Goal: Complete application form: Complete application form

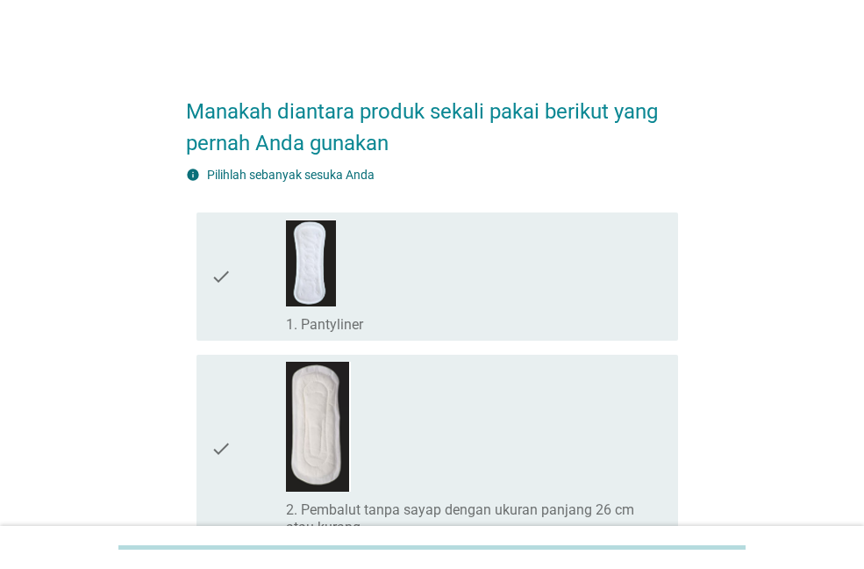
click at [370, 279] on div "check_box_outline_blank 1. Pantyliner" at bounding box center [475, 276] width 378 height 114
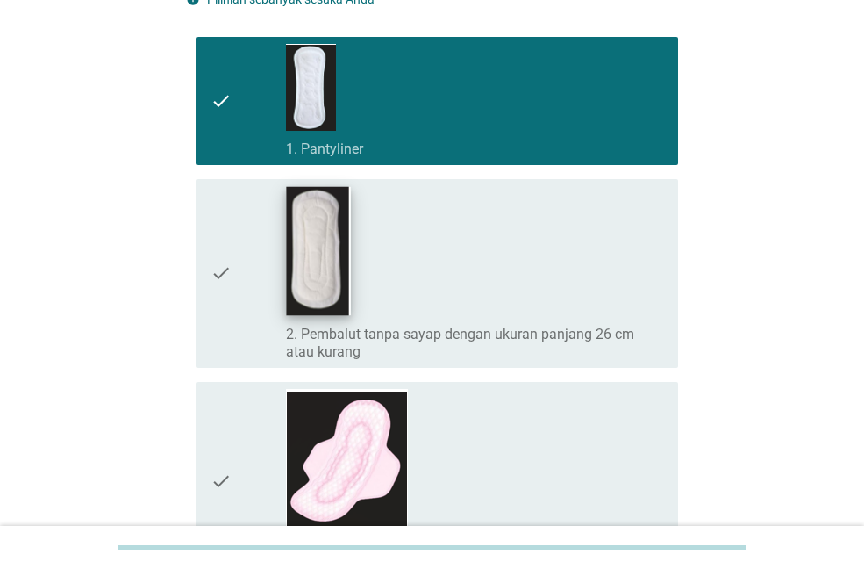
click at [348, 267] on img at bounding box center [319, 250] width 64 height 129
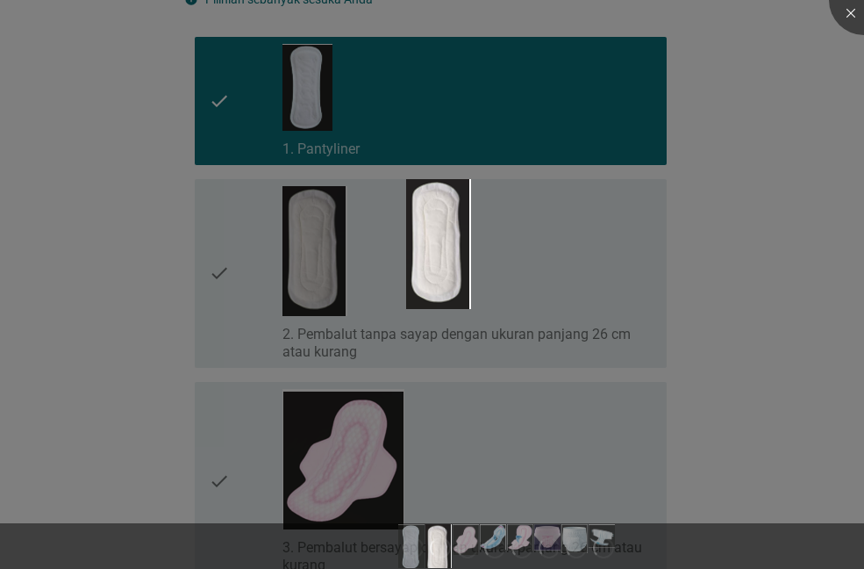
scroll to position [263, 0]
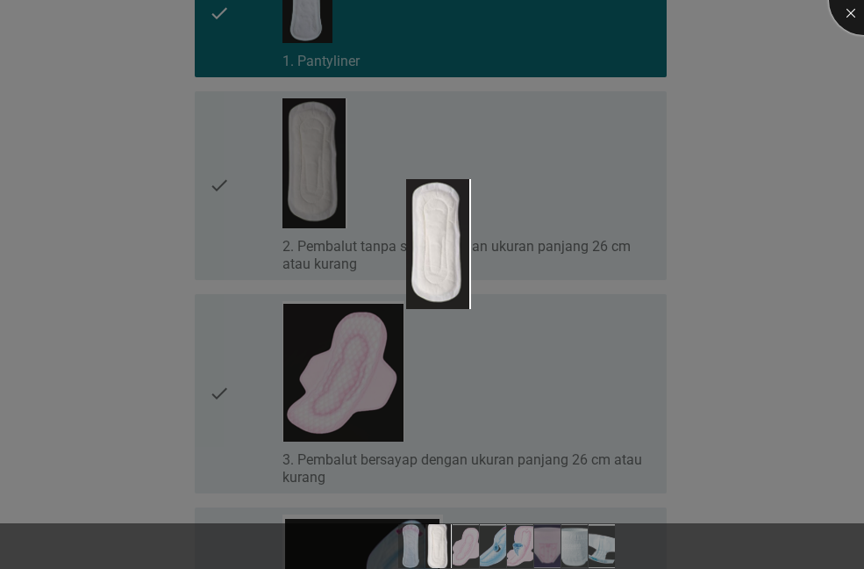
click at [846, 15] on div at bounding box center [864, 0] width 70 height 70
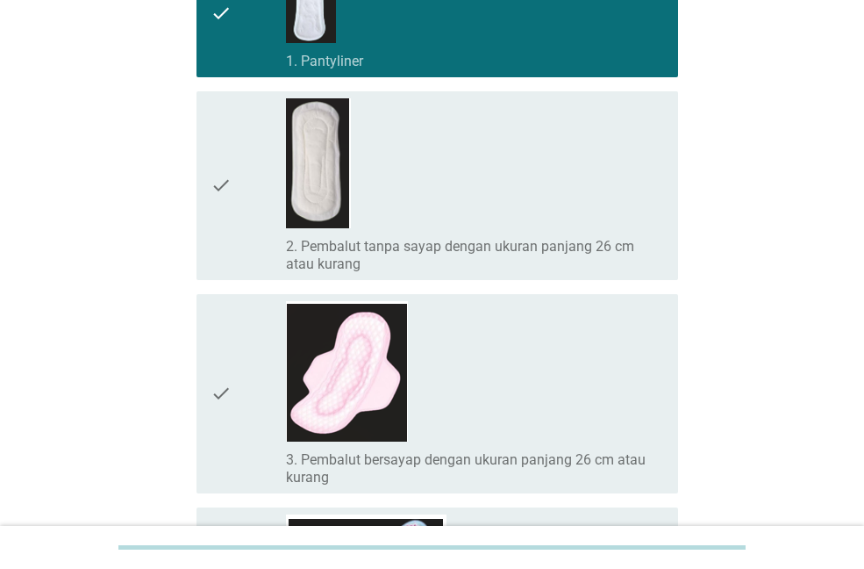
click at [216, 190] on icon "check" at bounding box center [221, 185] width 21 height 175
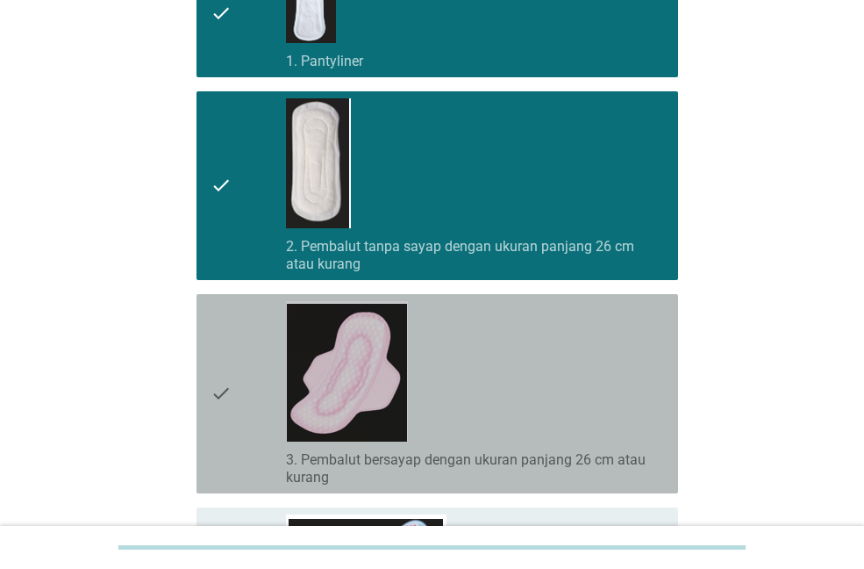
click at [216, 384] on icon "check" at bounding box center [221, 393] width 21 height 185
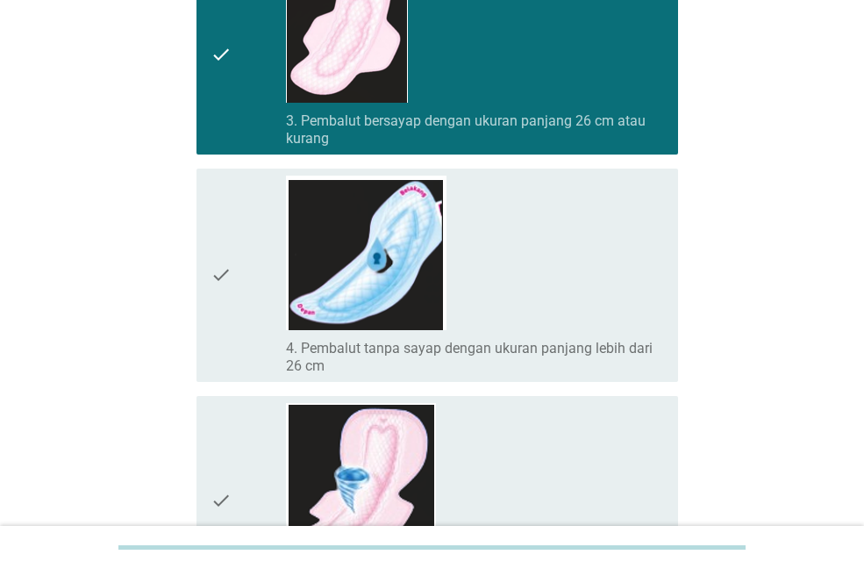
scroll to position [702, 0]
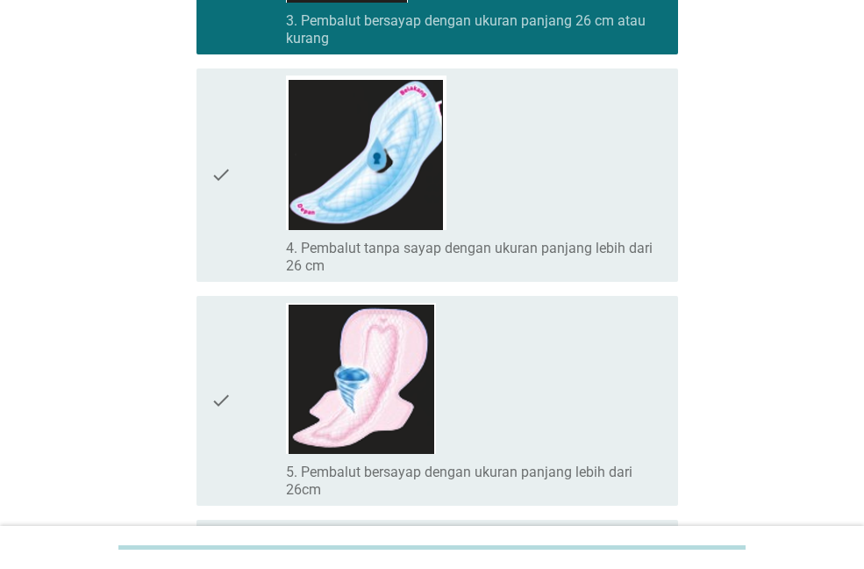
click at [215, 381] on icon "check" at bounding box center [221, 401] width 21 height 196
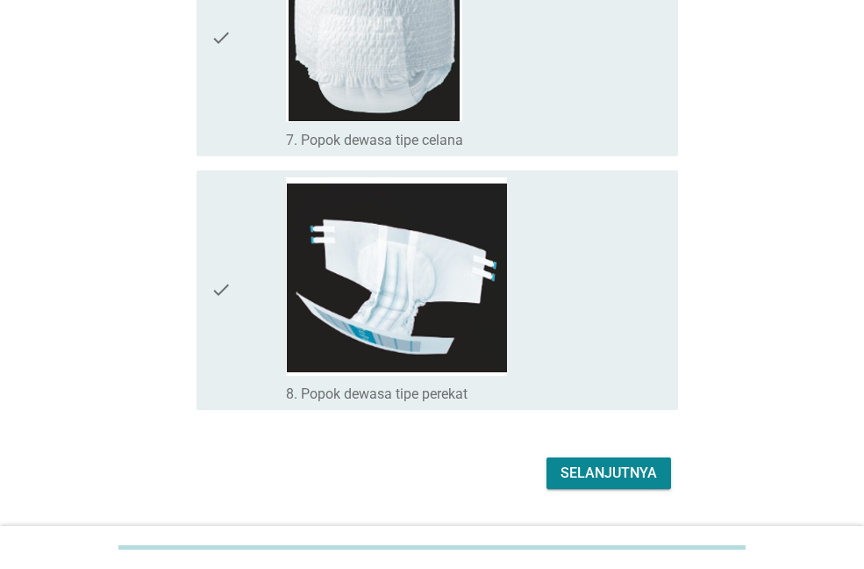
scroll to position [1586, 0]
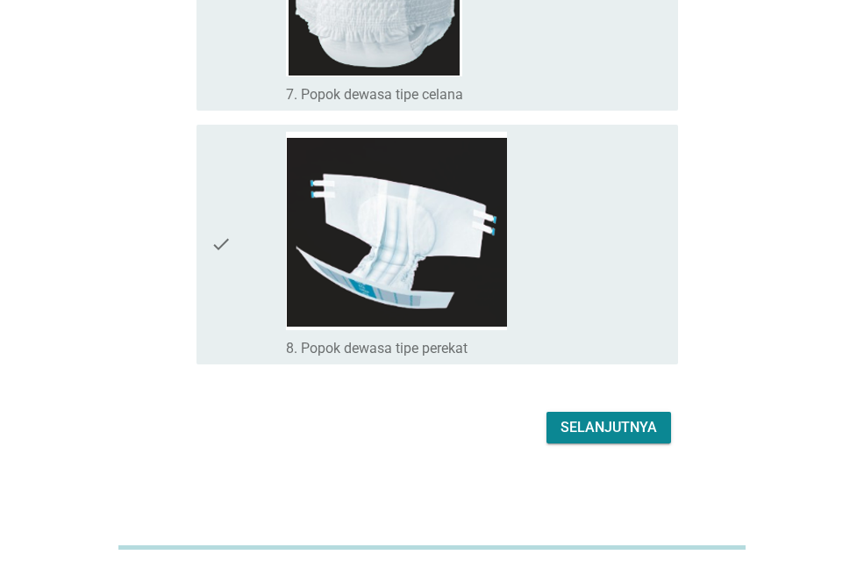
click at [600, 420] on div "Selanjutnya" at bounding box center [609, 427] width 97 height 21
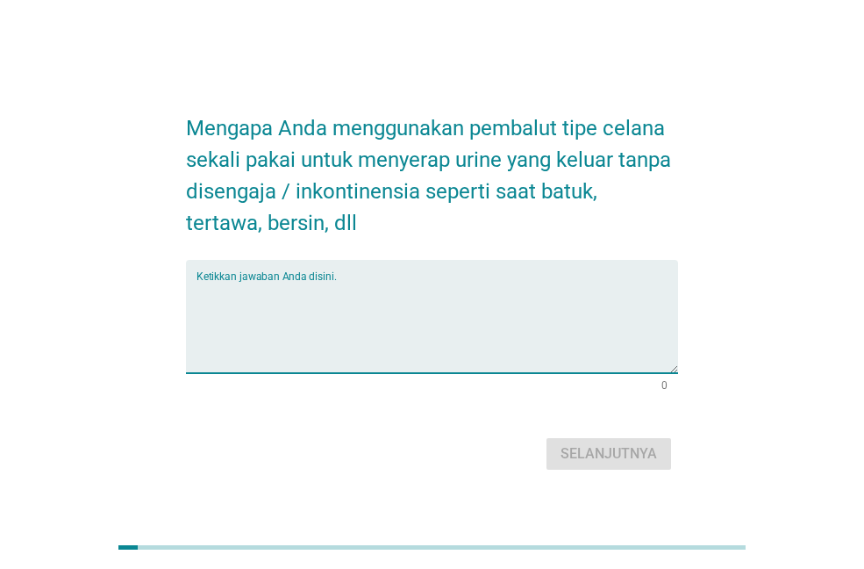
click at [508, 341] on textarea "Ketikkan jawaban Anda disini." at bounding box center [438, 327] width 482 height 92
type textarea "S"
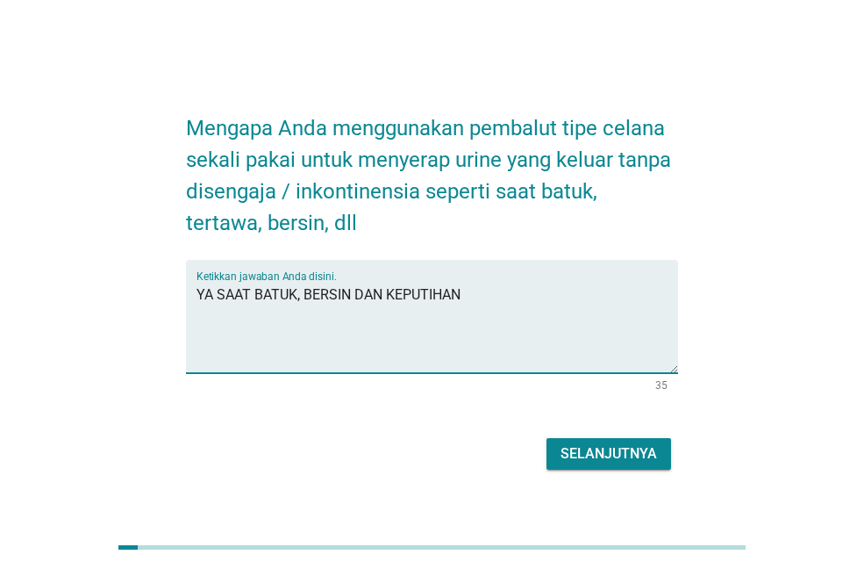
type textarea "YA SAAT BATUK, BERSIN DAN KEPUTIHAN"
click at [578, 455] on div "Selanjutnya" at bounding box center [609, 453] width 97 height 21
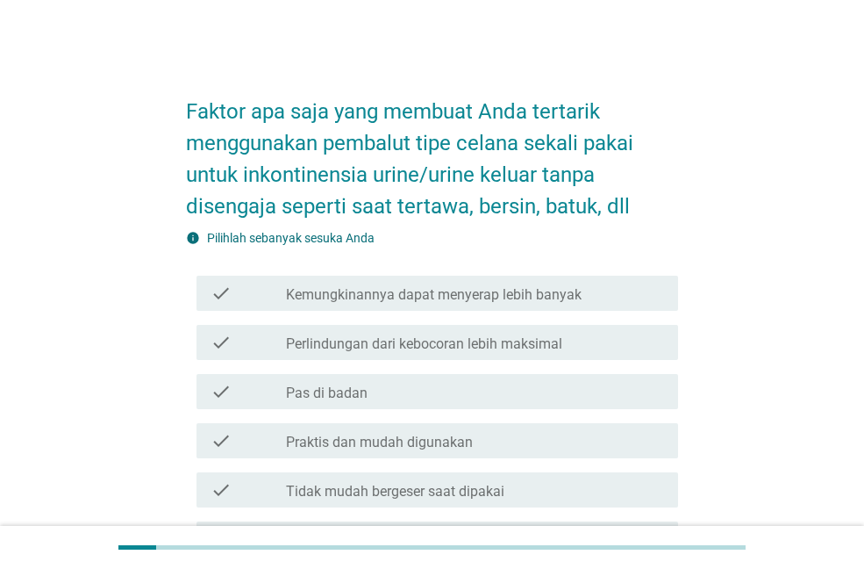
click at [416, 299] on label "Kemungkinannya dapat menyerap lebih banyak" at bounding box center [434, 295] width 296 height 18
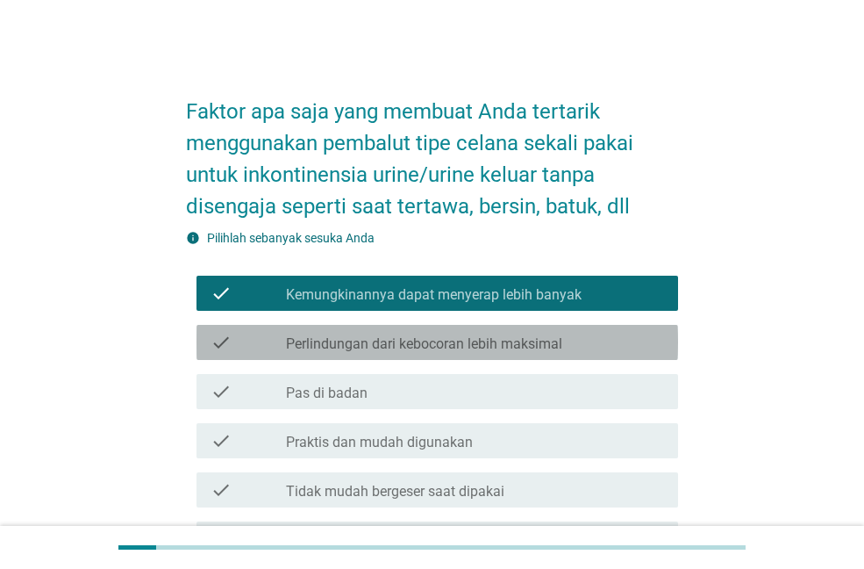
click at [423, 347] on label "Perlindungan dari kebocoran lebih maksimal" at bounding box center [424, 344] width 276 height 18
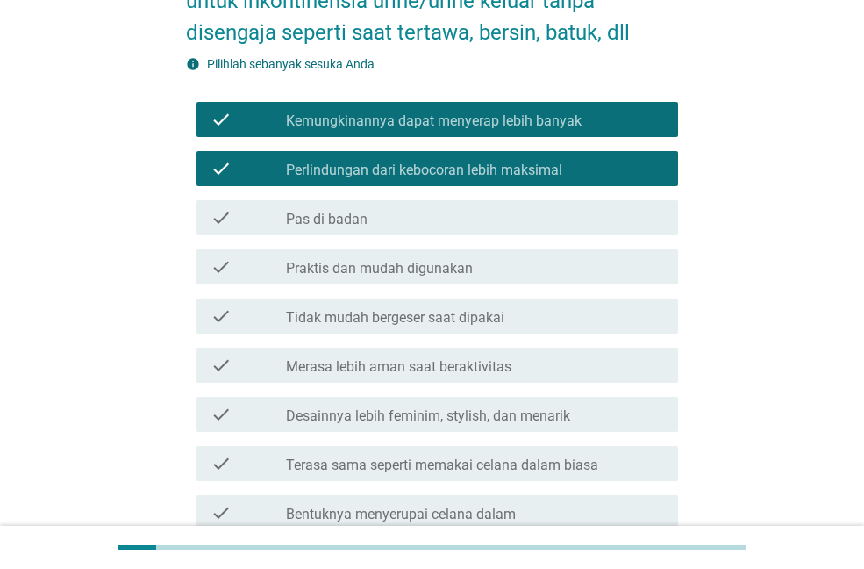
scroll to position [176, 0]
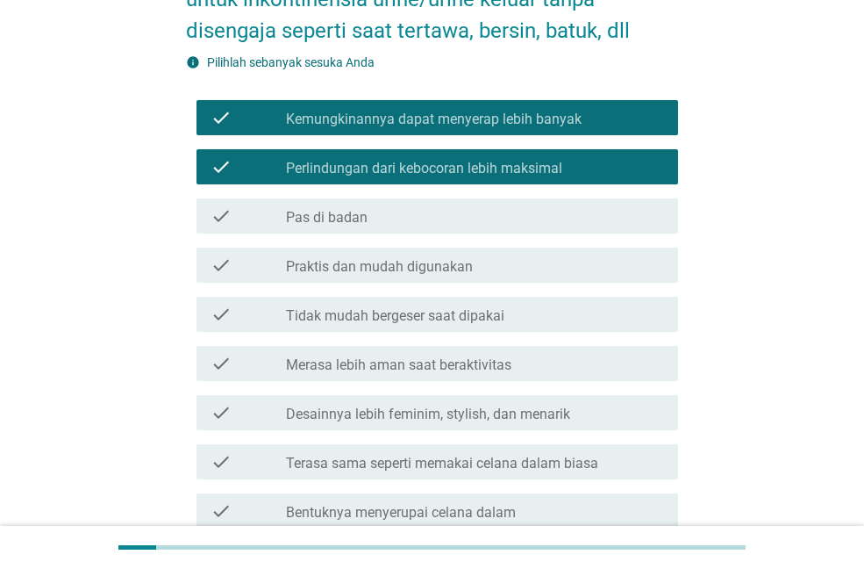
click at [428, 272] on label "Praktis dan mudah digunakan" at bounding box center [379, 267] width 187 height 18
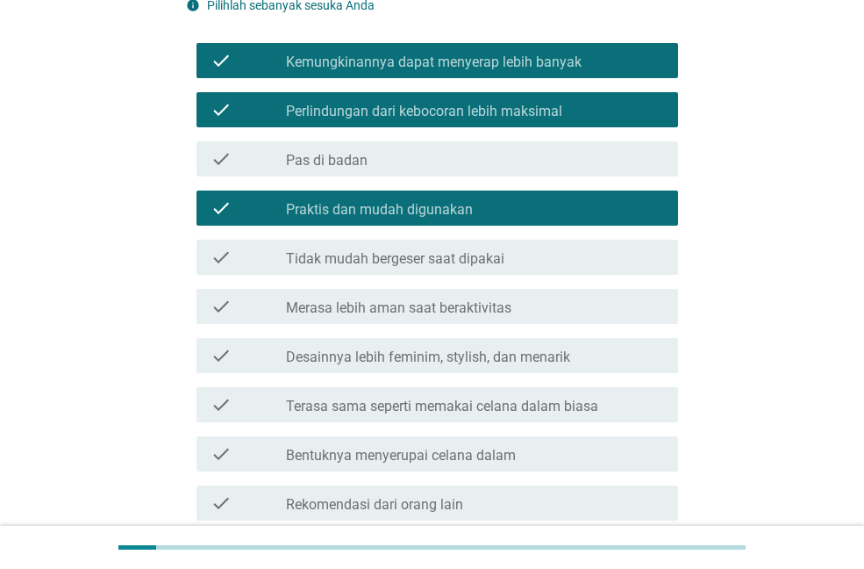
scroll to position [263, 0]
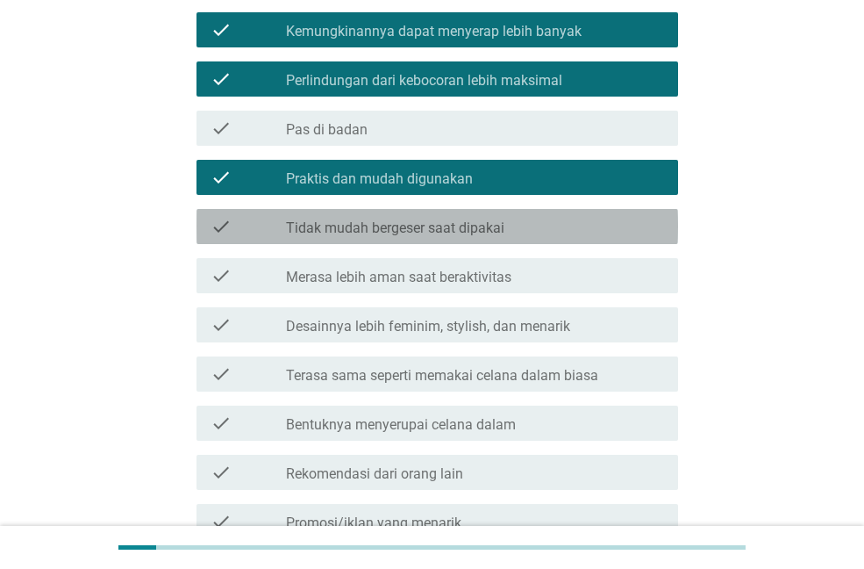
click at [448, 232] on label "Tidak mudah bergeser saat dipakai" at bounding box center [395, 228] width 219 height 18
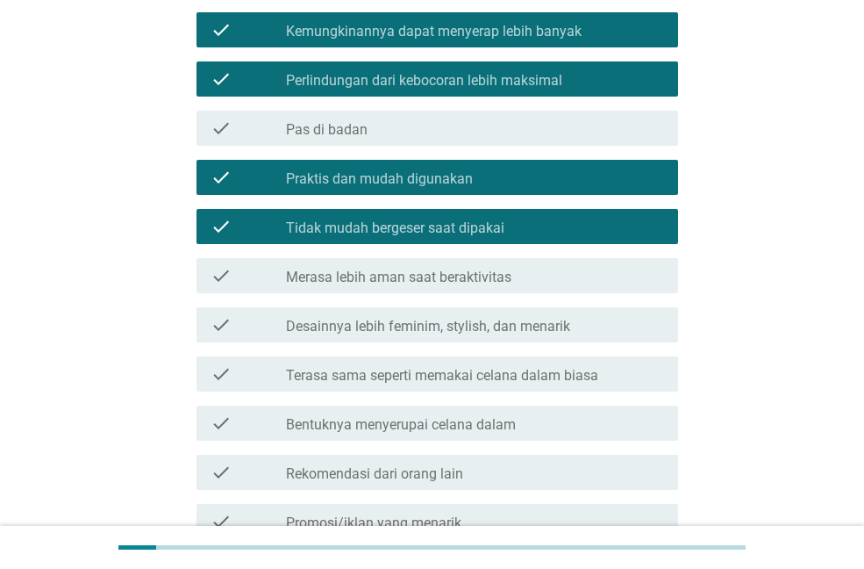
click at [455, 267] on div "check_box_outline_blank Merasa lebih aman saat beraktivitas" at bounding box center [475, 275] width 378 height 21
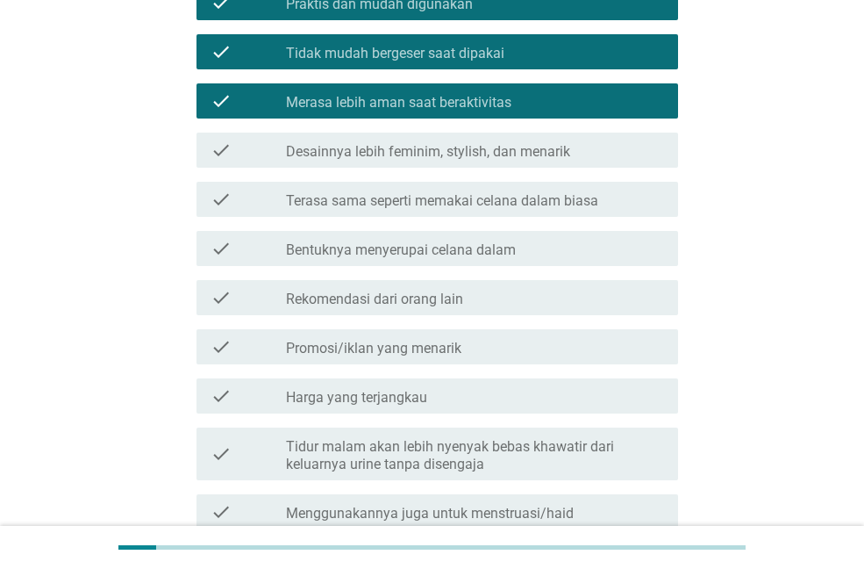
scroll to position [439, 0]
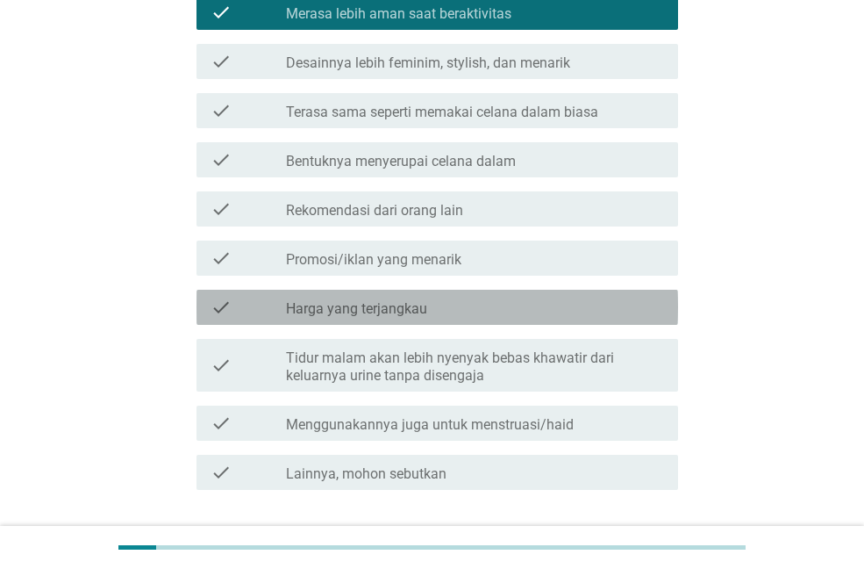
click at [427, 309] on label "Harga yang terjangkau" at bounding box center [356, 309] width 141 height 18
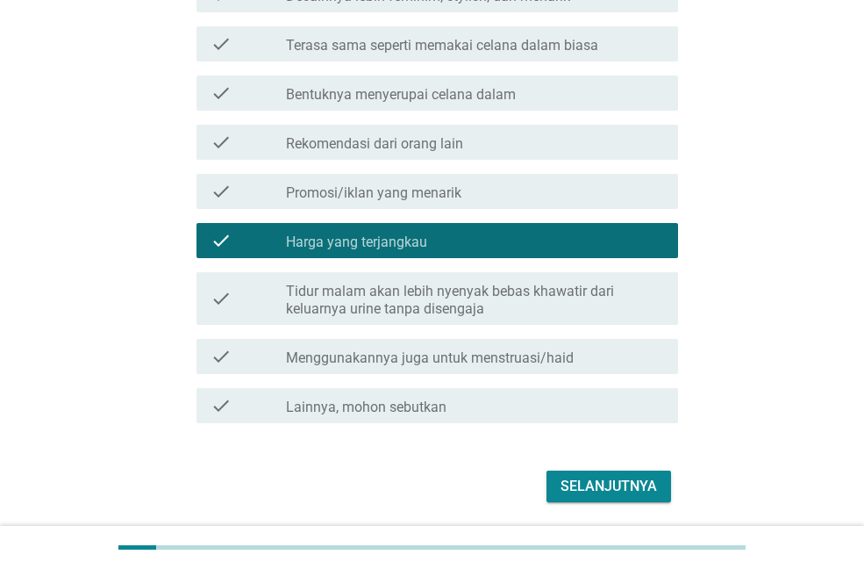
scroll to position [652, 0]
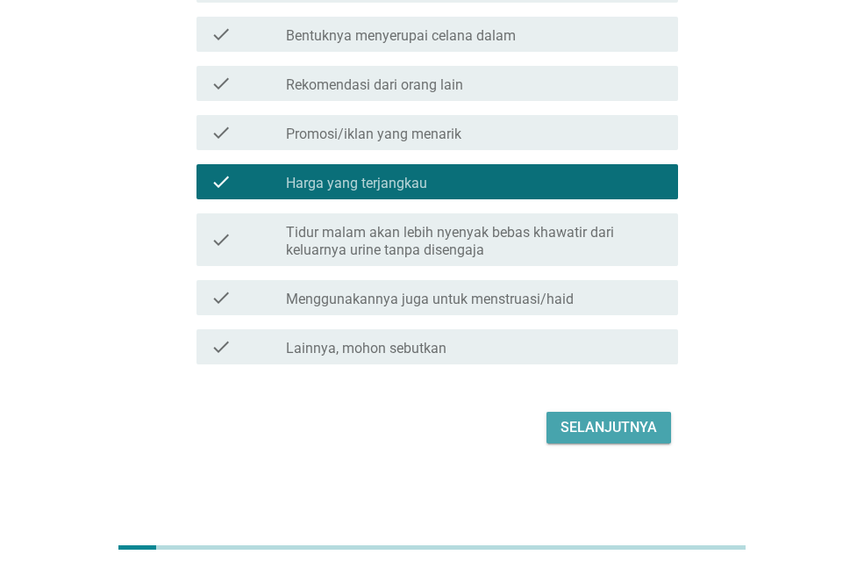
click at [590, 421] on div "Selanjutnya" at bounding box center [609, 427] width 97 height 21
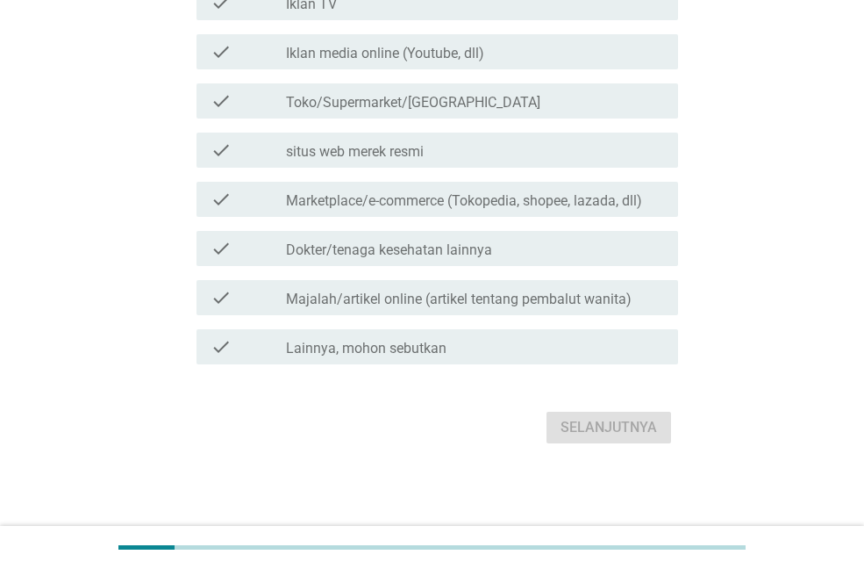
scroll to position [0, 0]
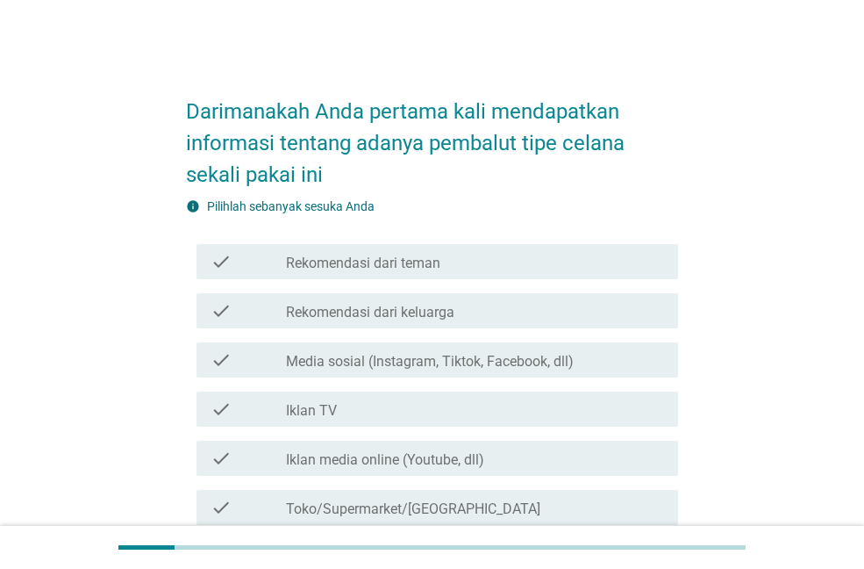
click at [417, 360] on label "Media sosial (Instagram, Tiktok, Facebook, dll)" at bounding box center [430, 362] width 288 height 18
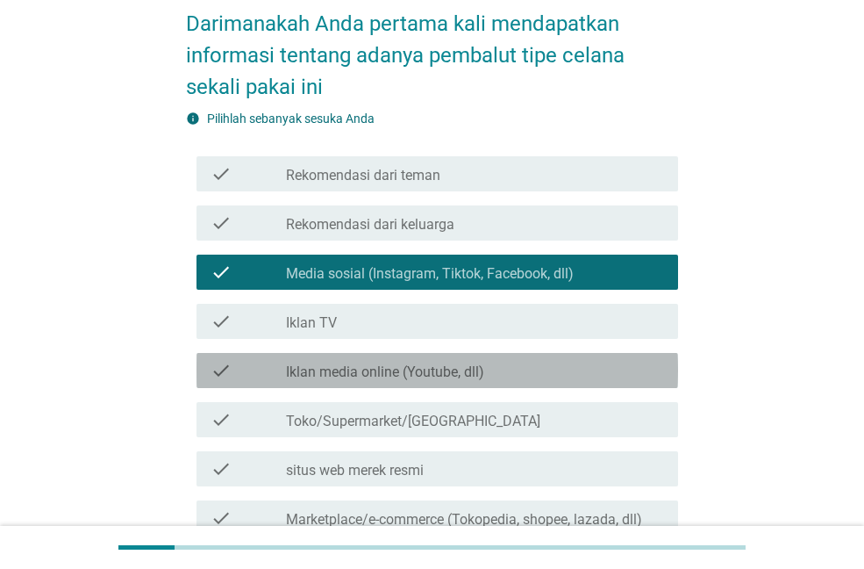
click at [378, 379] on label "Iklan media online (Youtube, dll)" at bounding box center [385, 372] width 198 height 18
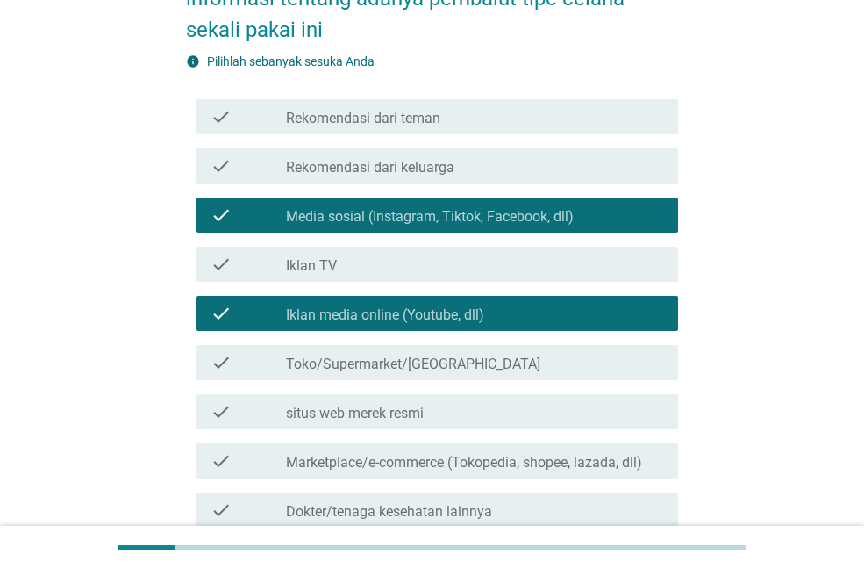
scroll to position [176, 0]
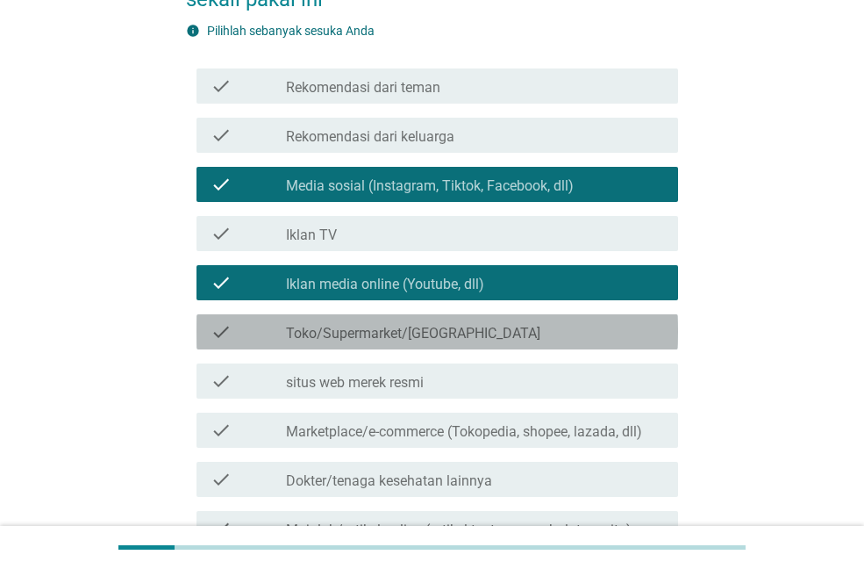
click at [383, 338] on label "Toko/Supermarket/[GEOGRAPHIC_DATA]" at bounding box center [413, 334] width 255 height 18
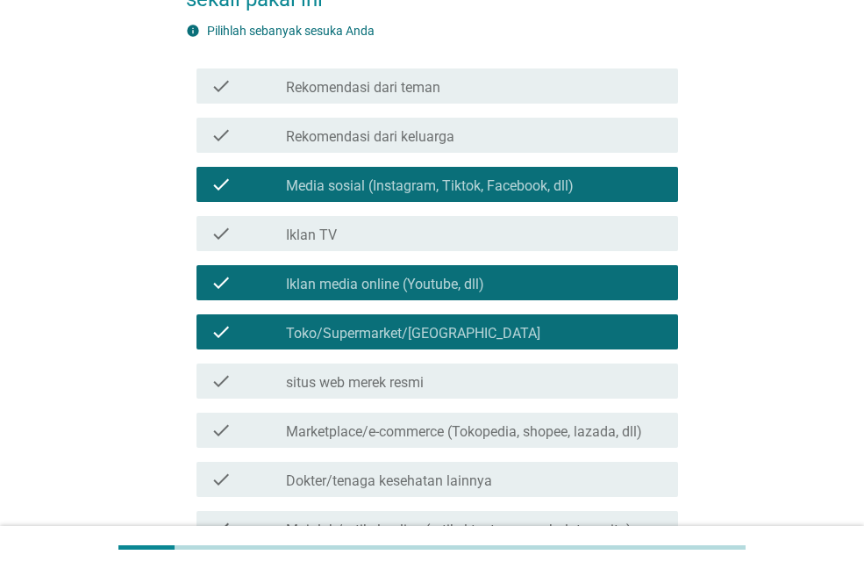
click at [416, 426] on label "Marketplace/e-commerce (Tokopedia, shopee, lazada, dll)" at bounding box center [464, 432] width 356 height 18
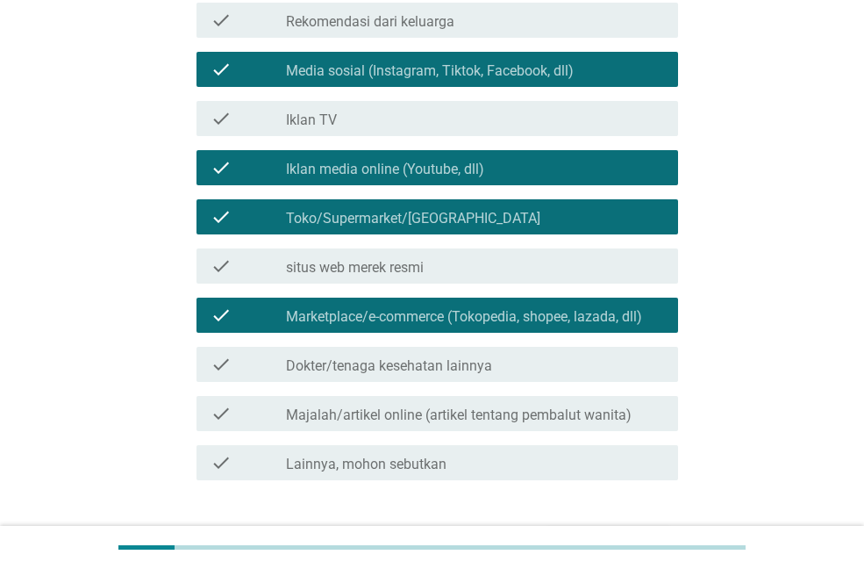
scroll to position [406, 0]
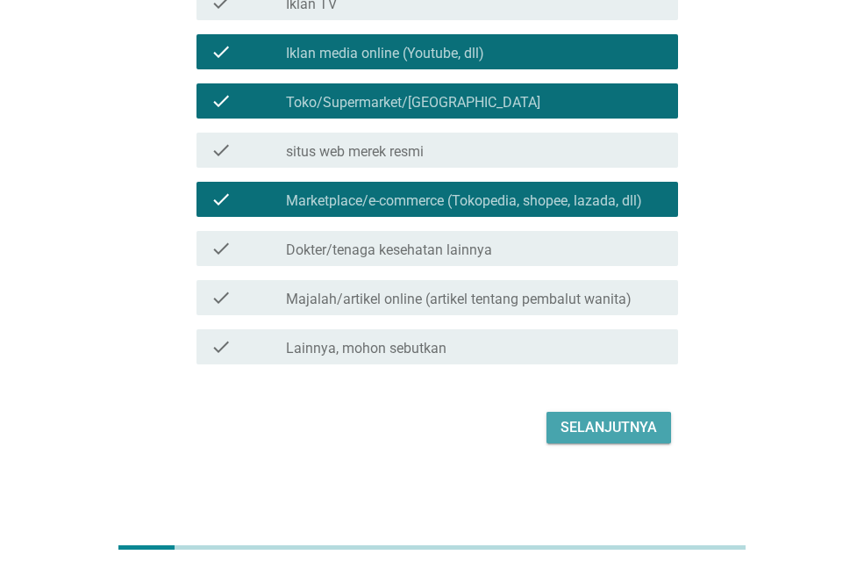
click at [600, 427] on div "Selanjutnya" at bounding box center [609, 427] width 97 height 21
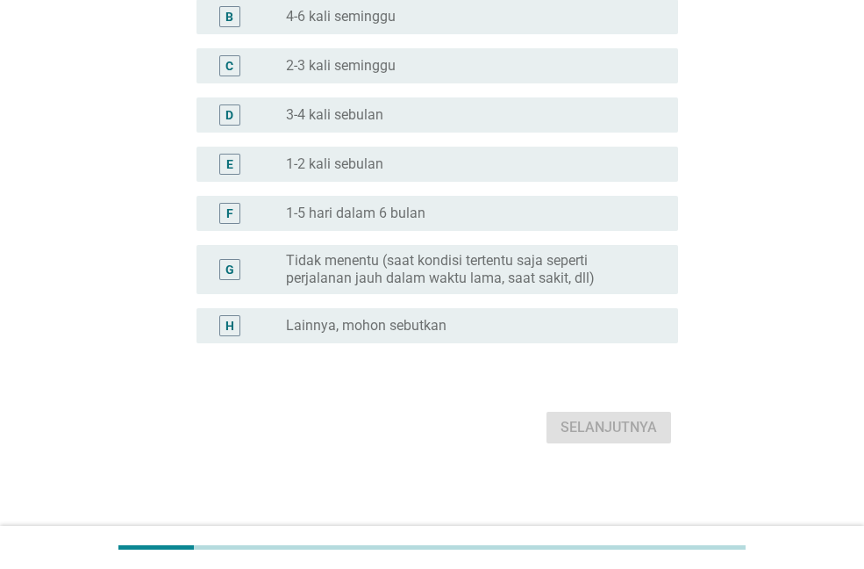
scroll to position [0, 0]
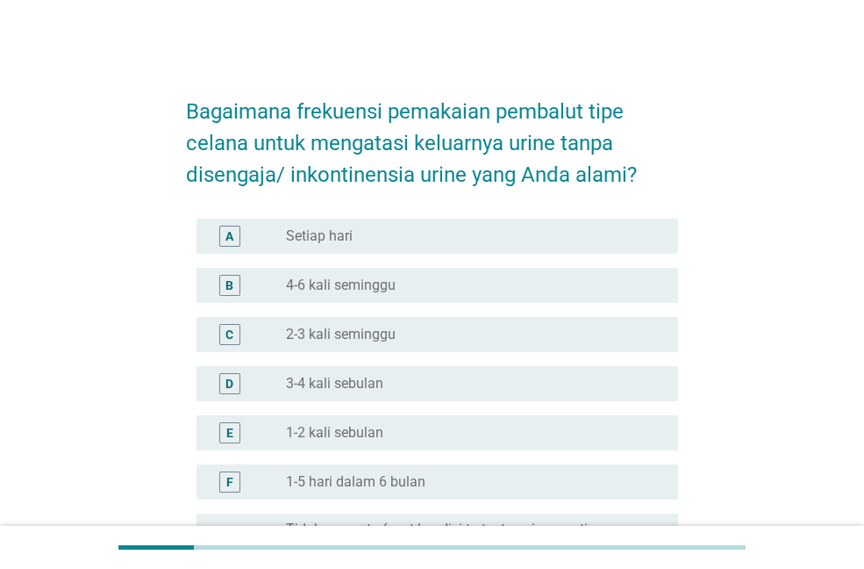
click at [380, 436] on label "1-2 kali sebulan" at bounding box center [334, 433] width 97 height 18
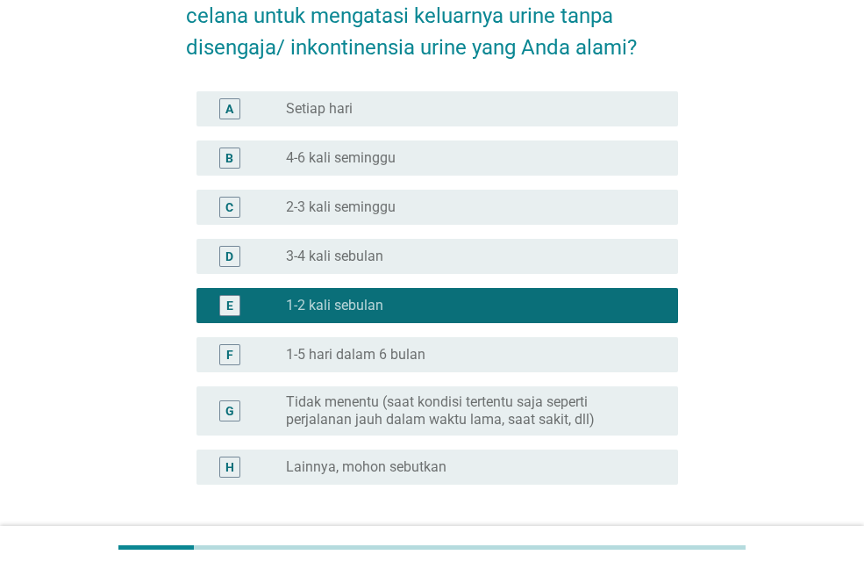
scroll to position [269, 0]
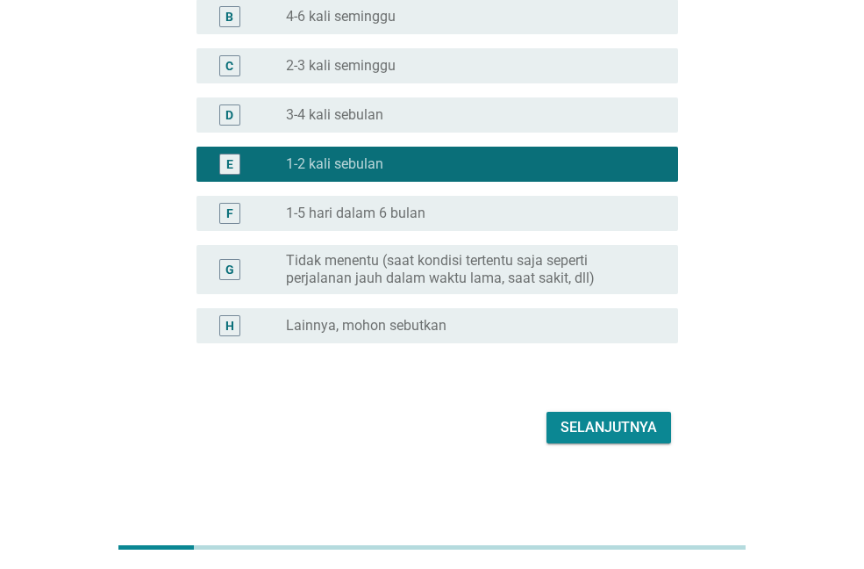
click at [628, 431] on div "Selanjutnya" at bounding box center [609, 427] width 97 height 21
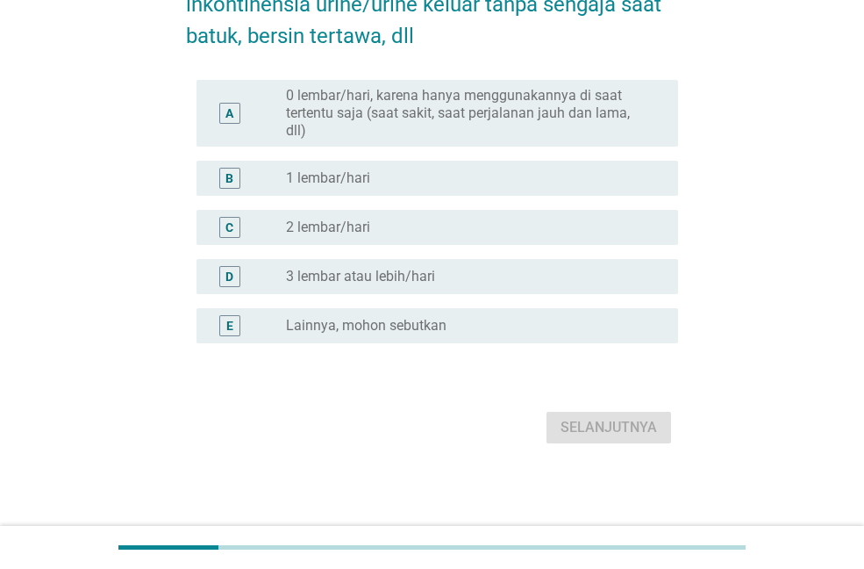
scroll to position [0, 0]
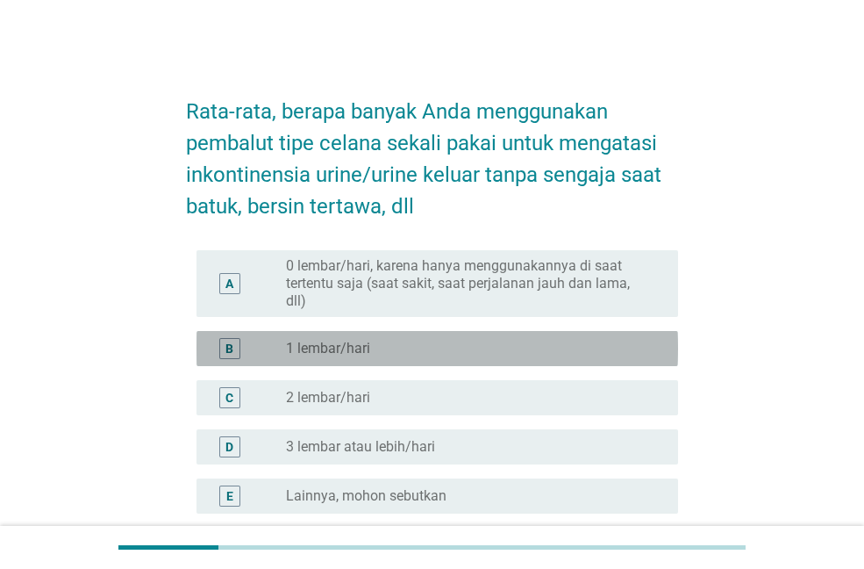
click at [434, 346] on div "radio_button_unchecked 1 lembar/hari" at bounding box center [468, 349] width 364 height 18
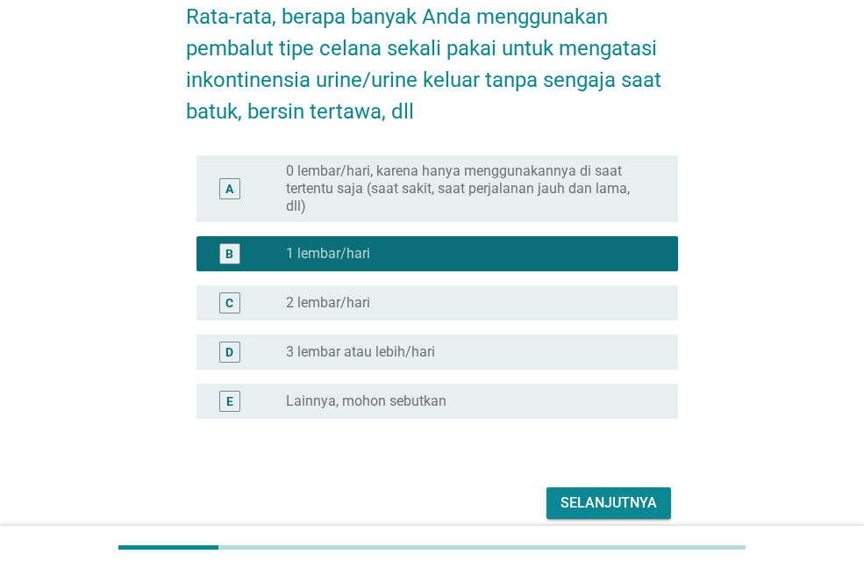
scroll to position [170, 0]
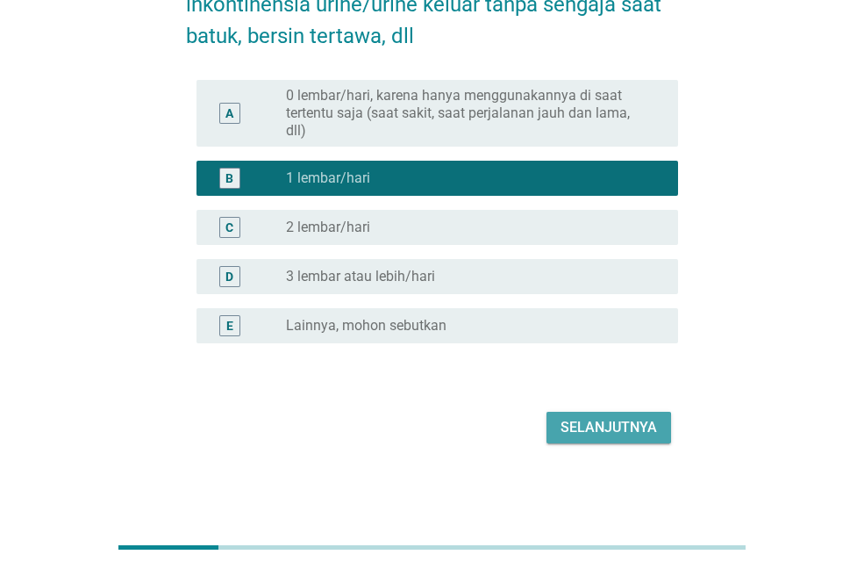
click at [619, 415] on button "Selanjutnya" at bounding box center [609, 428] width 125 height 32
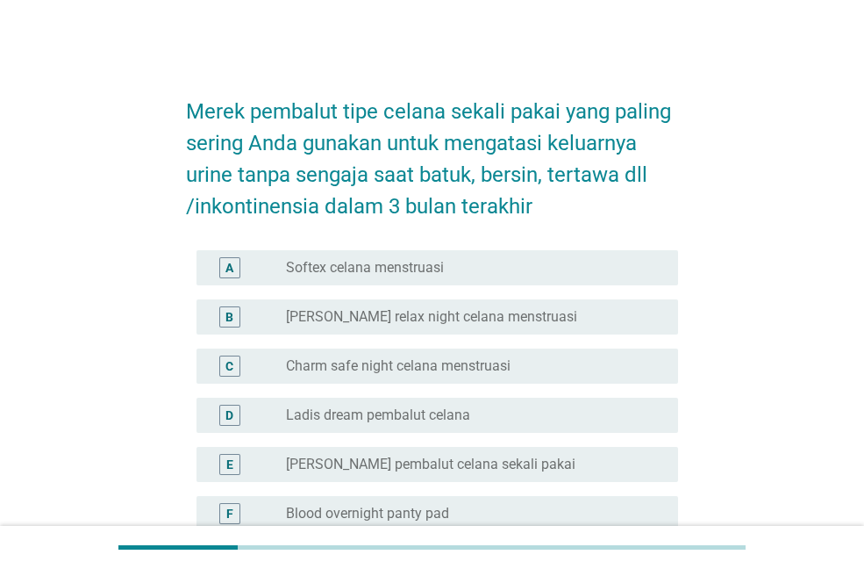
click at [367, 276] on label "Softex celana menstruasi" at bounding box center [365, 268] width 158 height 18
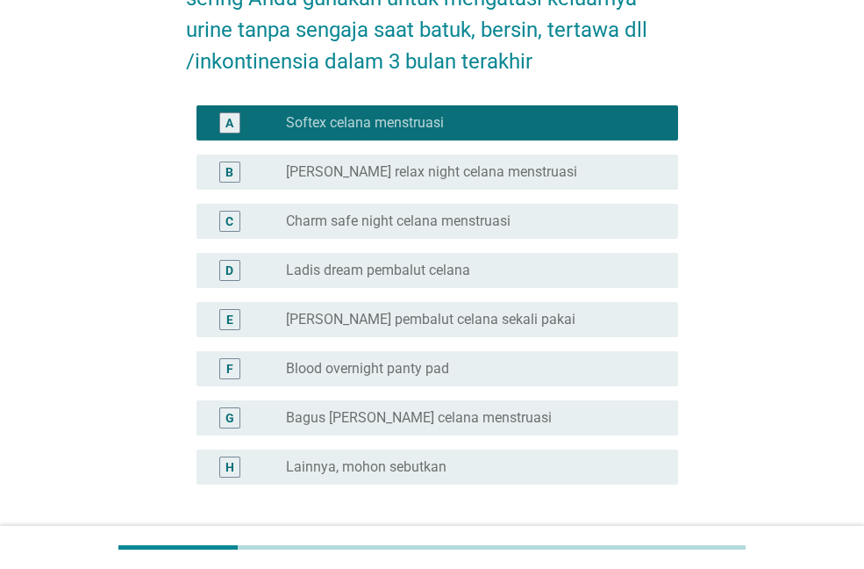
scroll to position [176, 0]
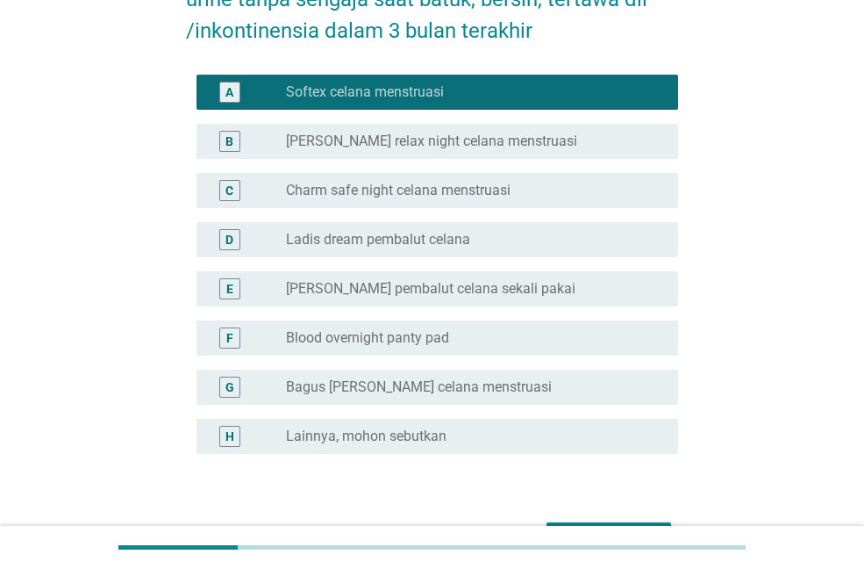
click at [341, 187] on label "Charm safe night celana menstruasi" at bounding box center [398, 191] width 225 height 18
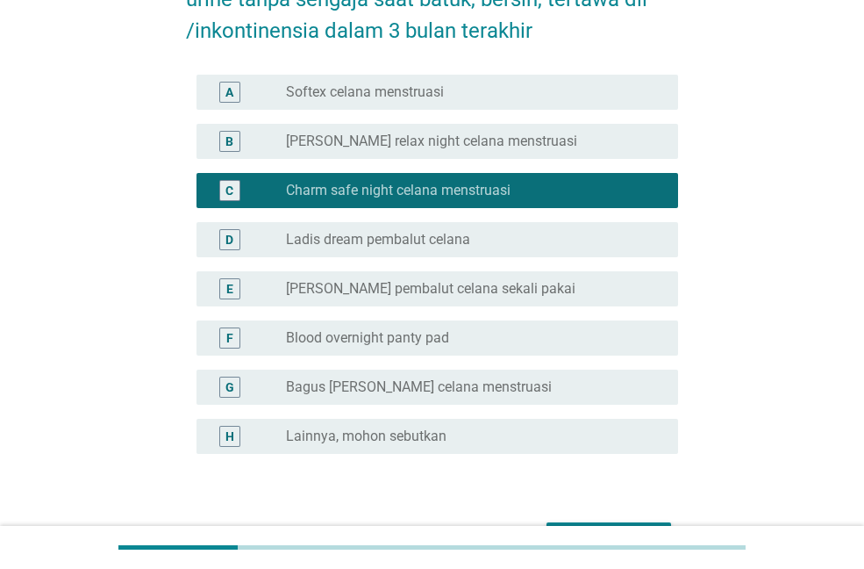
click at [377, 100] on label "Softex celana menstruasi" at bounding box center [365, 92] width 158 height 18
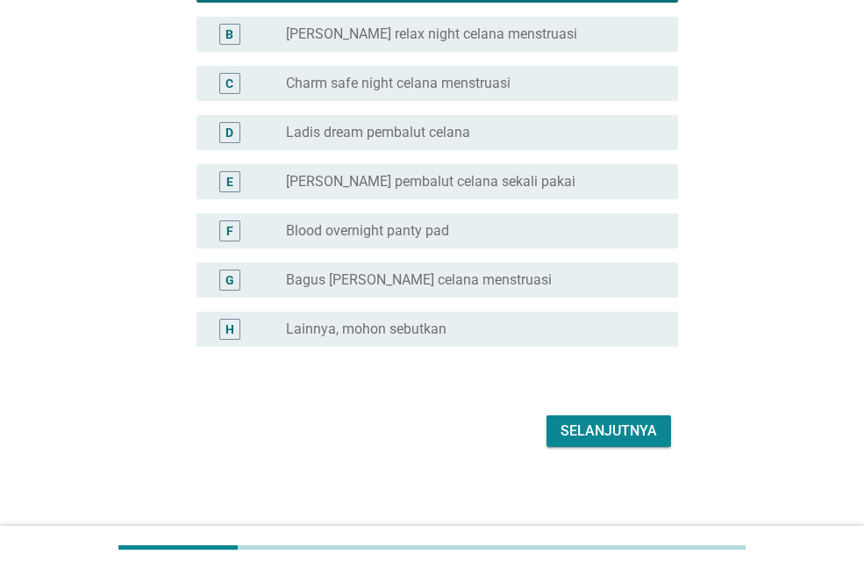
scroll to position [286, 0]
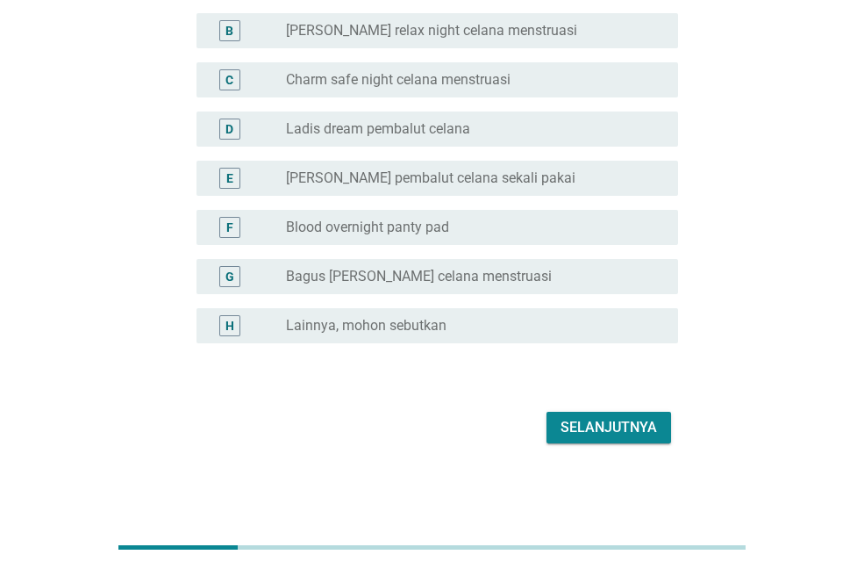
click at [606, 442] on button "Selanjutnya" at bounding box center [609, 428] width 125 height 32
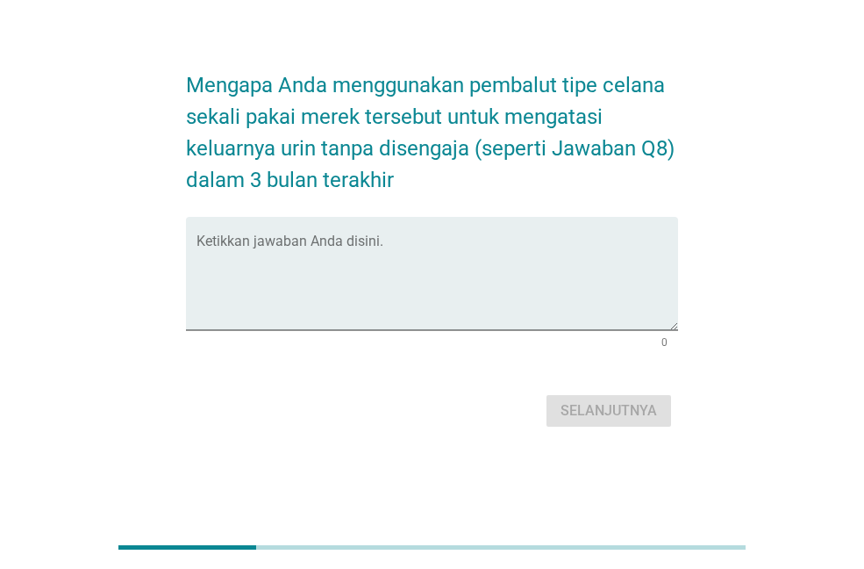
scroll to position [0, 0]
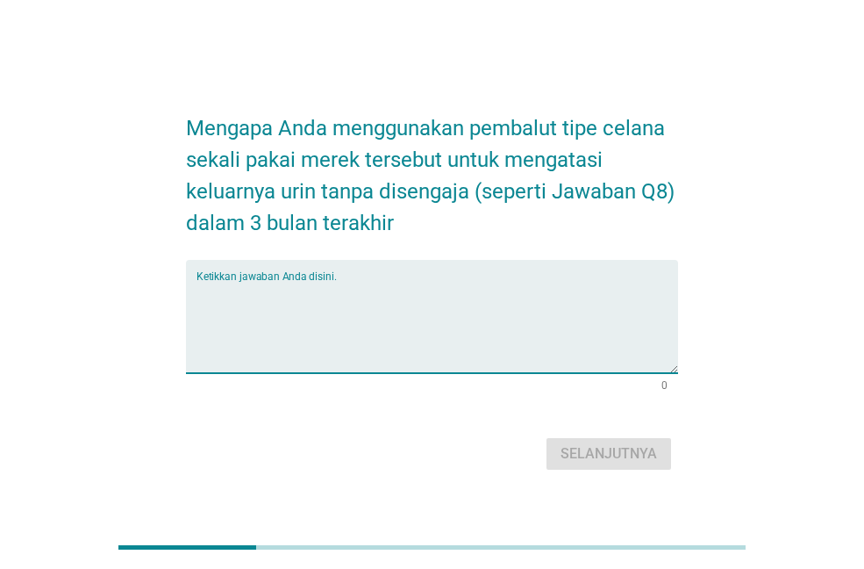
click at [448, 341] on textarea "Ketikkan jawaban Anda disini." at bounding box center [438, 327] width 482 height 92
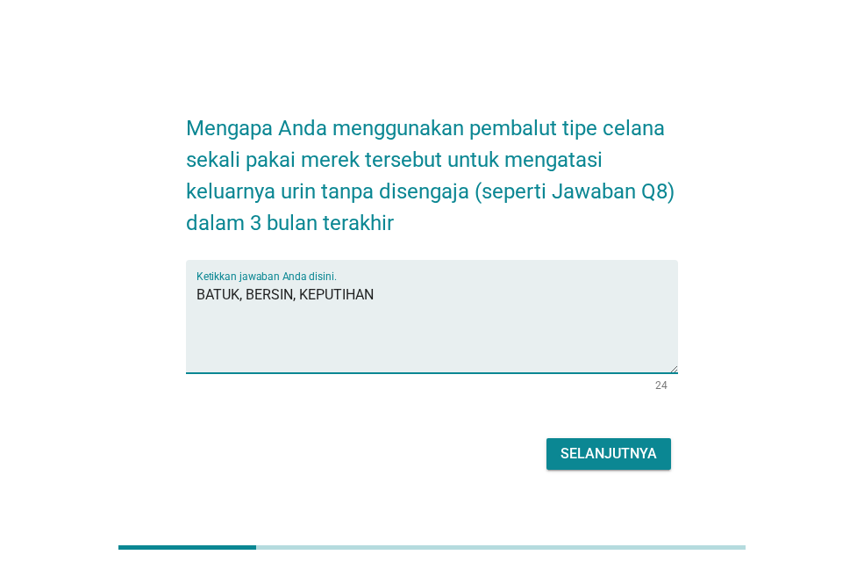
type textarea "BATUK, BERSIN, KEPUTIHAN"
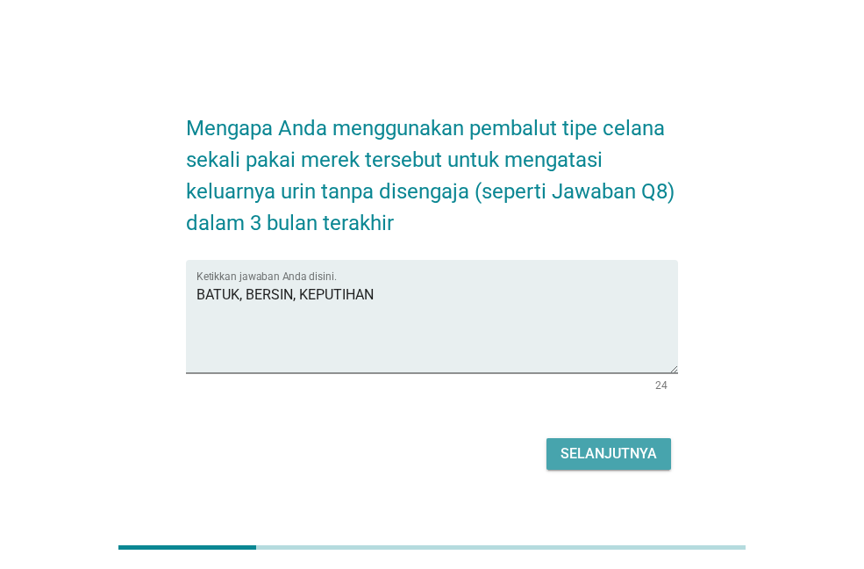
click at [568, 445] on div "Selanjutnya" at bounding box center [609, 453] width 97 height 21
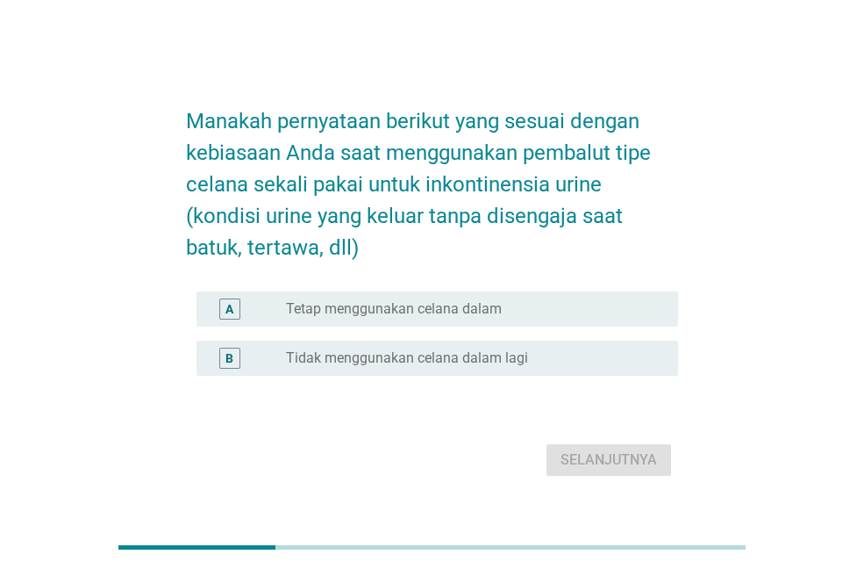
click at [379, 309] on label "Tetap menggunakan celana dalam" at bounding box center [394, 309] width 216 height 18
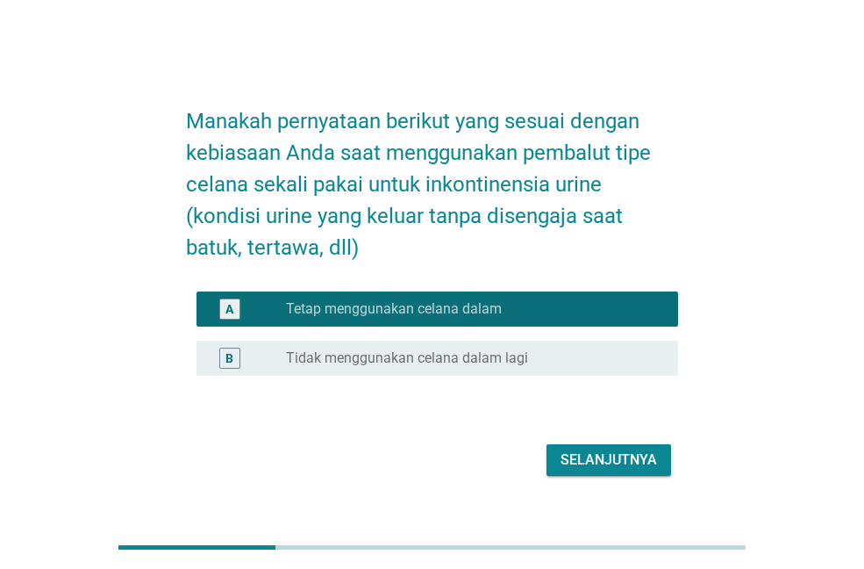
click at [595, 460] on div "Selanjutnya" at bounding box center [609, 459] width 97 height 21
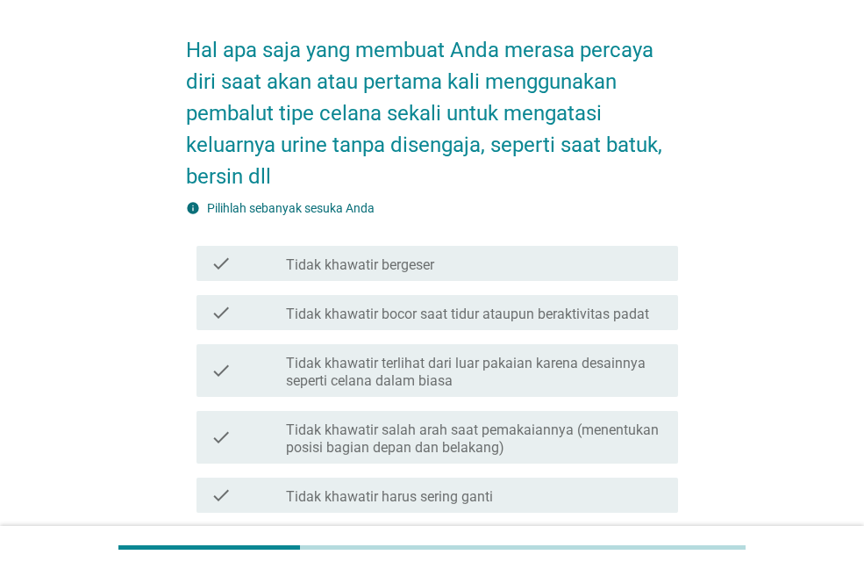
scroll to position [88, 0]
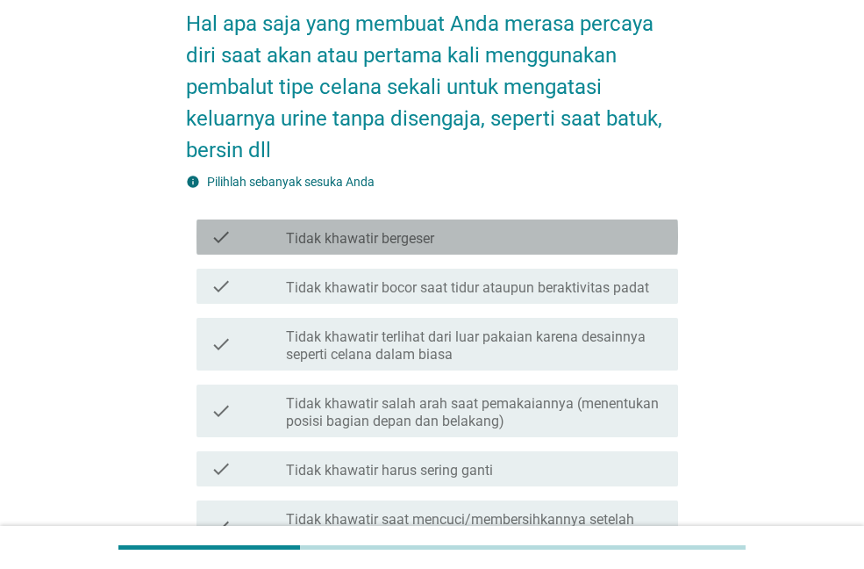
click at [390, 244] on label "Tidak khawatir bergeser" at bounding box center [360, 239] width 148 height 18
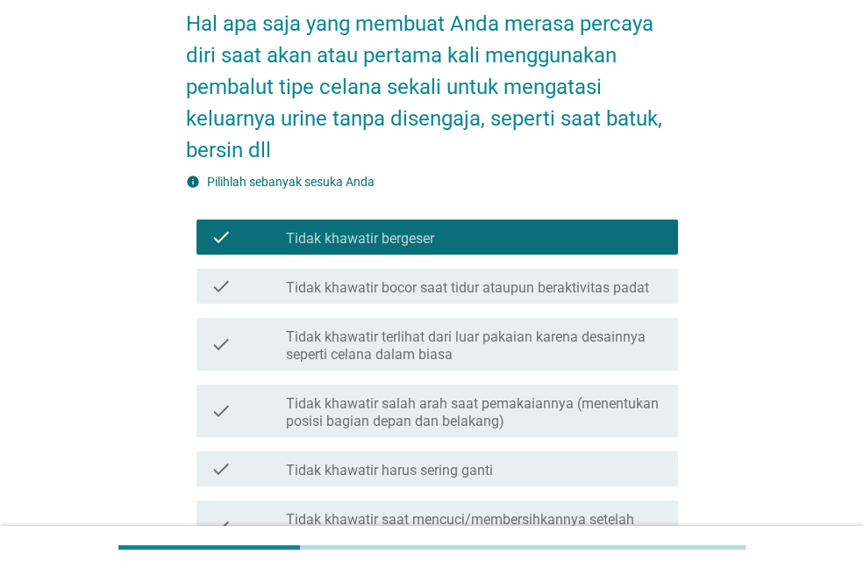
click at [399, 292] on label "Tidak khawatir bocor saat tidur ataupun beraktivitas padat" at bounding box center [467, 288] width 363 height 18
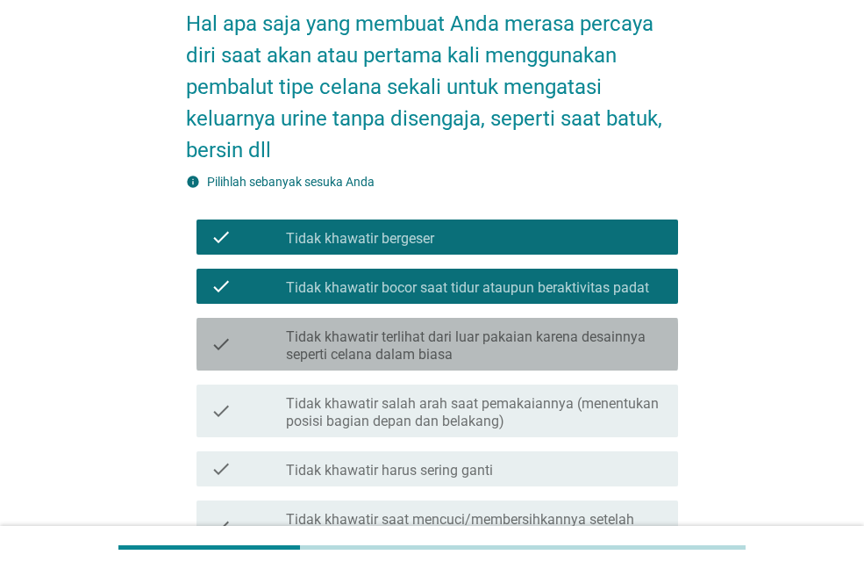
click at [432, 345] on label "Tidak khawatir terlihat dari luar pakaian karena desainnya seperti celana dalam…" at bounding box center [475, 345] width 378 height 35
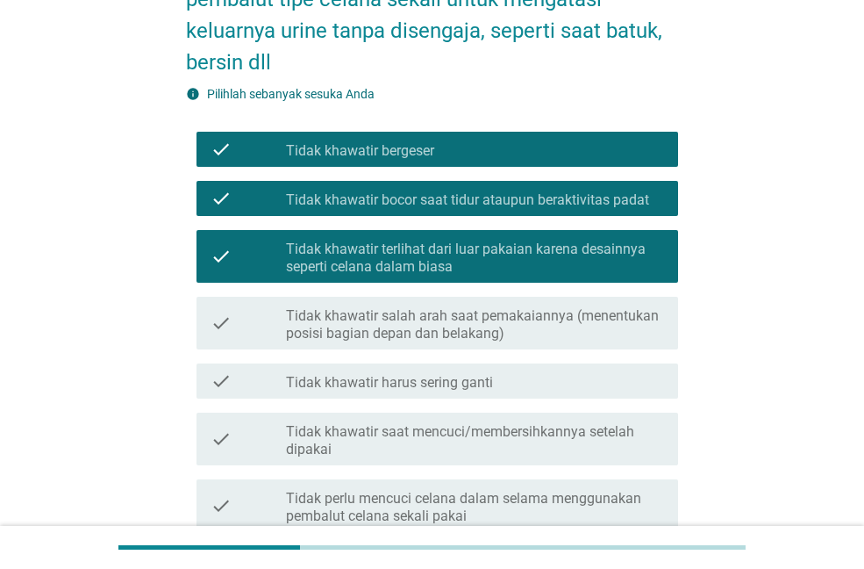
click at [415, 317] on label "Tidak khawatir salah arah saat pemakaiannya (menentukan posisi bagian depan dan…" at bounding box center [475, 324] width 378 height 35
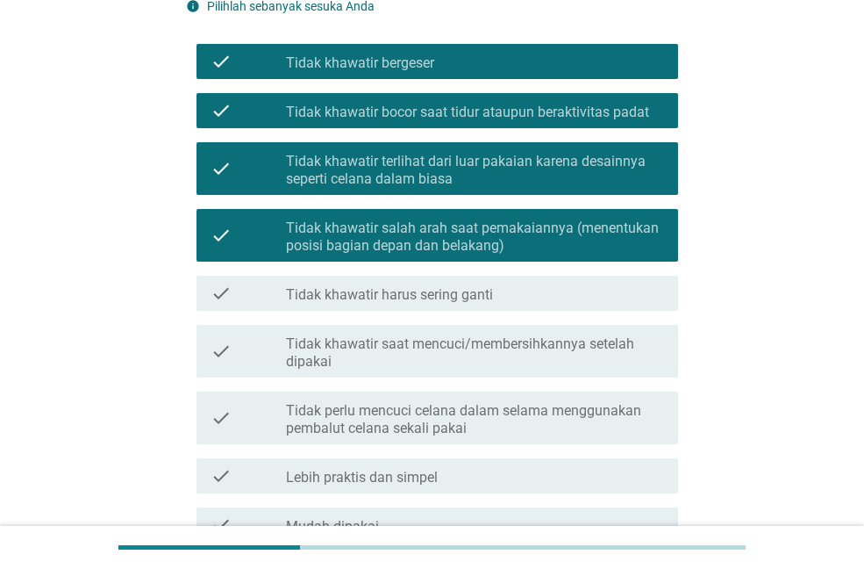
click at [407, 283] on div "check_box_outline_blank Tidak khawatir harus sering ganti" at bounding box center [475, 293] width 378 height 21
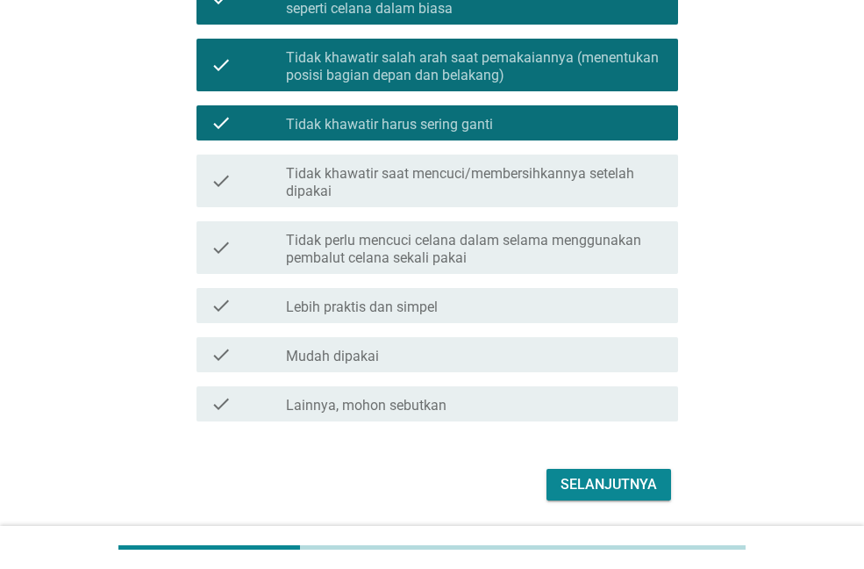
scroll to position [439, 0]
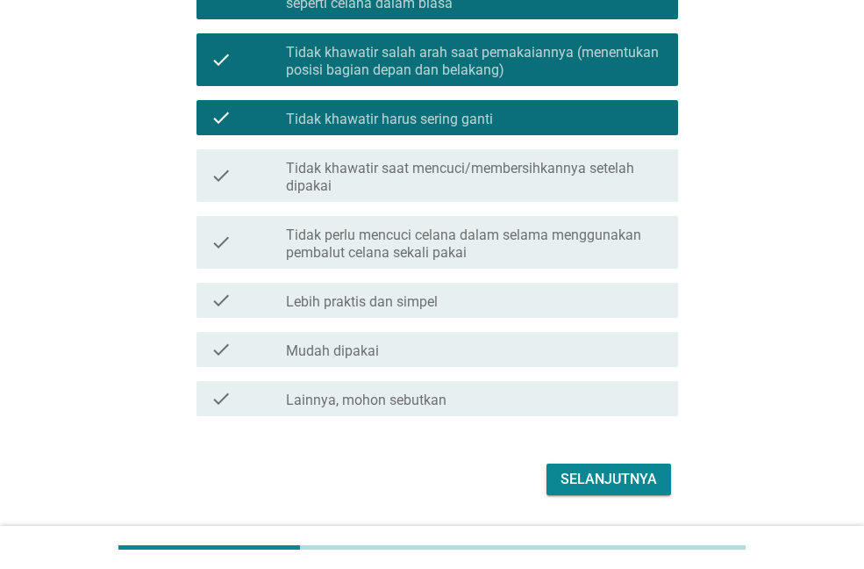
click at [389, 341] on div "check_box_outline_blank Mudah dipakai" at bounding box center [475, 349] width 378 height 21
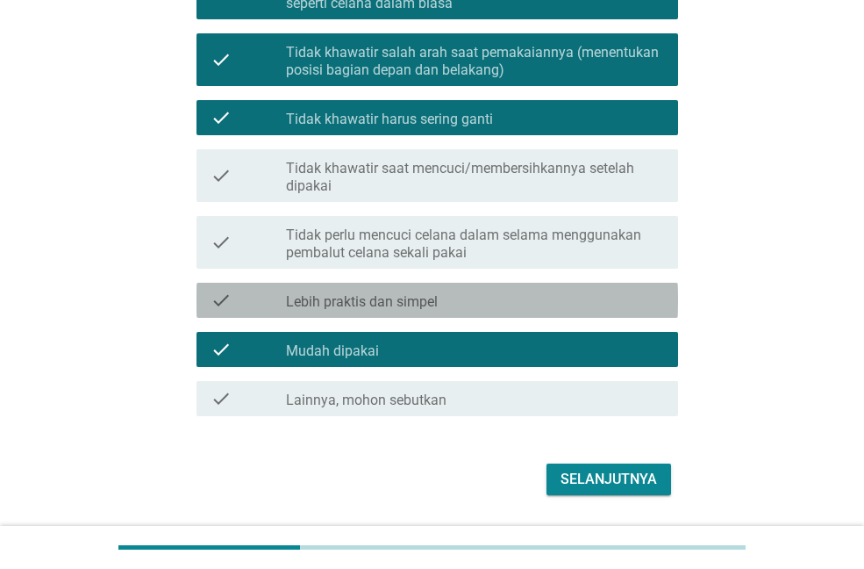
click at [380, 302] on label "Lebih praktis dan simpel" at bounding box center [362, 302] width 152 height 18
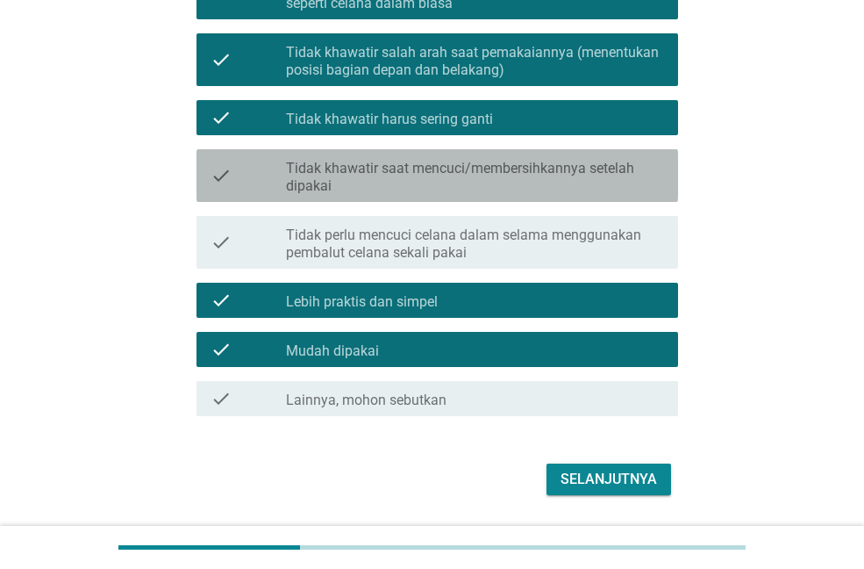
click at [406, 163] on label "Tidak khawatir saat mencuci/membersihkannya setelah dipakai" at bounding box center [475, 177] width 378 height 35
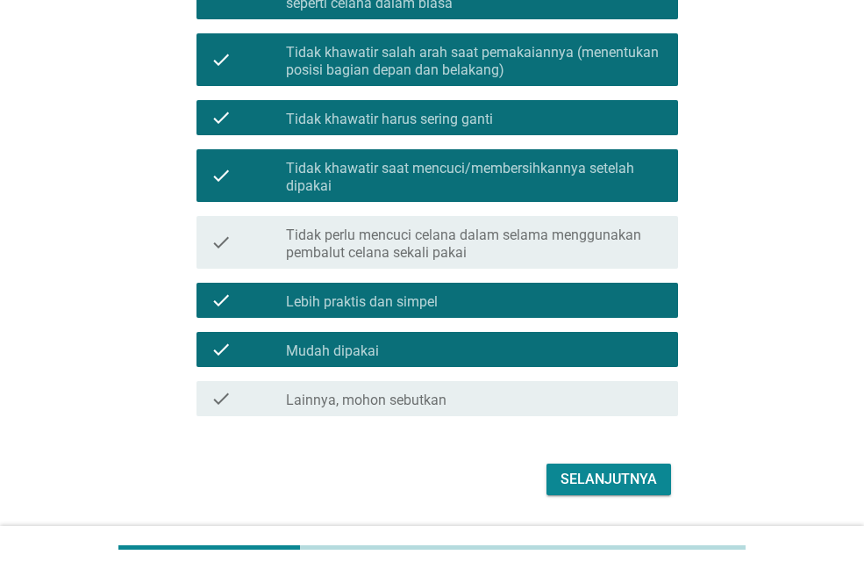
click at [426, 249] on label "Tidak perlu mencuci celana dalam selama menggunakan pembalut celana sekali pakai" at bounding box center [475, 243] width 378 height 35
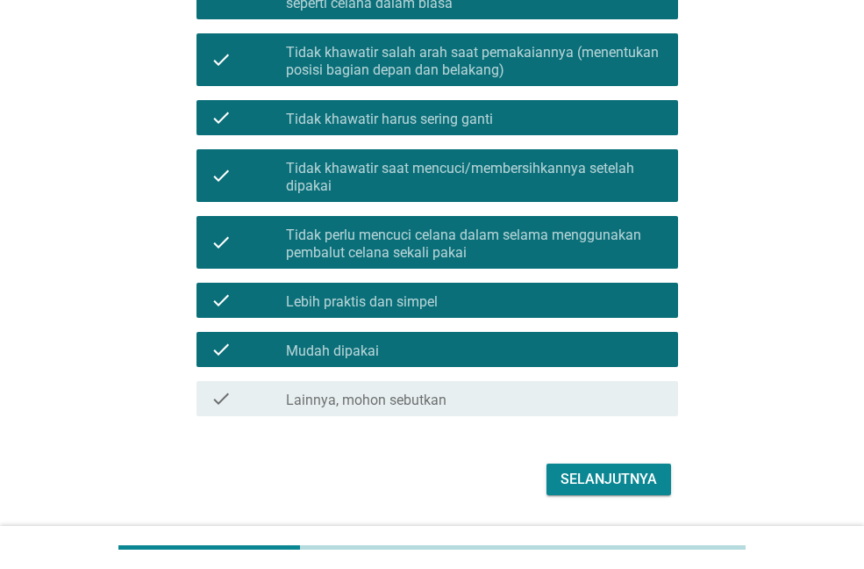
click at [575, 469] on div "Selanjutnya" at bounding box center [609, 479] width 97 height 21
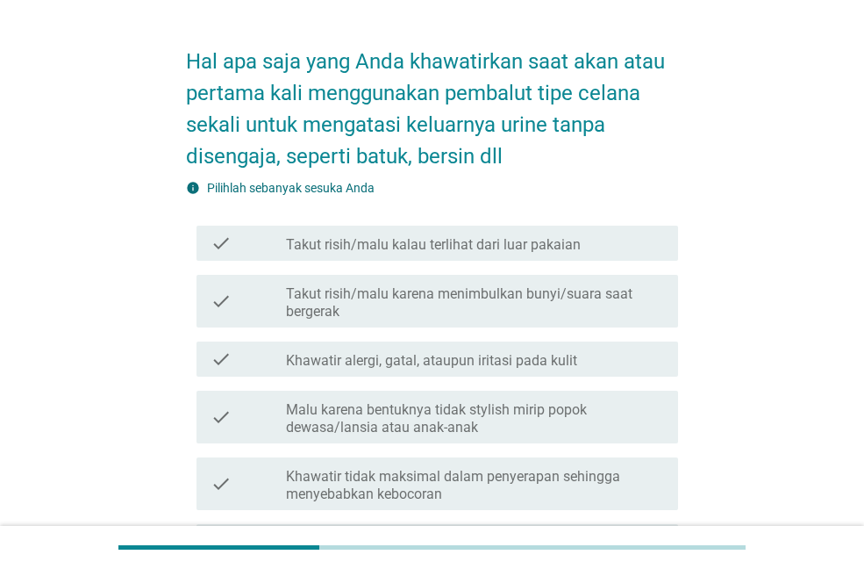
scroll to position [88, 0]
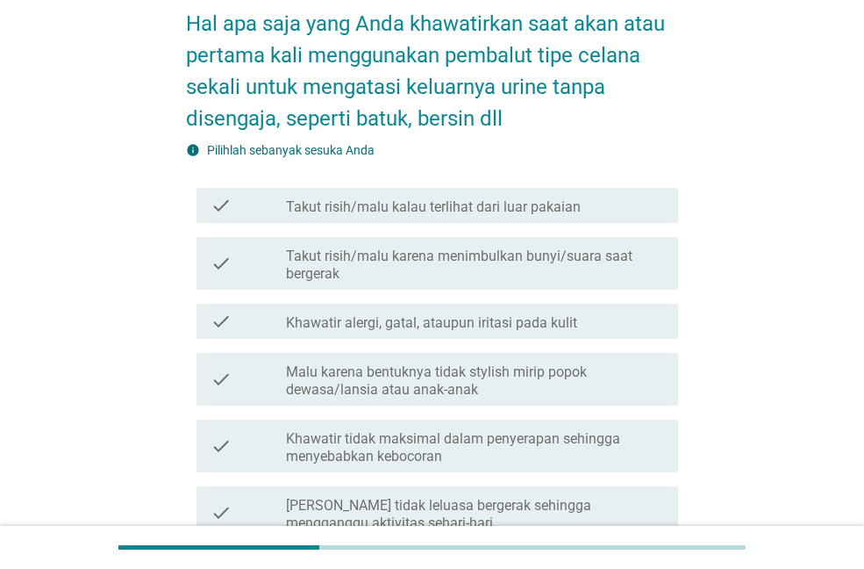
click at [434, 217] on div "check check_box_outline_blank Takut risih/malu kalau terlihat dari luar pakaian" at bounding box center [438, 205] width 482 height 35
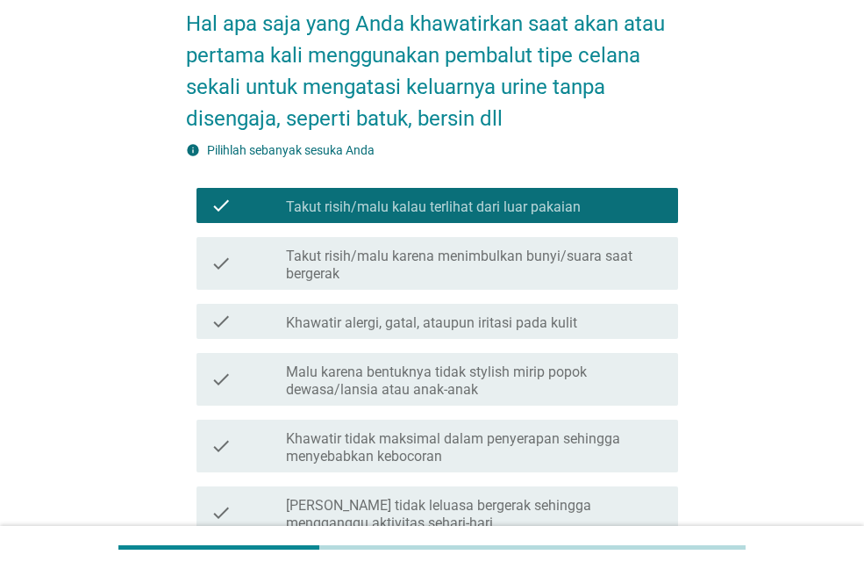
click at [399, 326] on label "Khawatir alergi, gatal, ataupun iritasi pada kulit" at bounding box center [431, 323] width 291 height 18
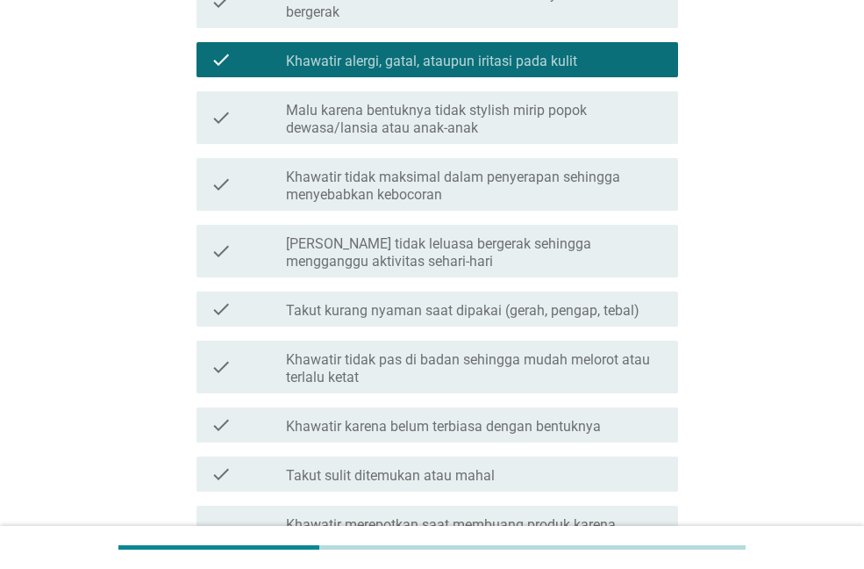
scroll to position [351, 0]
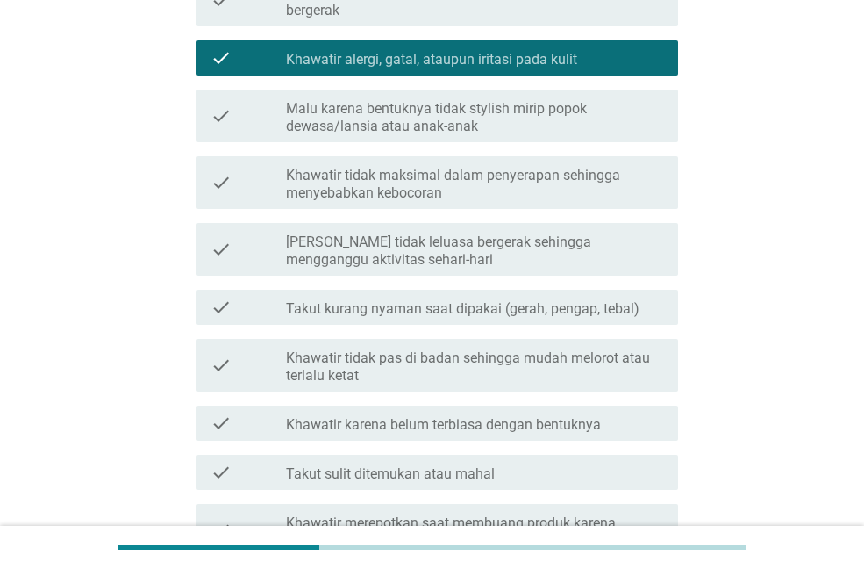
click at [369, 309] on label "Takut kurang nyaman saat dipakai (gerah, pengap, tebal)" at bounding box center [463, 309] width 354 height 18
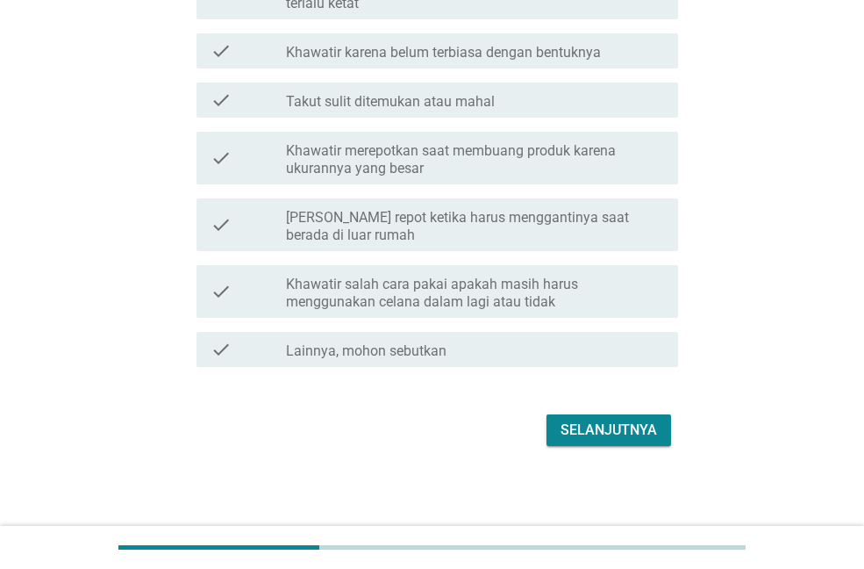
scroll to position [726, 0]
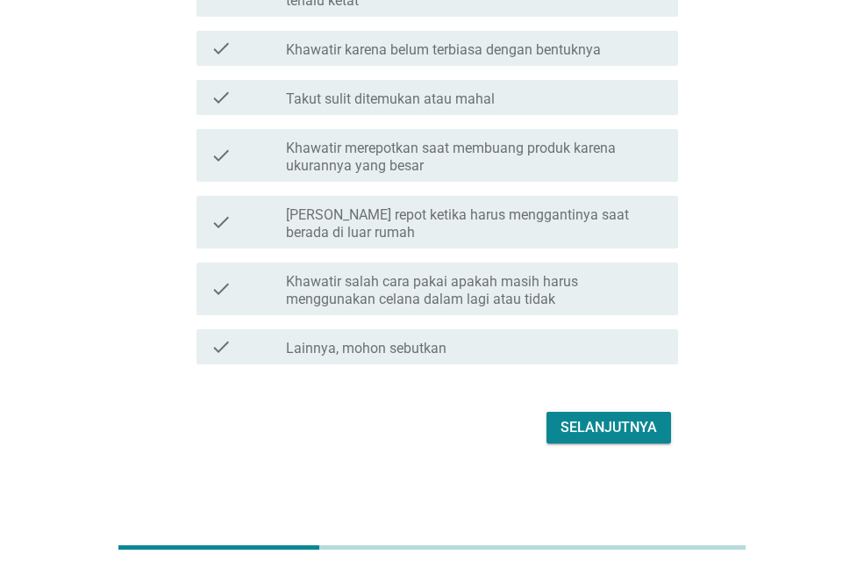
click at [507, 236] on label "[PERSON_NAME] repot ketika harus menggantinya saat berada di luar rumah" at bounding box center [475, 223] width 378 height 35
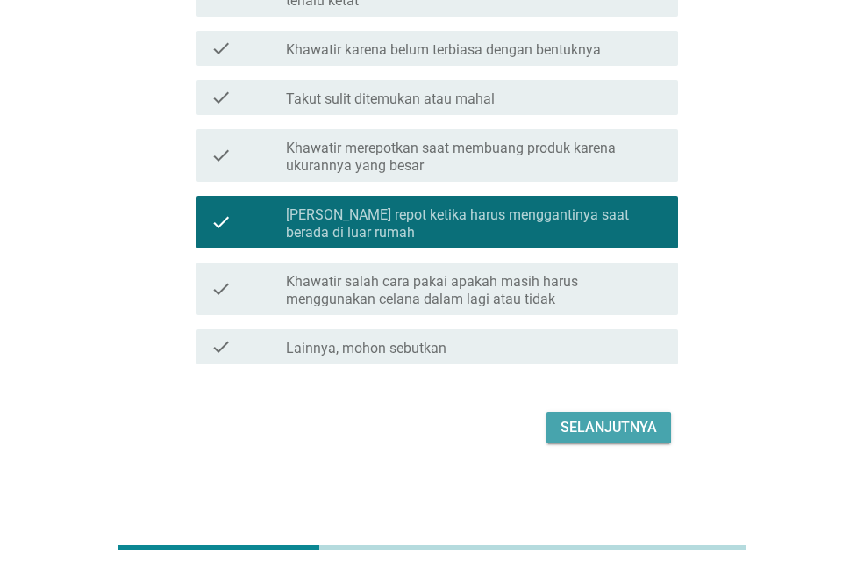
click at [585, 426] on div "Selanjutnya" at bounding box center [609, 427] width 97 height 21
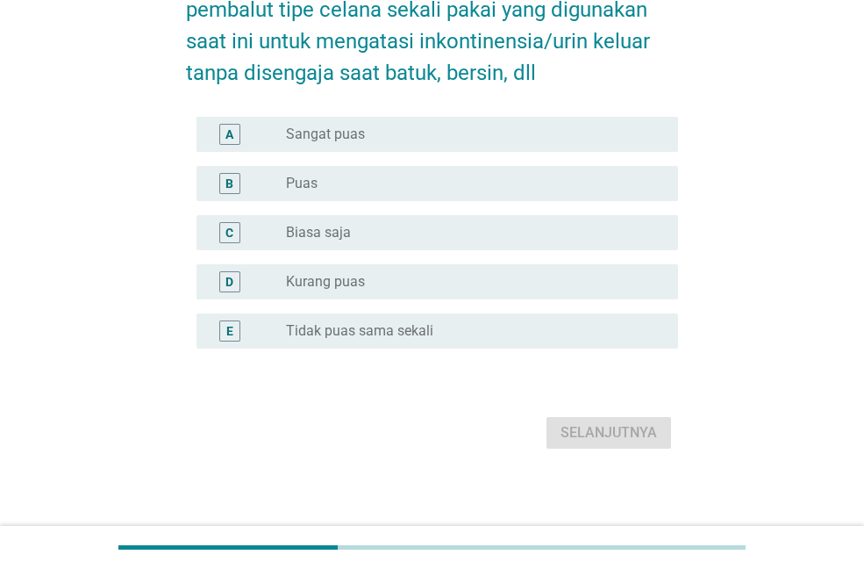
scroll to position [139, 0]
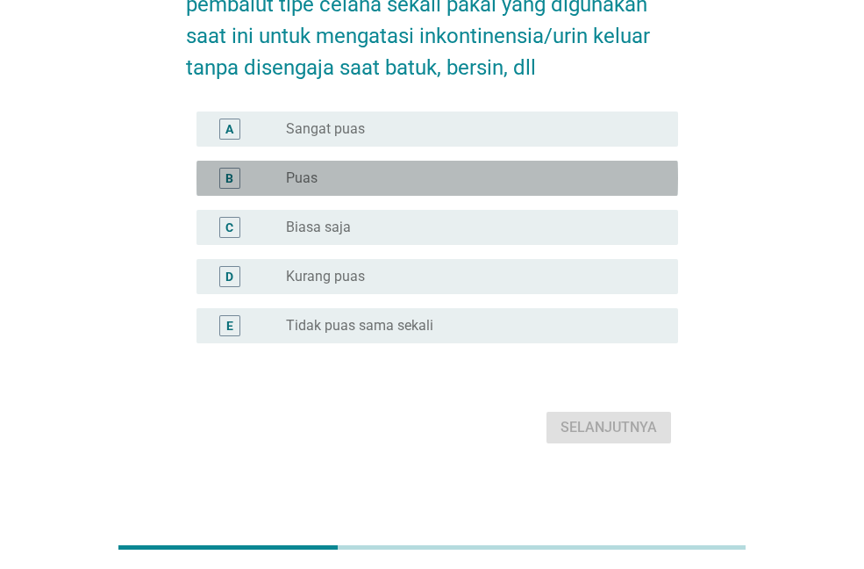
click at [328, 176] on div "radio_button_unchecked Puas" at bounding box center [468, 178] width 364 height 18
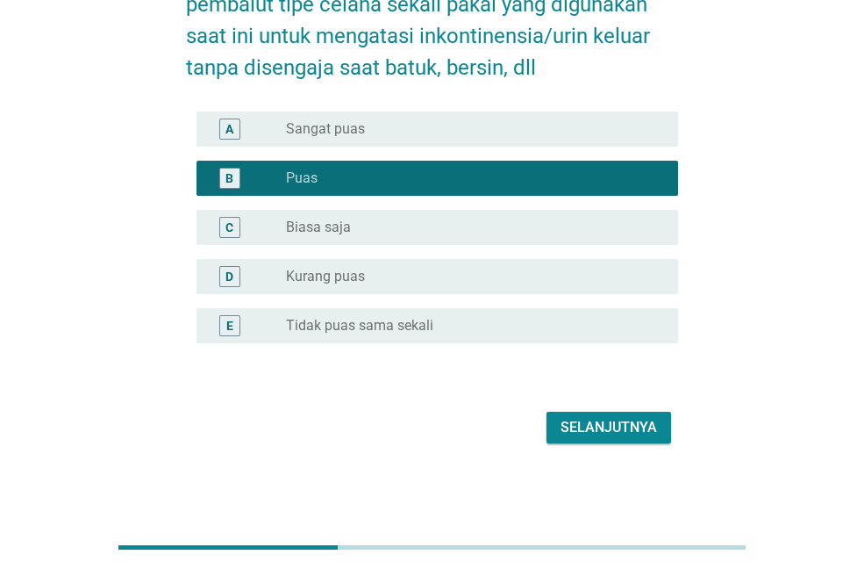
click at [586, 422] on div "Selanjutnya" at bounding box center [609, 427] width 97 height 21
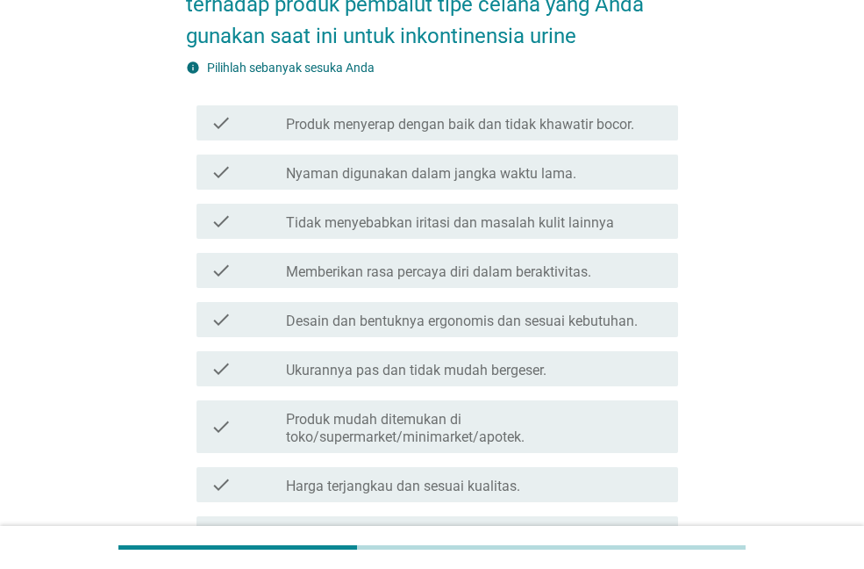
scroll to position [0, 0]
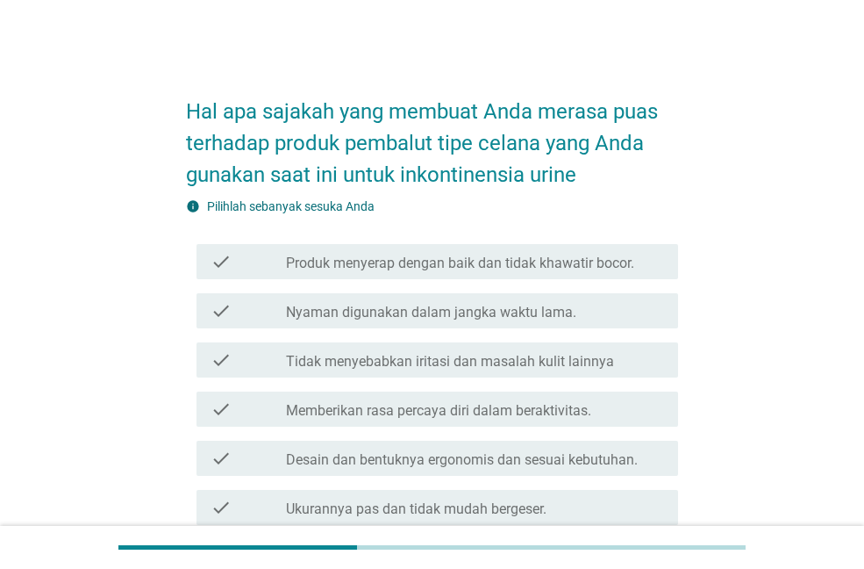
click at [358, 317] on label "Nyaman digunakan dalam jangka waktu lama." at bounding box center [431, 313] width 291 height 18
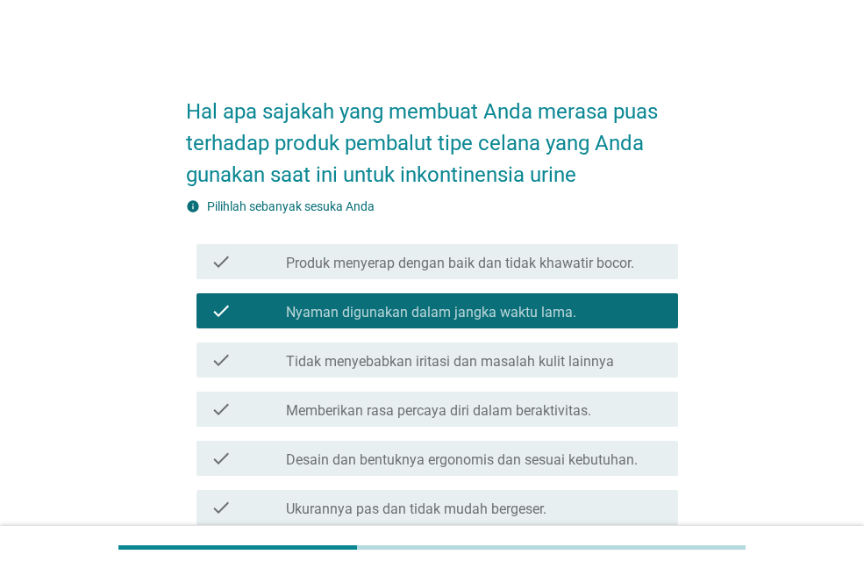
click at [345, 427] on div "check check_box_outline_blank Memberikan rasa percaya diri dalam beraktivitas." at bounding box center [432, 408] width 492 height 49
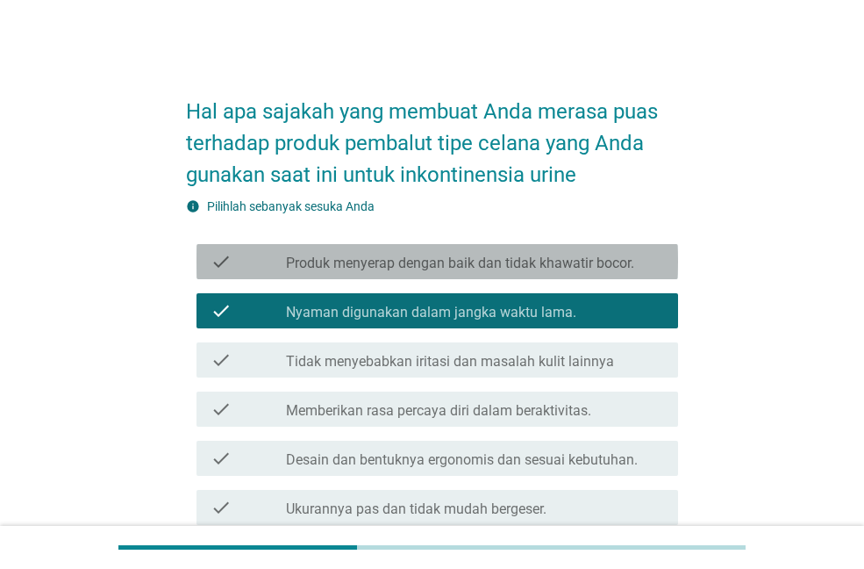
click at [371, 269] on label "Produk menyerap dengan baik dan tidak khawatir bocor." at bounding box center [460, 264] width 348 height 18
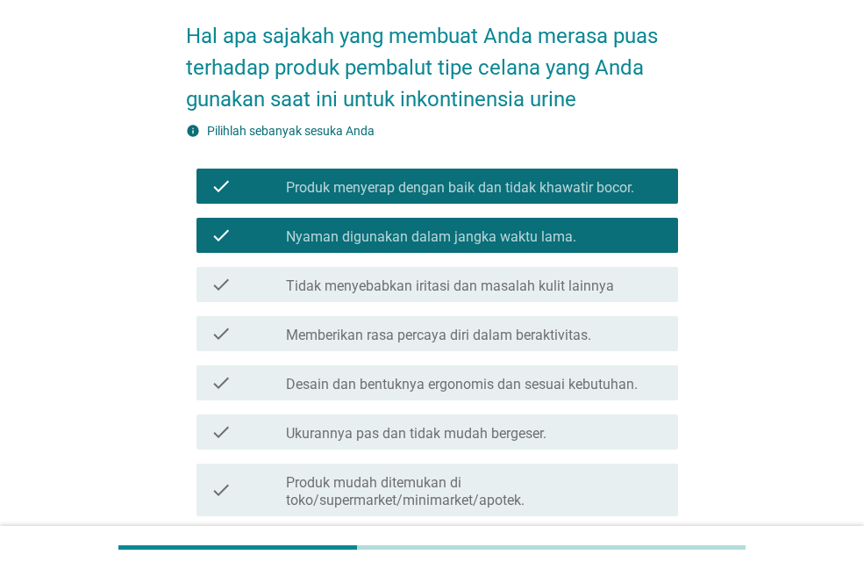
scroll to position [176, 0]
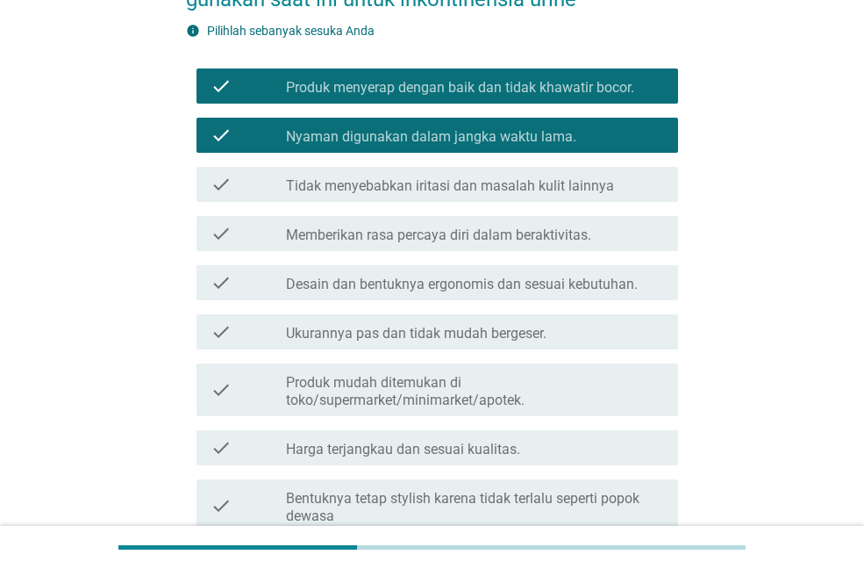
click at [348, 233] on label "Memberikan rasa percaya diri dalam beraktivitas." at bounding box center [438, 235] width 305 height 18
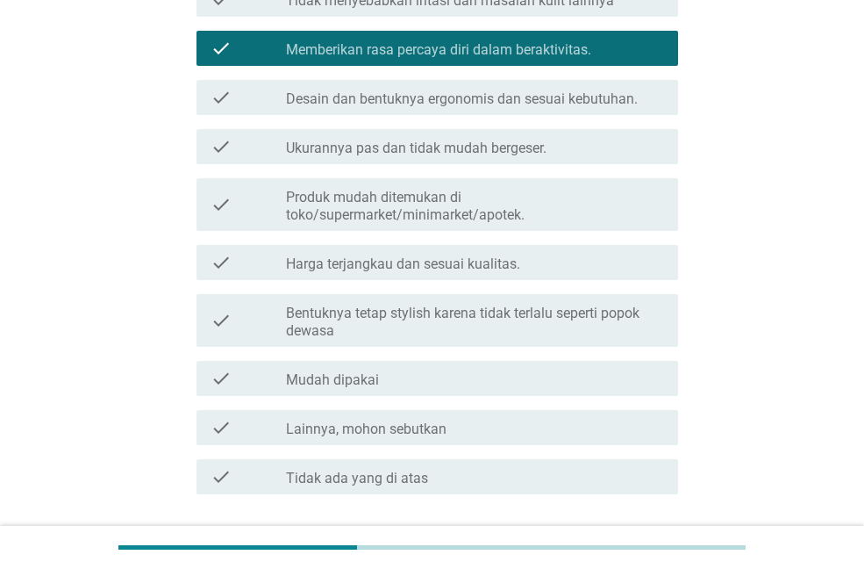
scroll to position [439, 0]
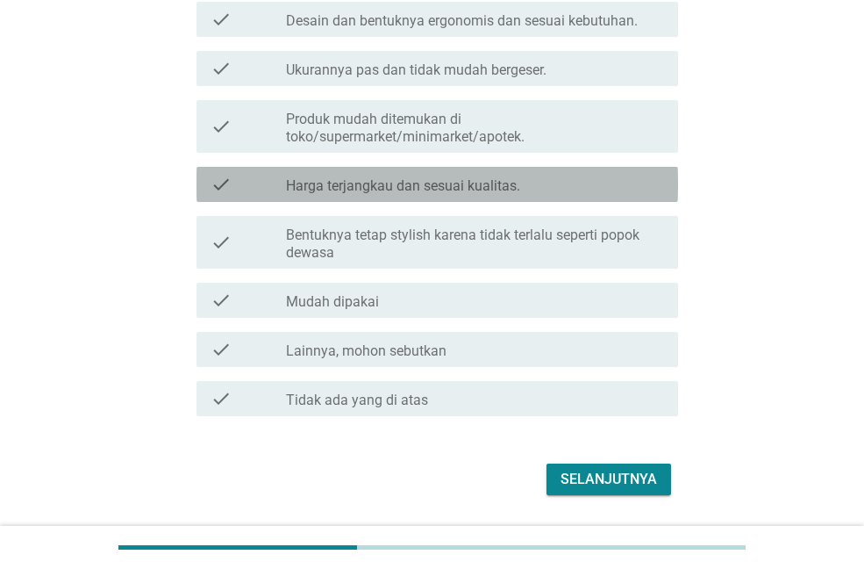
click at [402, 183] on label "Harga terjangkau dan sesuai kualitas." at bounding box center [403, 186] width 234 height 18
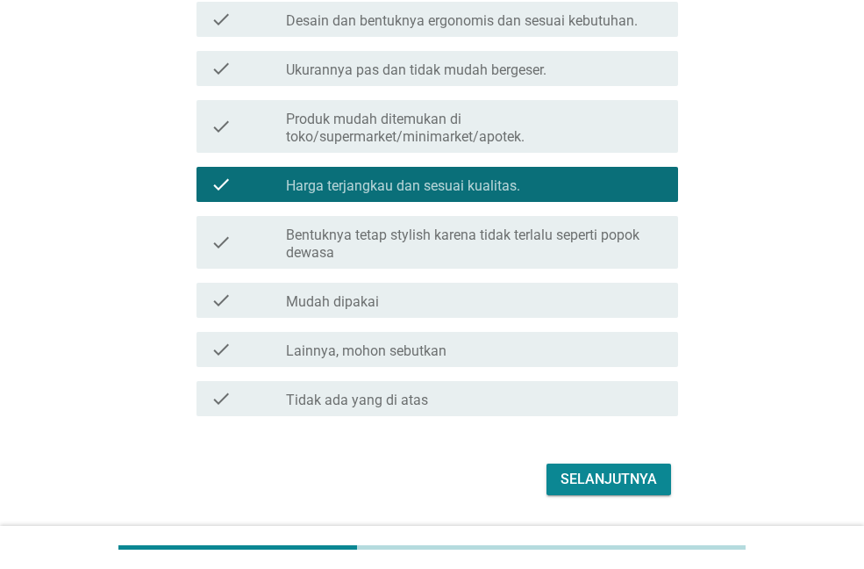
click at [578, 469] on div "Selanjutnya" at bounding box center [609, 479] width 97 height 21
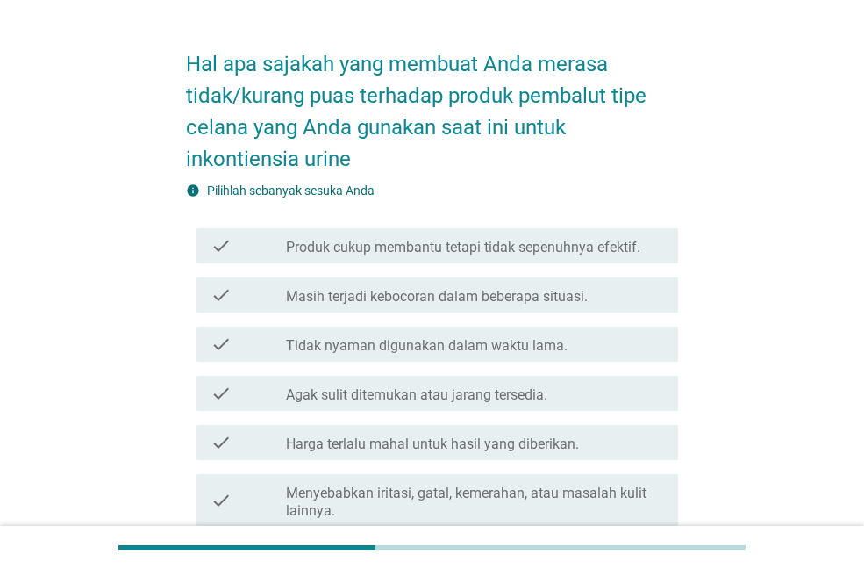
scroll to position [88, 0]
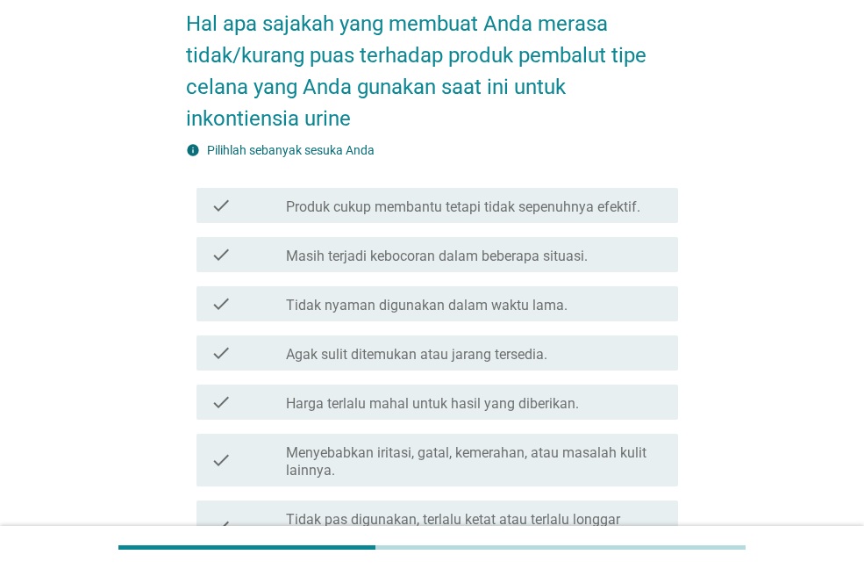
click at [430, 254] on label "Masih terjadi kebocoran dalam beberapa situasi." at bounding box center [437, 256] width 302 height 18
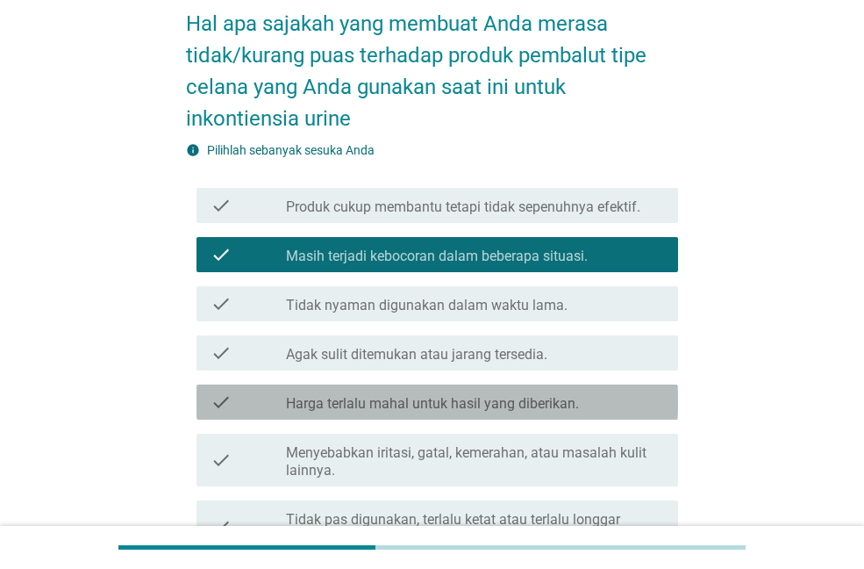
click at [406, 384] on div "check check_box_outline_blank Harga terlalu mahal untuk hasil yang diberikan." at bounding box center [438, 401] width 482 height 35
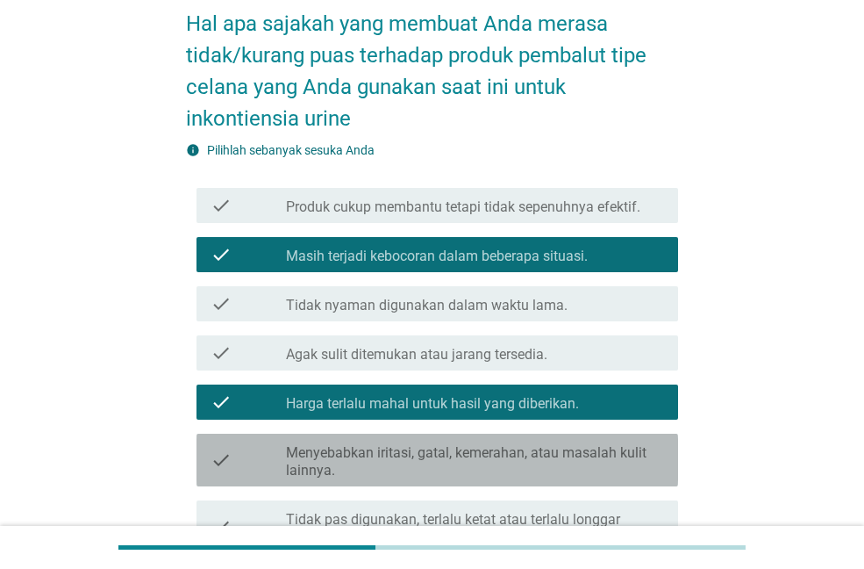
click at [371, 468] on label "Menyebabkan iritasi, gatal, kemerahan, atau masalah kulit lainnya." at bounding box center [475, 461] width 378 height 35
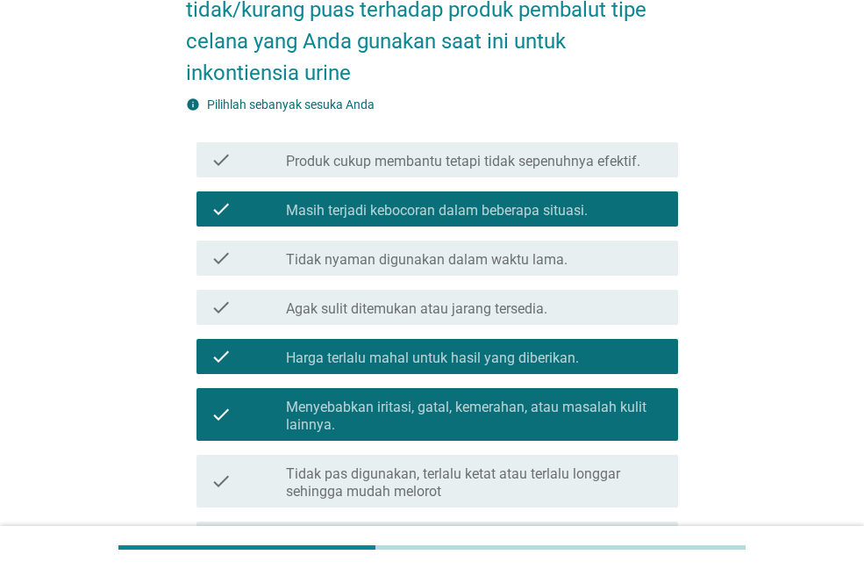
scroll to position [176, 0]
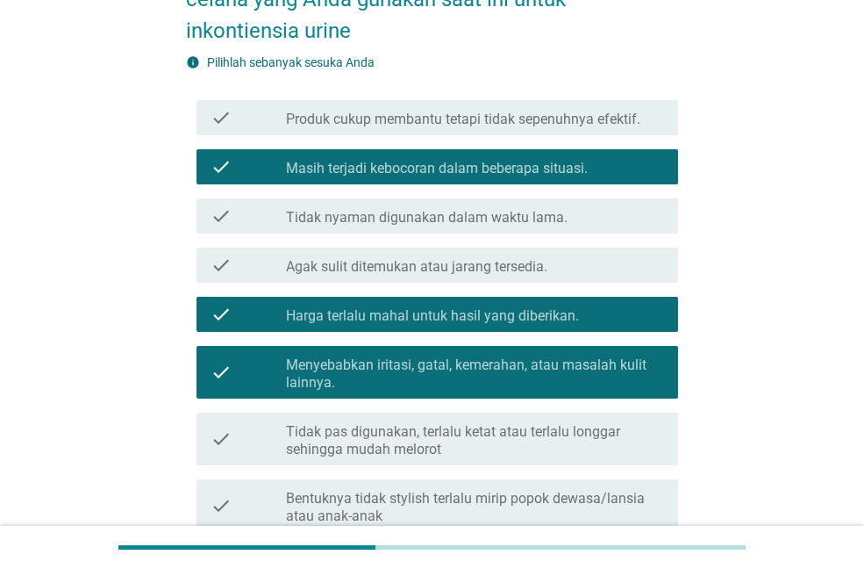
click at [414, 301] on div "check check_box_outline_blank Harga terlalu mahal untuk hasil yang diberikan." at bounding box center [438, 314] width 482 height 35
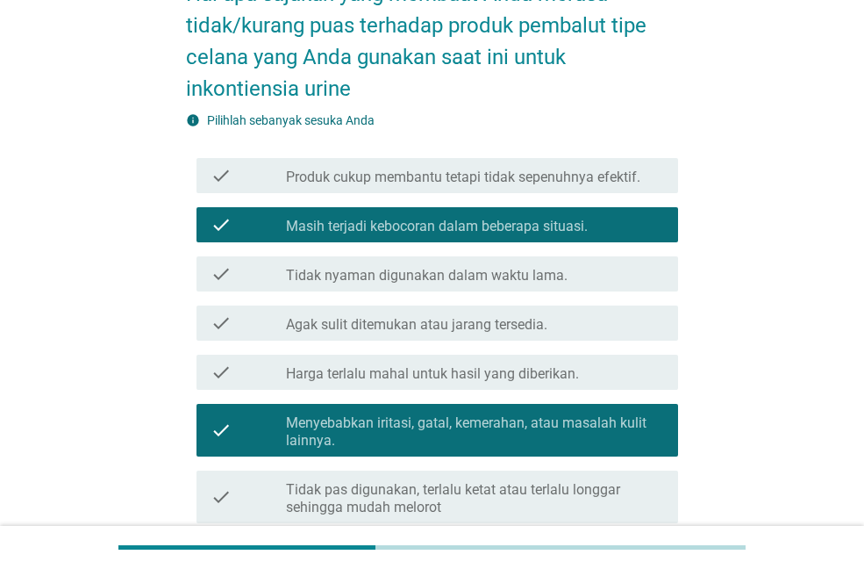
scroll to position [88, 0]
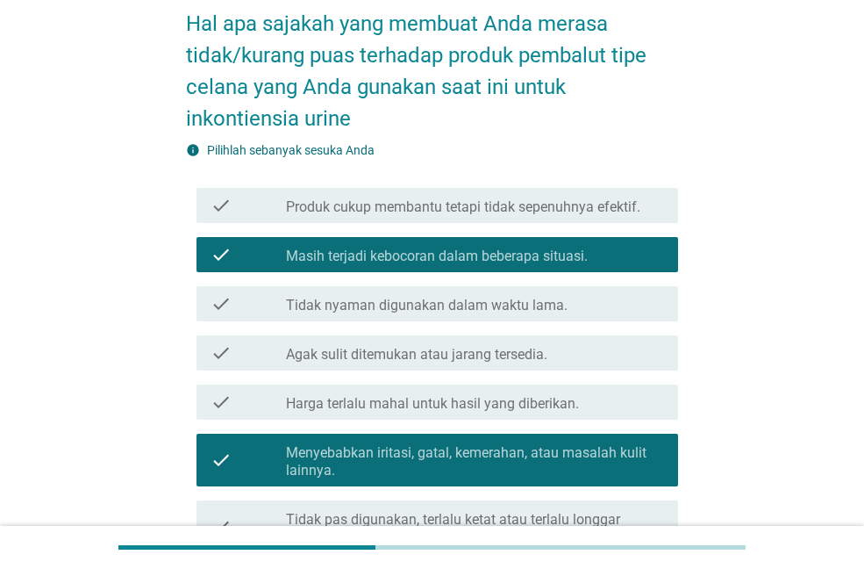
click at [430, 253] on label "Masih terjadi kebocoran dalam beberapa situasi." at bounding box center [437, 256] width 302 height 18
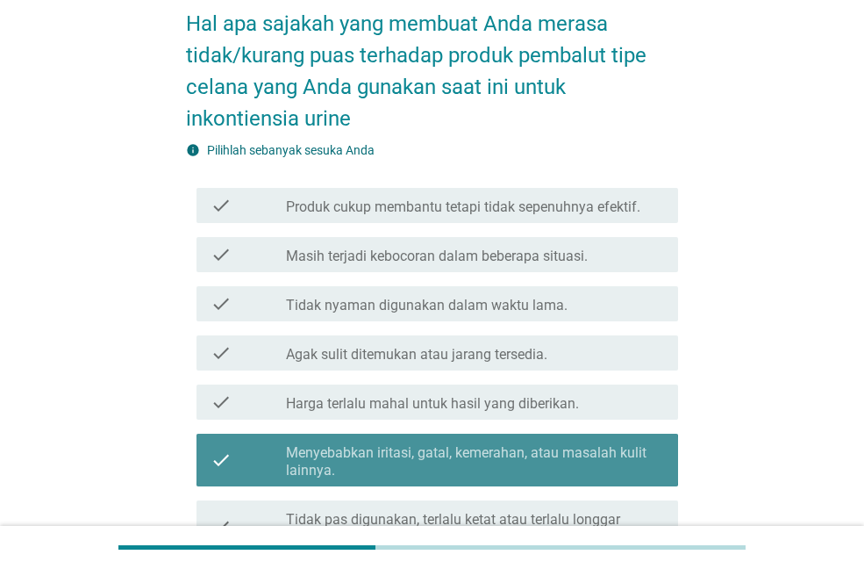
click at [360, 441] on div "check_box Menyebabkan iritasi, gatal, kemerahan, atau masalah kulit lainnya." at bounding box center [475, 460] width 378 height 39
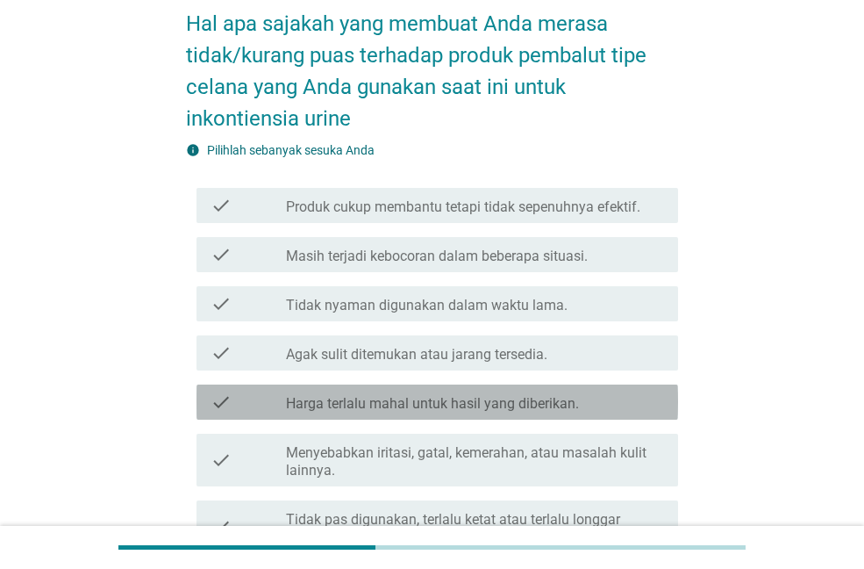
click at [354, 399] on label "Harga terlalu mahal untuk hasil yang diberikan." at bounding box center [432, 404] width 293 height 18
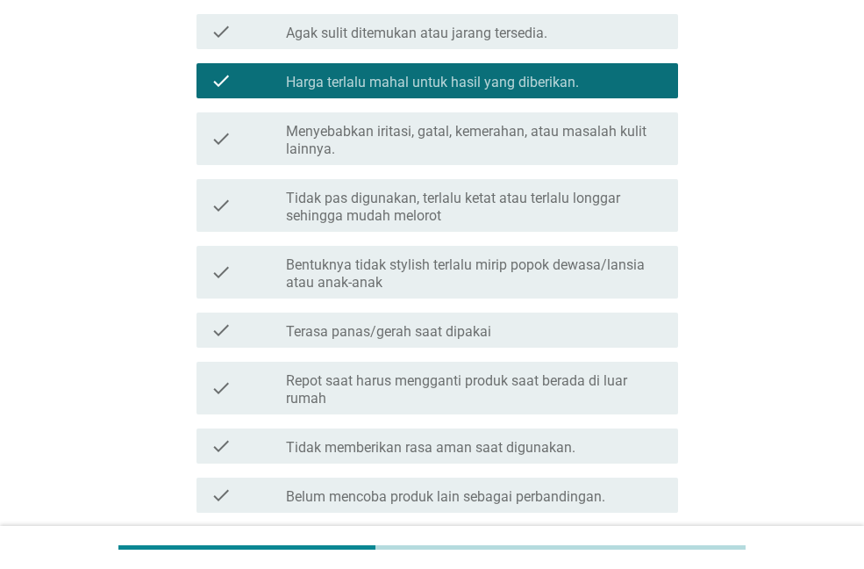
scroll to position [439, 0]
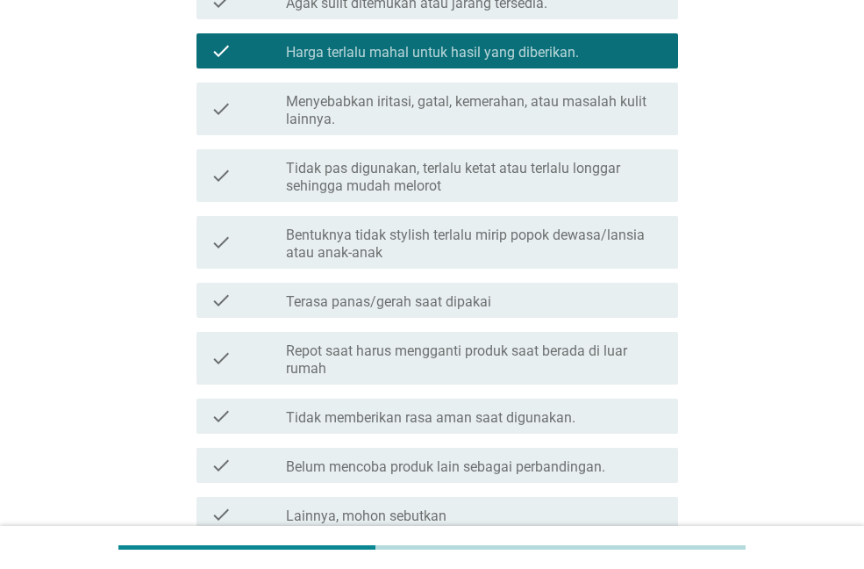
click at [412, 248] on label "Bentuknya tidak stylish terlalu mirip popok dewasa/lansia atau anak-anak" at bounding box center [475, 243] width 378 height 35
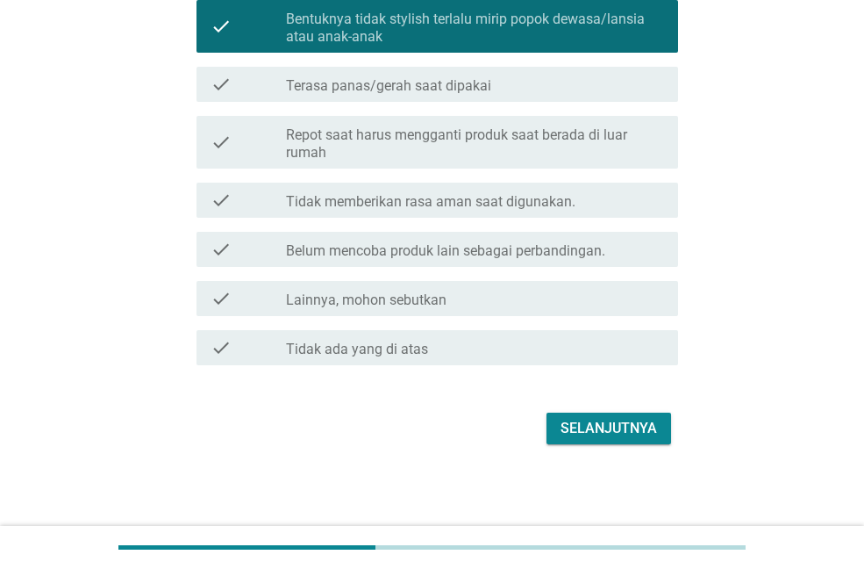
scroll to position [656, 0]
click at [589, 430] on div "Selanjutnya" at bounding box center [609, 427] width 97 height 21
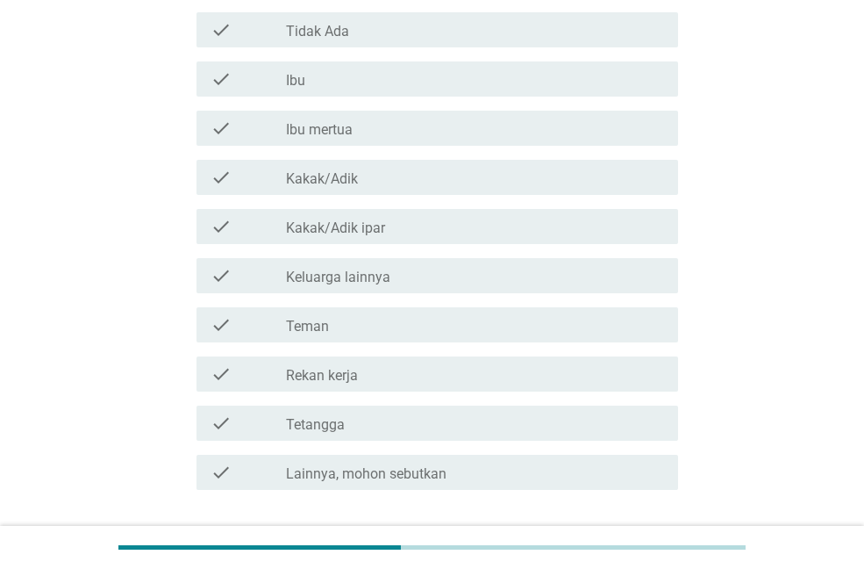
scroll to position [0, 0]
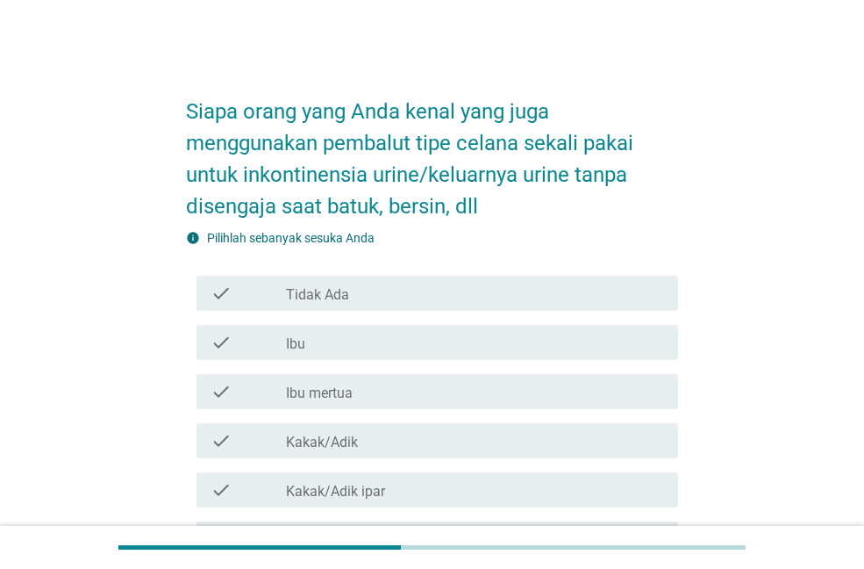
click at [341, 345] on div "check_box_outline_blank Ibu" at bounding box center [475, 342] width 378 height 21
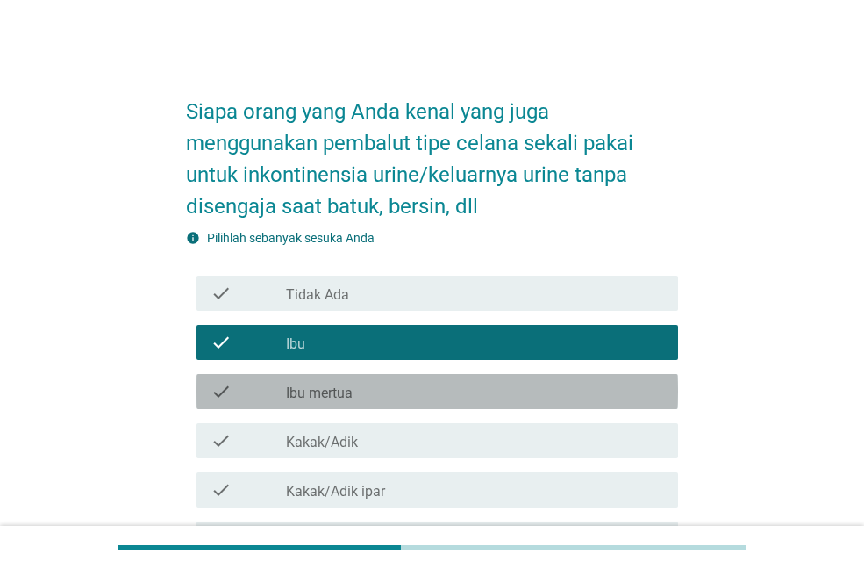
click at [359, 383] on div "check_box_outline_blank Ibu mertua" at bounding box center [475, 391] width 378 height 21
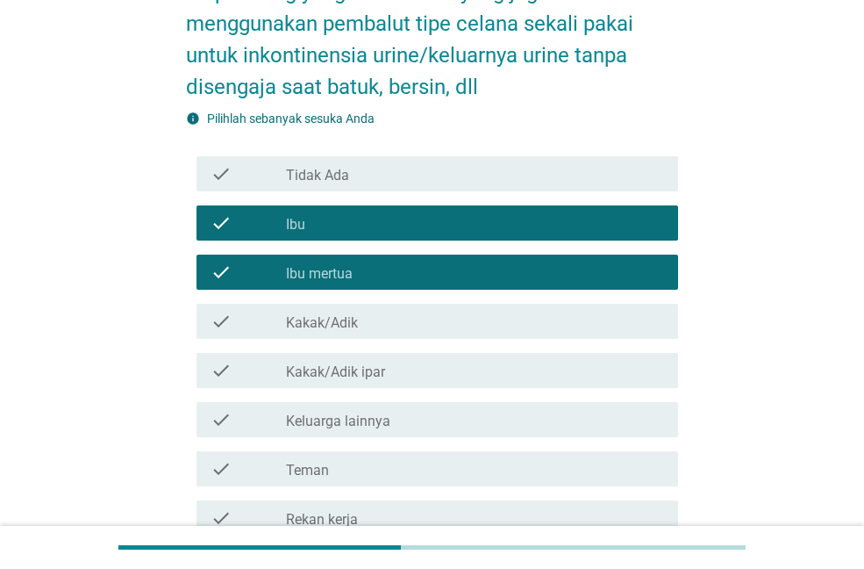
scroll to position [389, 0]
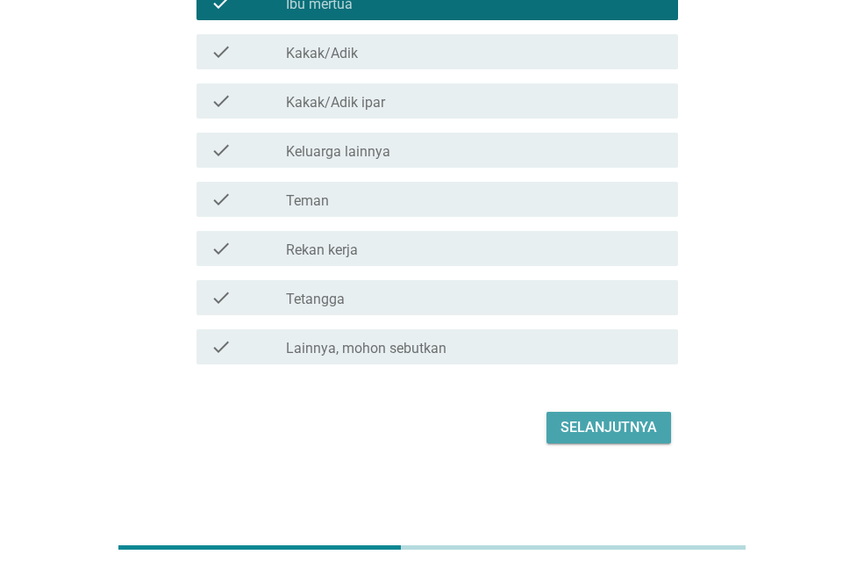
click at [635, 438] on button "Selanjutnya" at bounding box center [609, 428] width 125 height 32
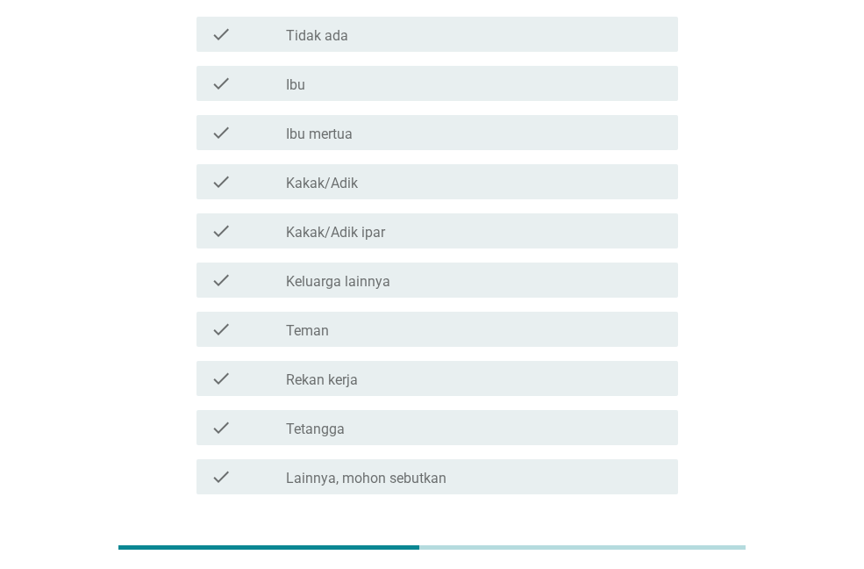
scroll to position [176, 0]
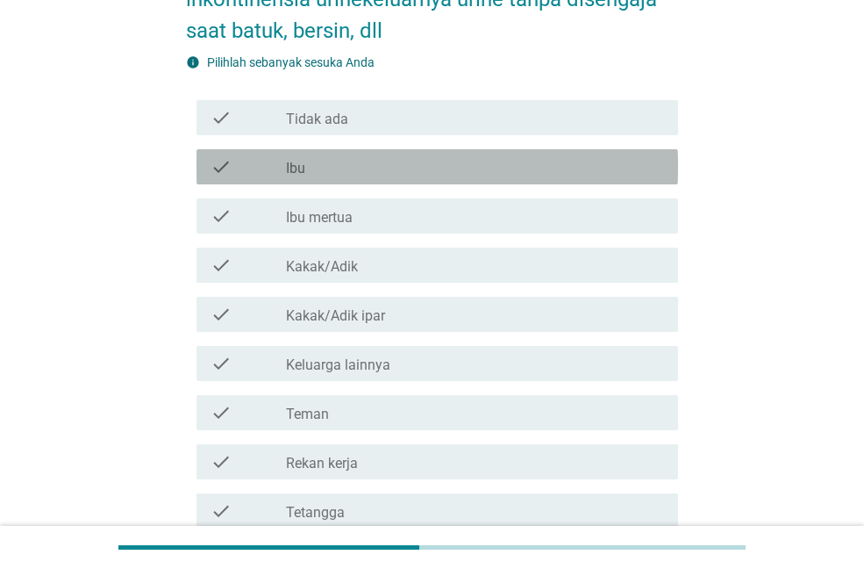
click at [384, 172] on div "check_box_outline_blank Ibu" at bounding box center [475, 166] width 378 height 21
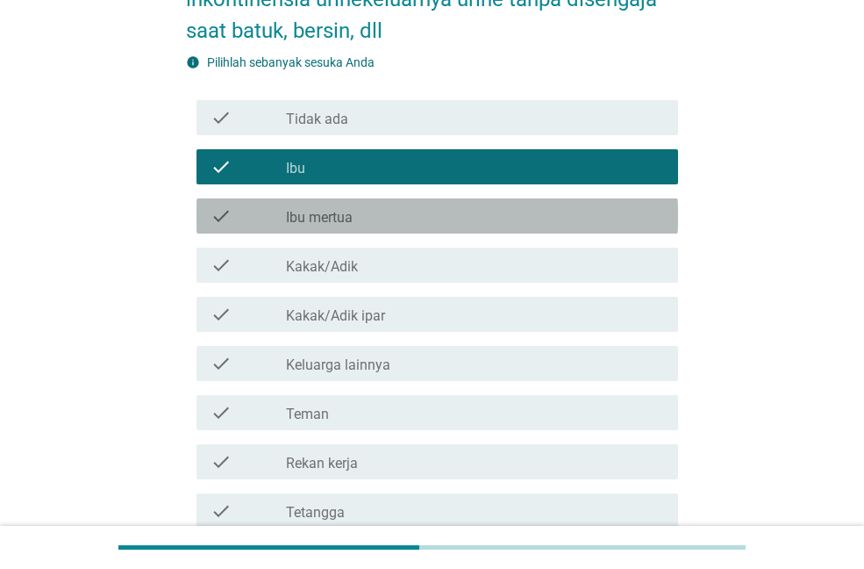
drag, startPoint x: 382, startPoint y: 214, endPoint x: 487, endPoint y: 319, distance: 148.3
click at [382, 215] on div "check_box_outline_blank Ibu mertua" at bounding box center [475, 215] width 378 height 21
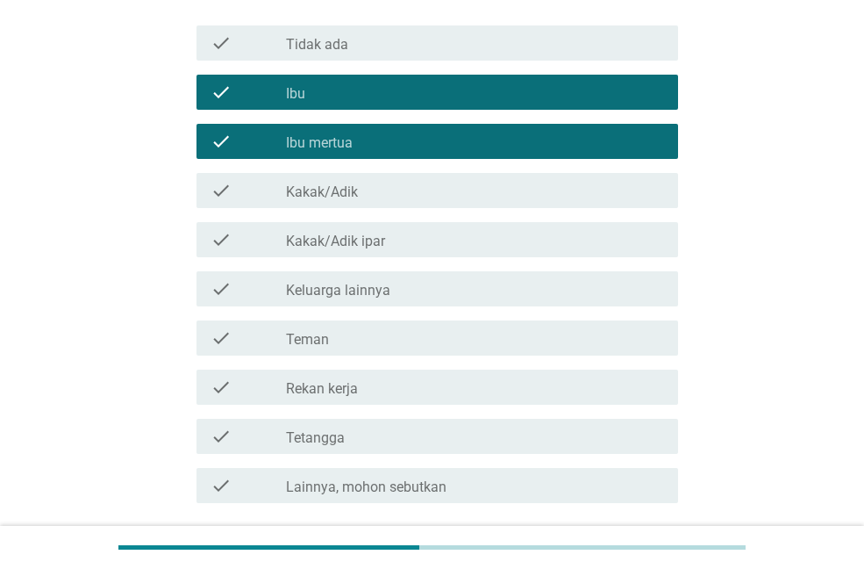
scroll to position [389, 0]
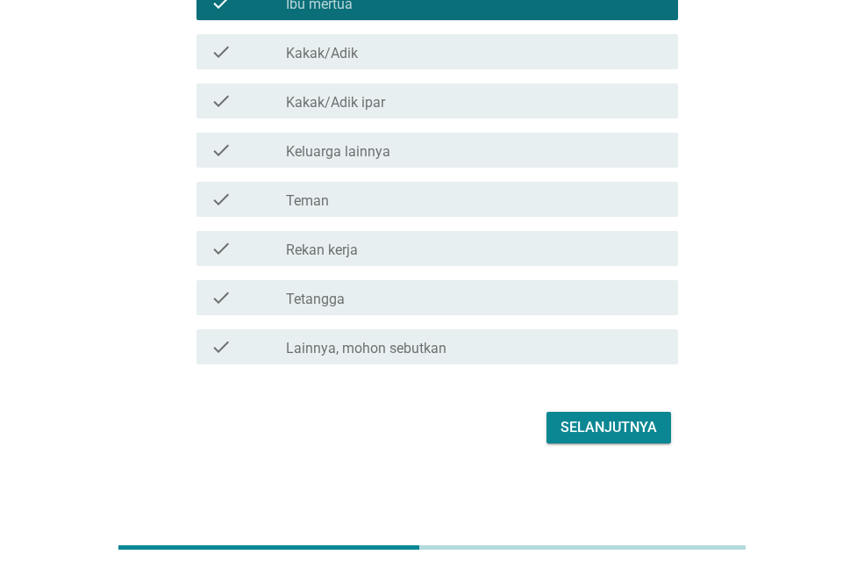
click at [607, 414] on button "Selanjutnya" at bounding box center [609, 428] width 125 height 32
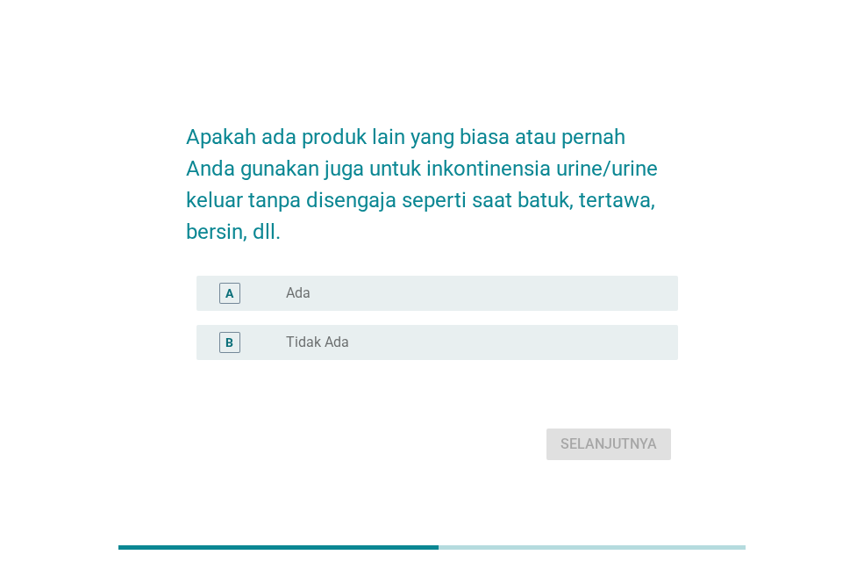
click at [407, 350] on div "radio_button_unchecked Tidak Ada" at bounding box center [468, 343] width 364 height 18
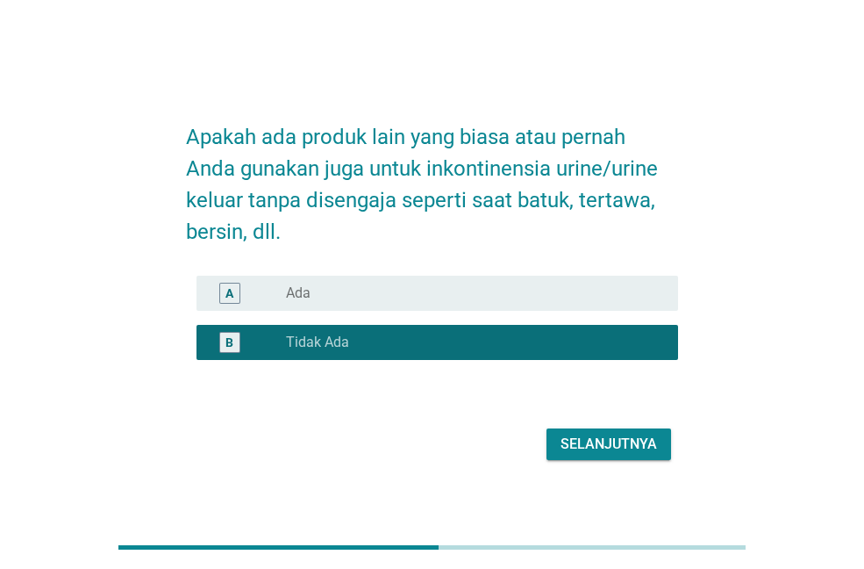
click at [634, 452] on div "Selanjutnya" at bounding box center [609, 444] width 97 height 21
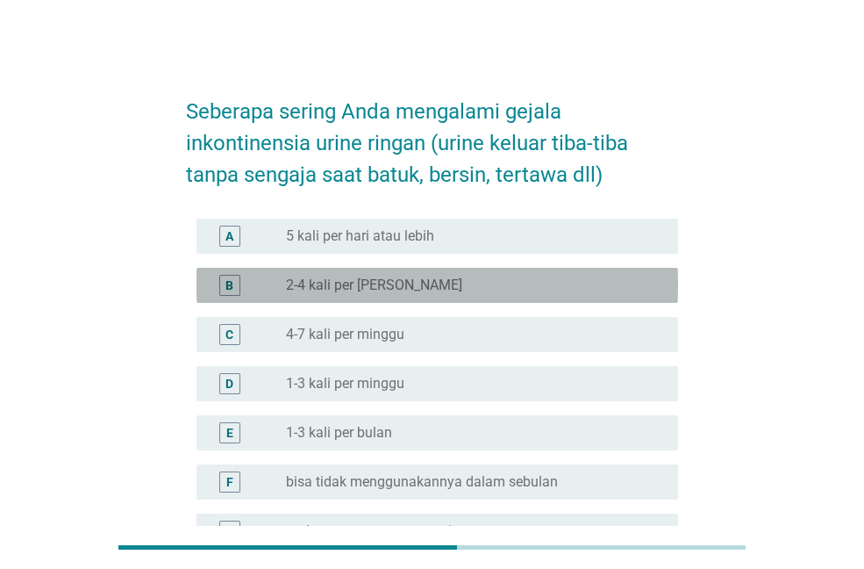
click at [376, 284] on label "2-4 kali per [PERSON_NAME]" at bounding box center [374, 285] width 176 height 18
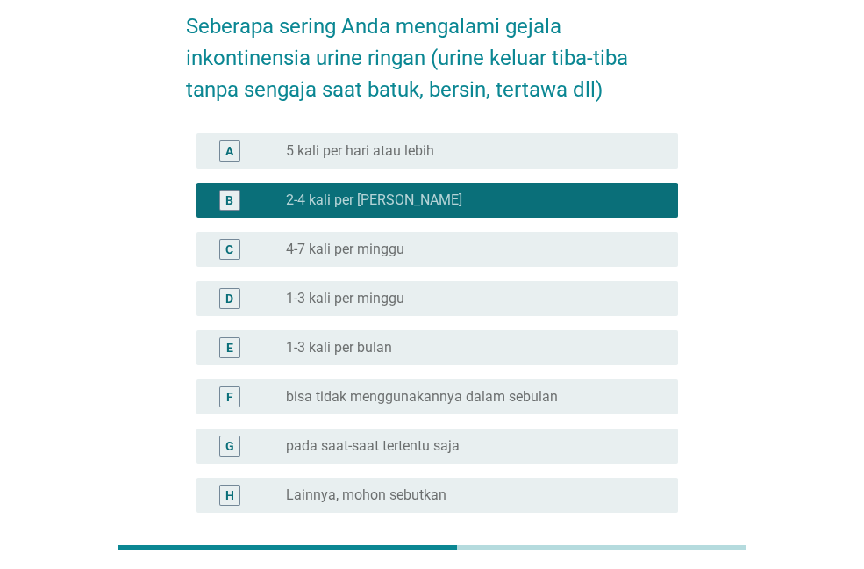
scroll to position [255, 0]
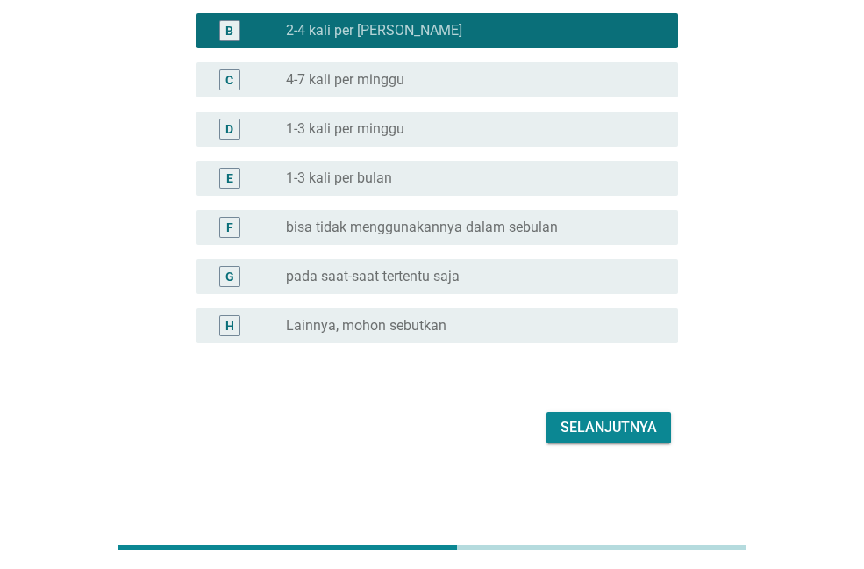
click at [637, 419] on div "Selanjutnya" at bounding box center [609, 427] width 97 height 21
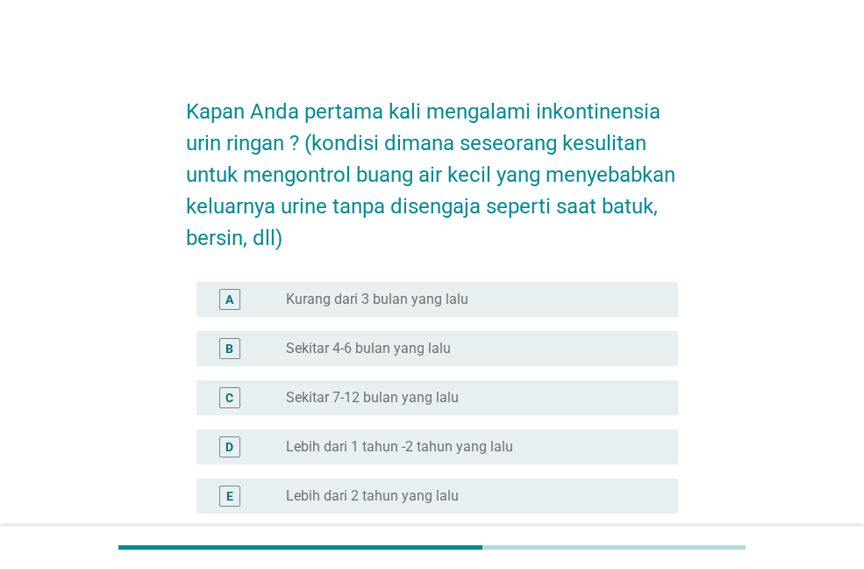
scroll to position [88, 0]
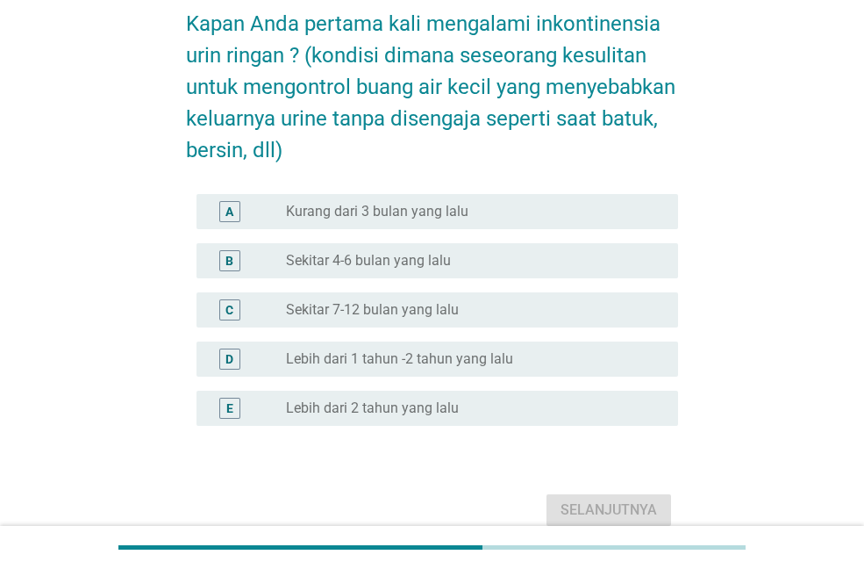
click at [464, 302] on div "radio_button_unchecked Sekitar 7-12 bulan yang lalu" at bounding box center [468, 310] width 364 height 18
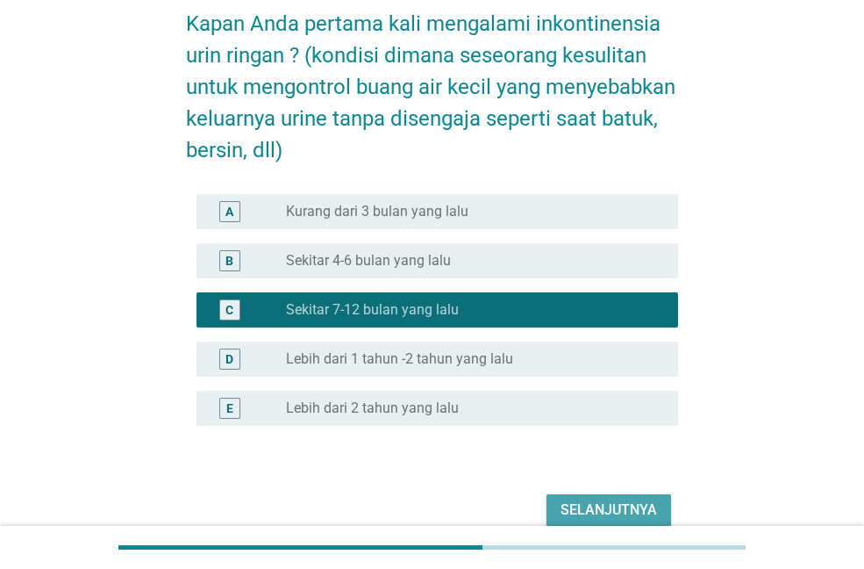
click at [582, 517] on div "Selanjutnya" at bounding box center [609, 509] width 97 height 21
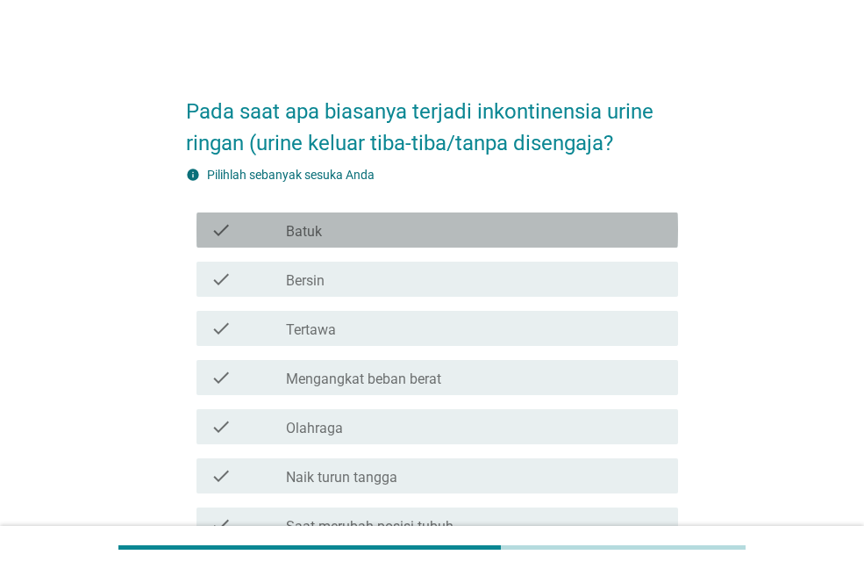
click at [367, 231] on div "check_box_outline_blank Batuk" at bounding box center [475, 229] width 378 height 21
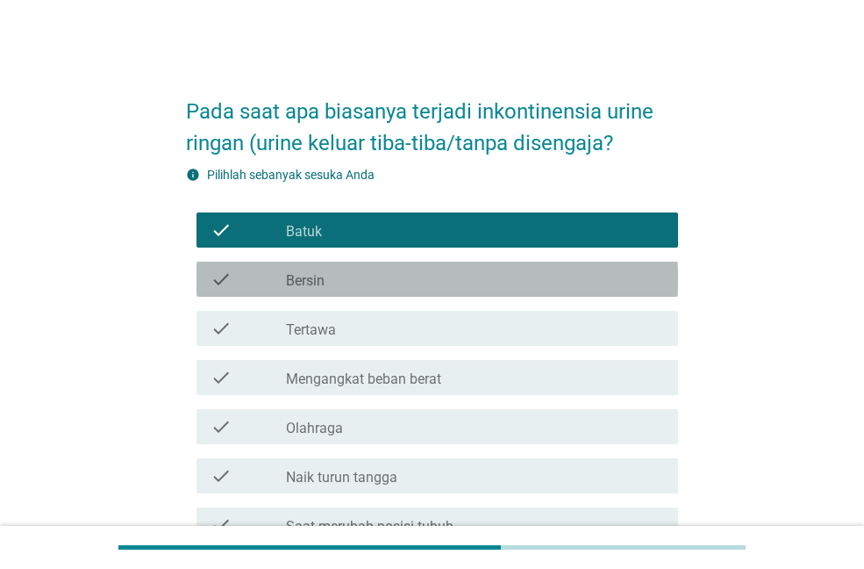
click at [366, 272] on div "check_box_outline_blank Bersin" at bounding box center [475, 279] width 378 height 21
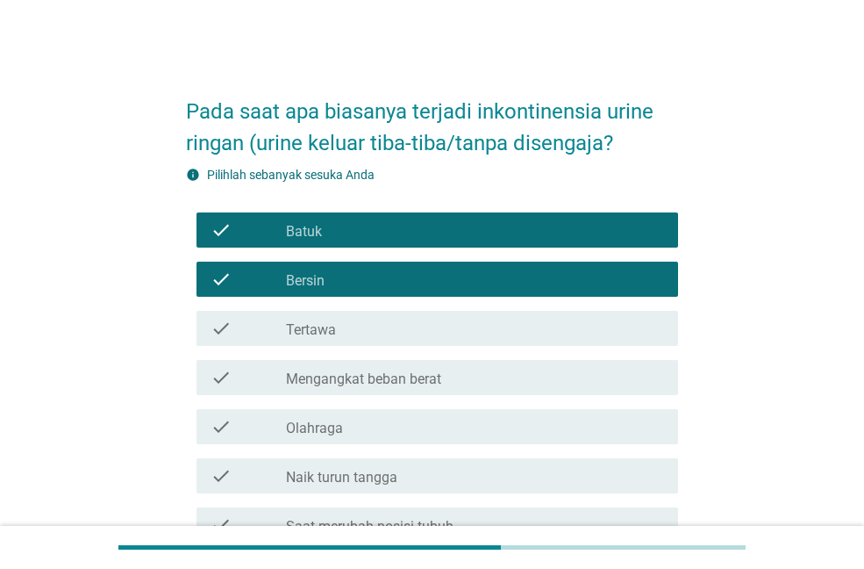
click at [358, 334] on div "check_box_outline_blank Tertawa" at bounding box center [475, 328] width 378 height 21
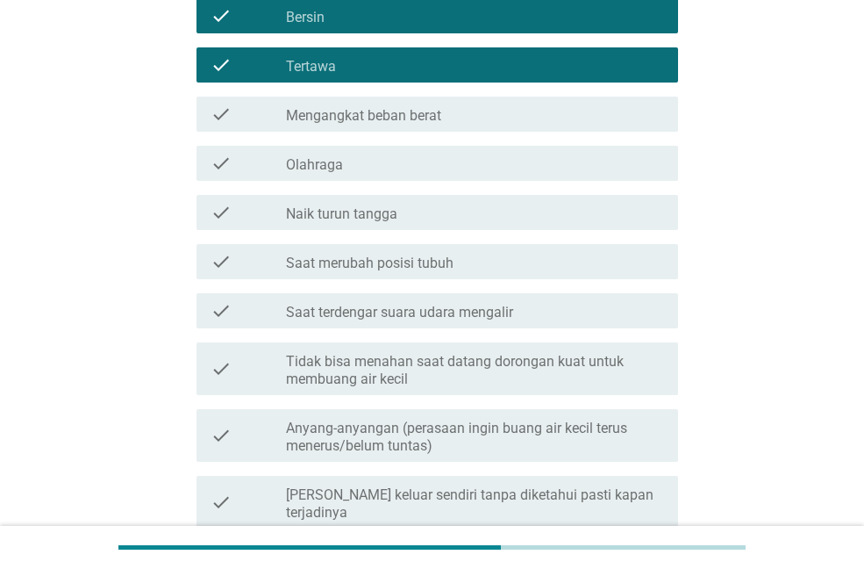
scroll to position [351, 0]
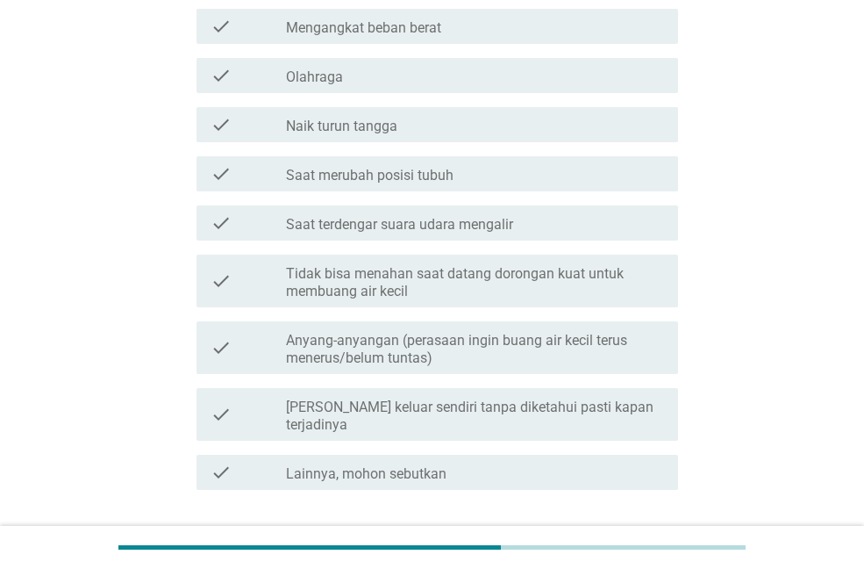
click at [444, 349] on label "Anyang-anyangan (perasaan ingin buang air kecil terus menerus/belum tuntas)" at bounding box center [475, 349] width 378 height 35
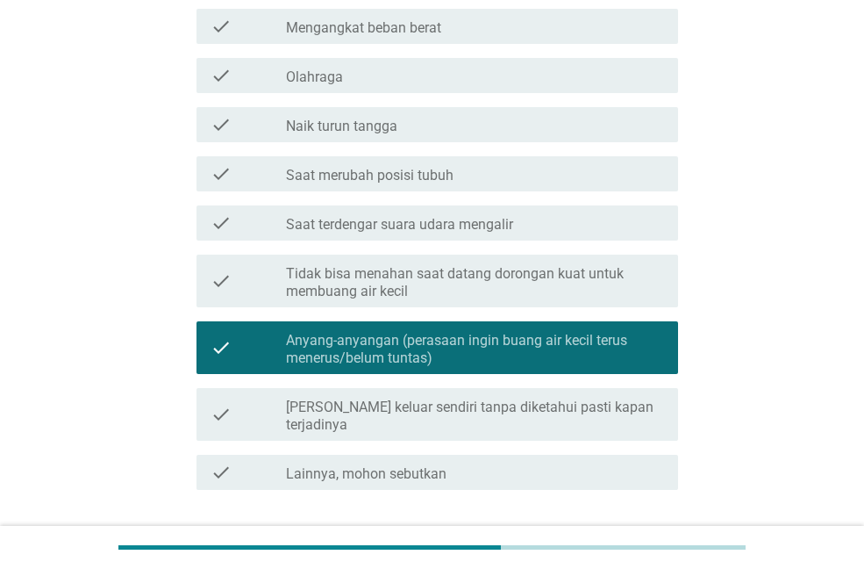
scroll to position [439, 0]
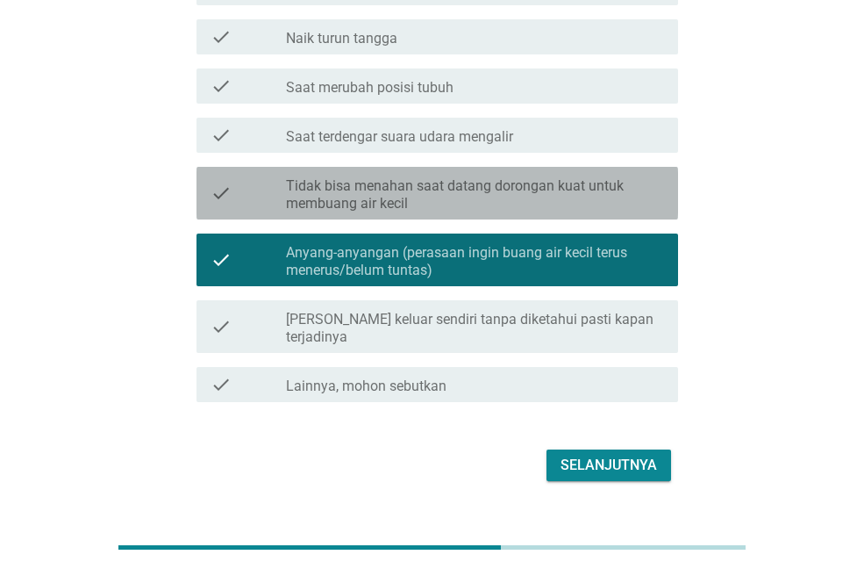
click at [395, 204] on label "Tidak bisa menahan saat datang dorongan kuat untuk membuang air kecil" at bounding box center [475, 194] width 378 height 35
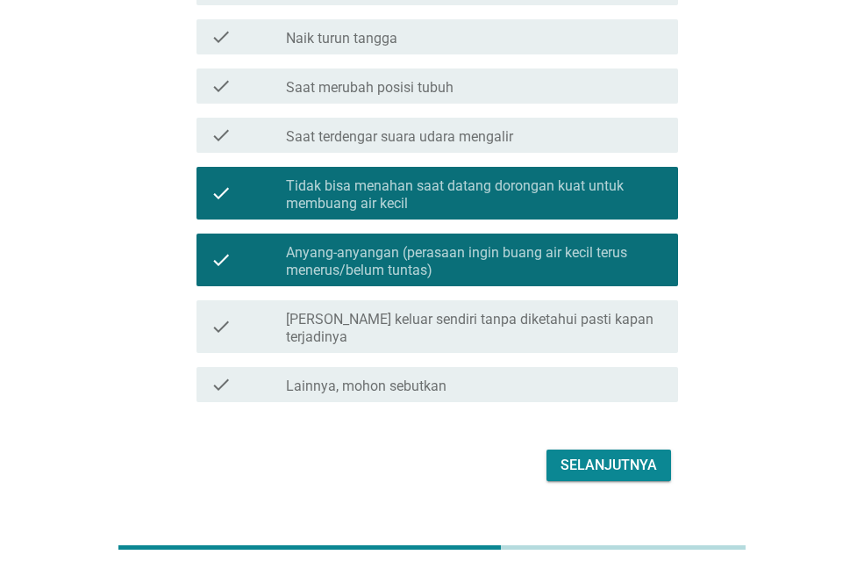
click at [570, 455] on div "Selanjutnya" at bounding box center [609, 465] width 97 height 21
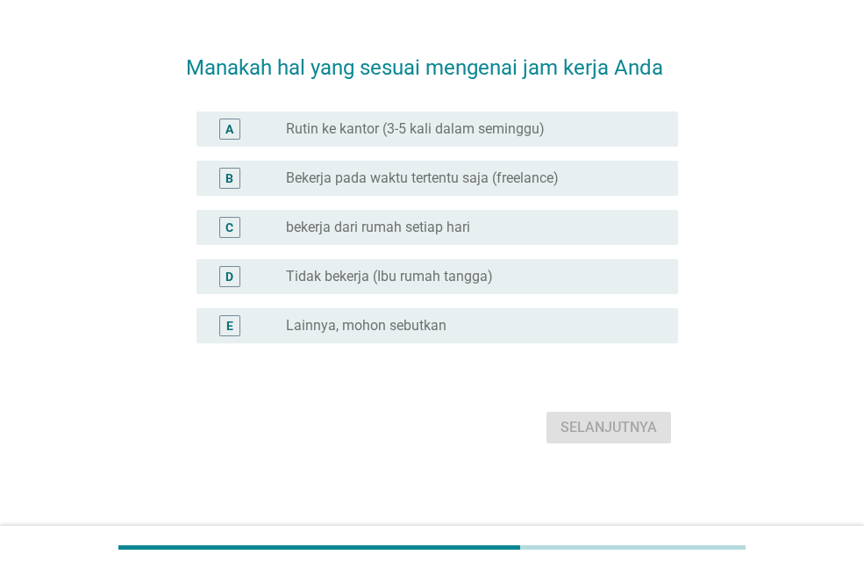
scroll to position [0, 0]
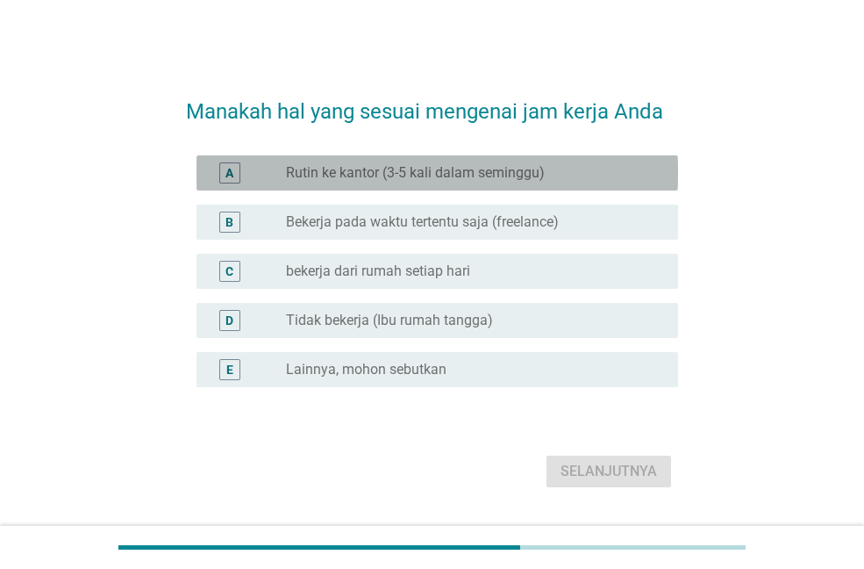
click at [409, 180] on label "Rutin ke kantor (3-5 kali dalam seminggu)" at bounding box center [415, 173] width 259 height 18
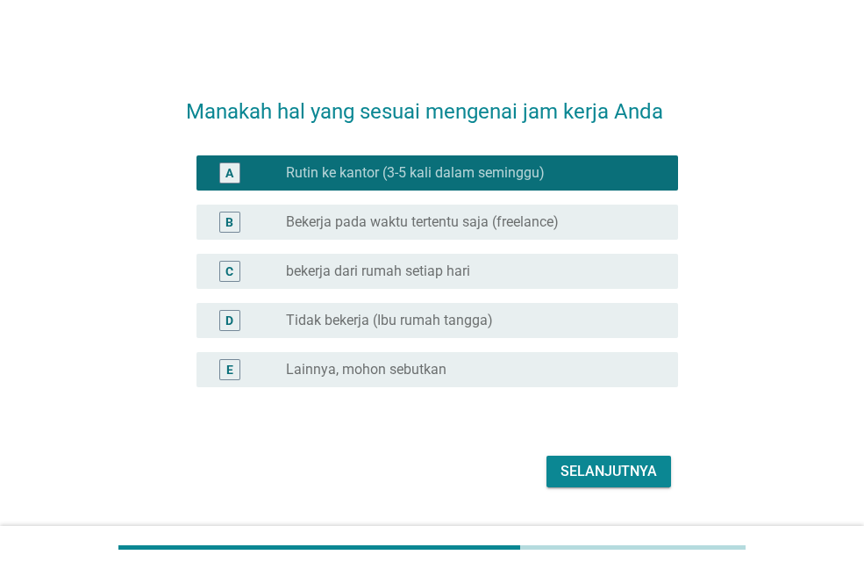
click at [584, 475] on div "Selanjutnya" at bounding box center [609, 471] width 97 height 21
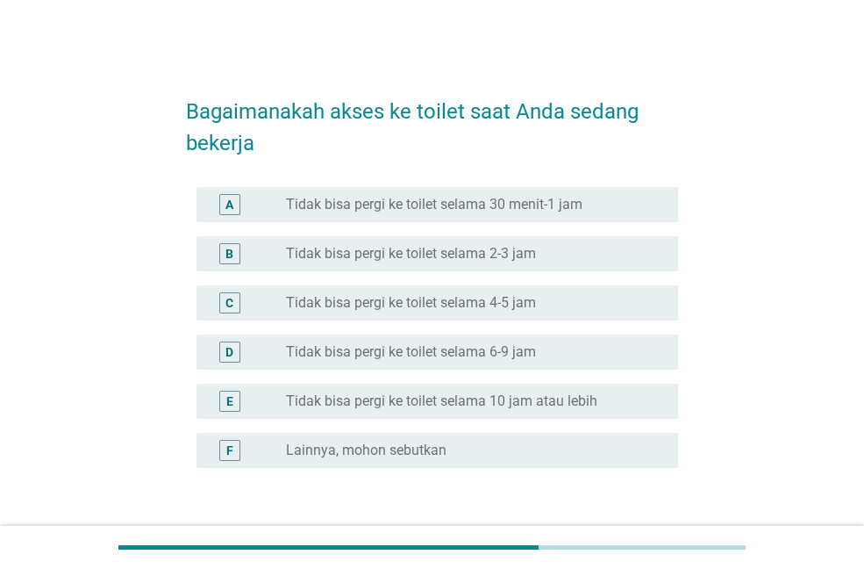
click at [353, 259] on label "Tidak bisa pergi ke toilet selama 2-3 jam" at bounding box center [411, 254] width 250 height 18
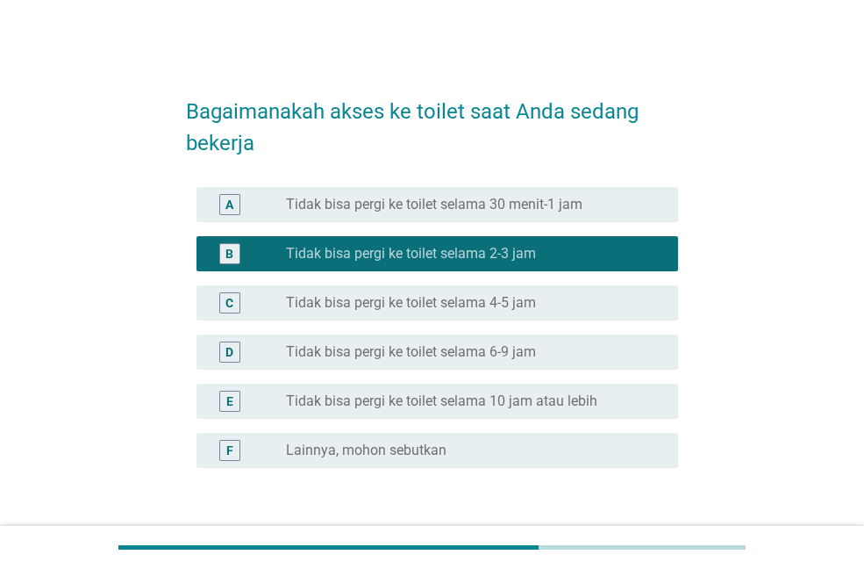
scroll to position [125, 0]
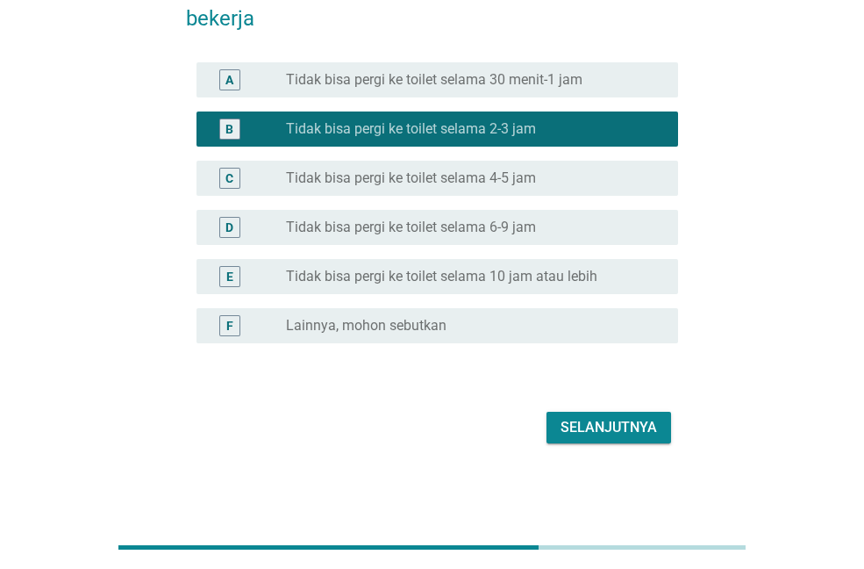
click at [608, 427] on div "Selanjutnya" at bounding box center [609, 427] width 97 height 21
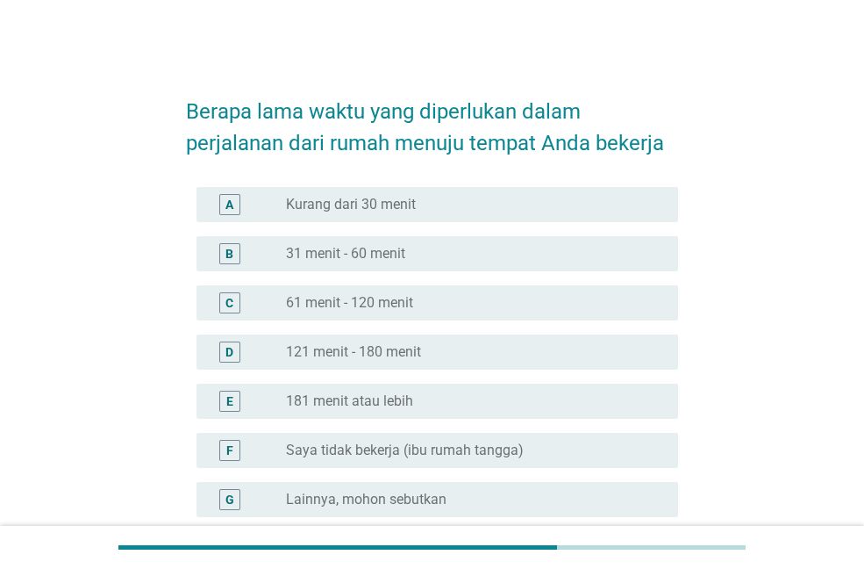
click at [385, 211] on label "Kurang dari 30 menit" at bounding box center [351, 205] width 130 height 18
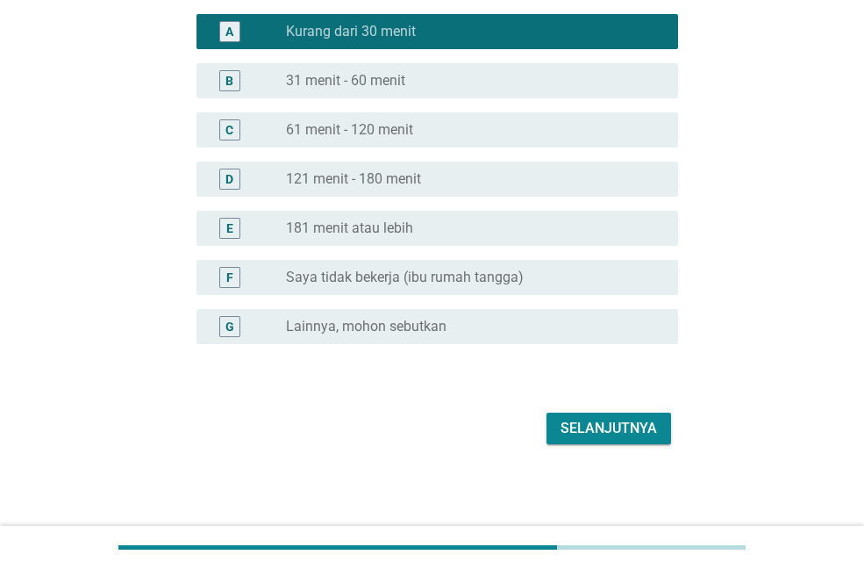
scroll to position [174, 0]
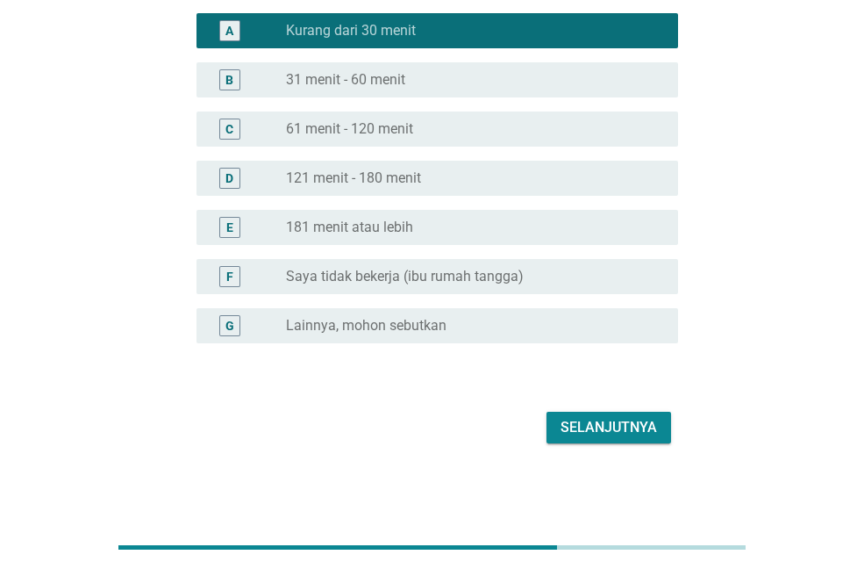
click at [610, 430] on div "Selanjutnya" at bounding box center [609, 427] width 97 height 21
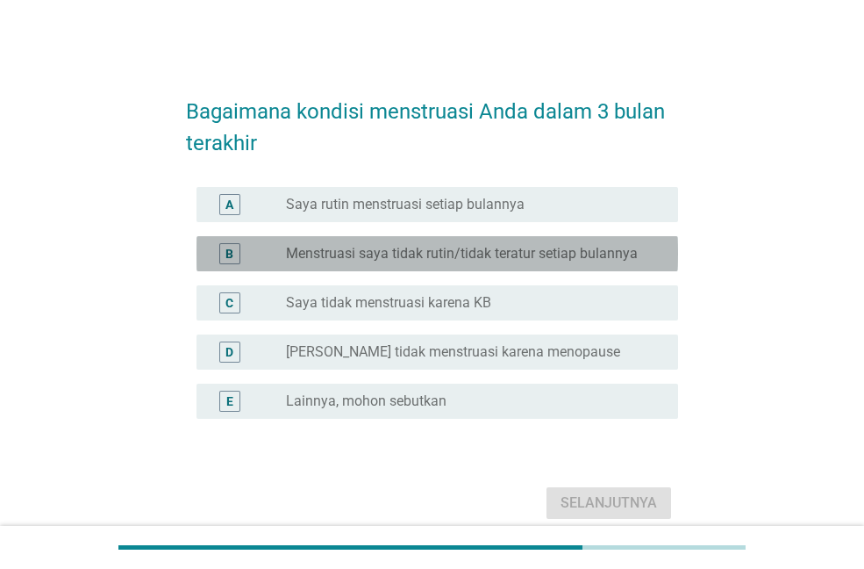
click at [420, 255] on label "Menstruasi saya tidak rutin/tidak teratur setiap bulannya" at bounding box center [462, 254] width 352 height 18
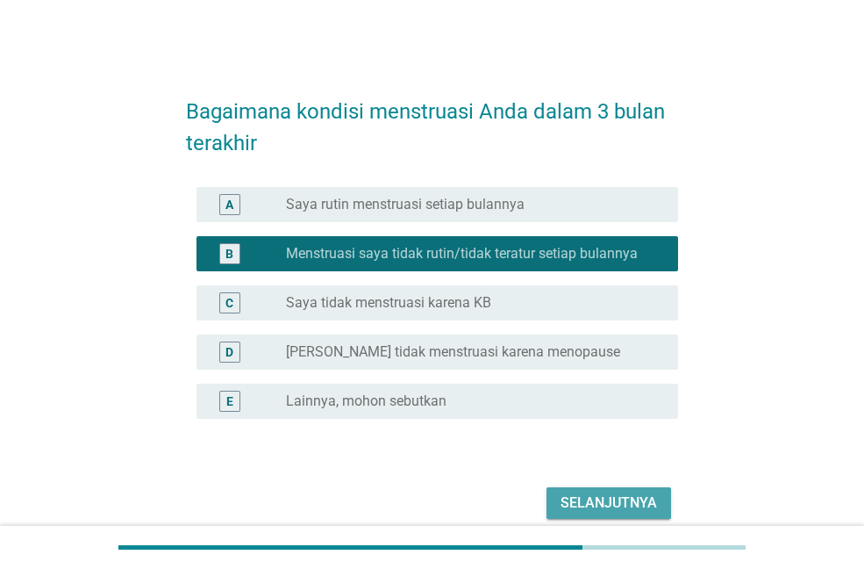
click at [592, 495] on div "Selanjutnya" at bounding box center [609, 502] width 97 height 21
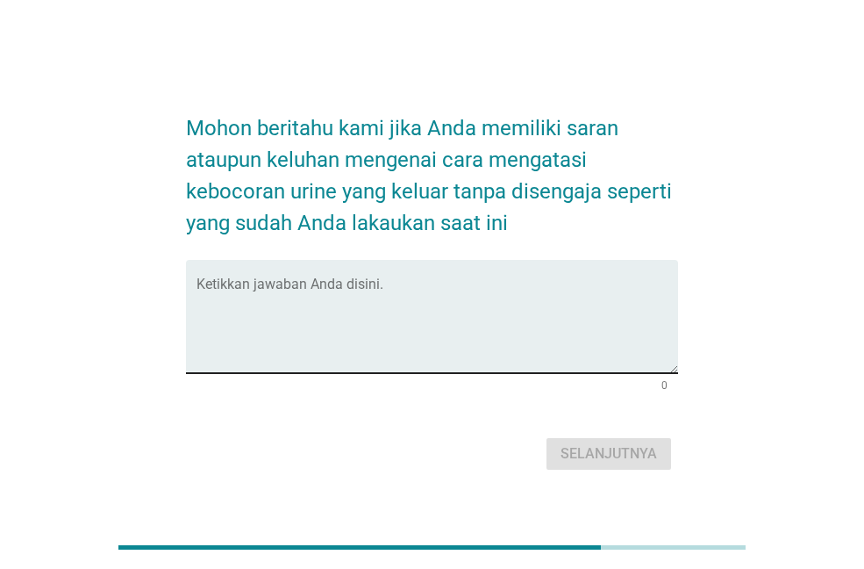
click at [341, 310] on textarea "Ketikkan jawaban Anda disini." at bounding box center [438, 327] width 482 height 92
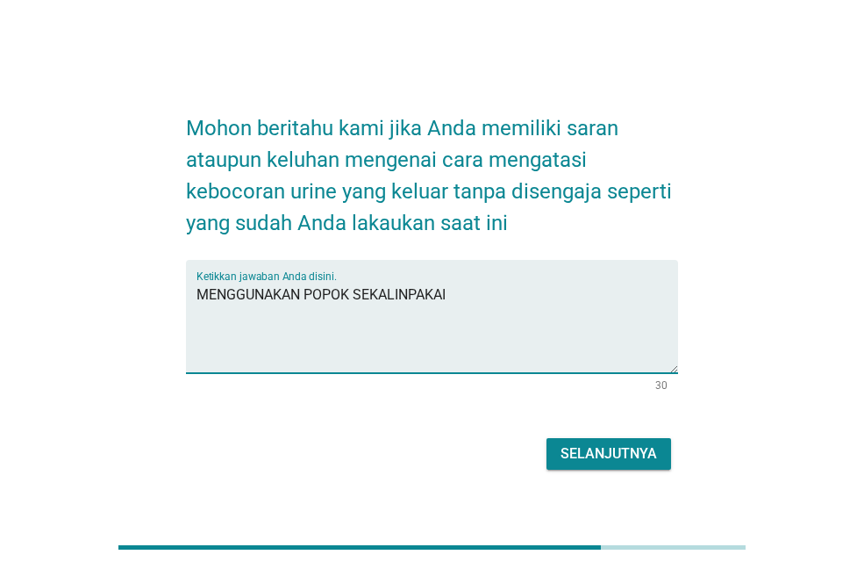
click at [402, 301] on textarea "MENGGUNAKAN POPOK SEKALINPAKAI" at bounding box center [438, 327] width 482 height 92
click at [410, 305] on textarea "MENGGUNAKAN POPOK SEKALINPAKAI" at bounding box center [438, 327] width 482 height 92
type textarea "MENGGUNAKAN POPOK SEKALI PAKAI"
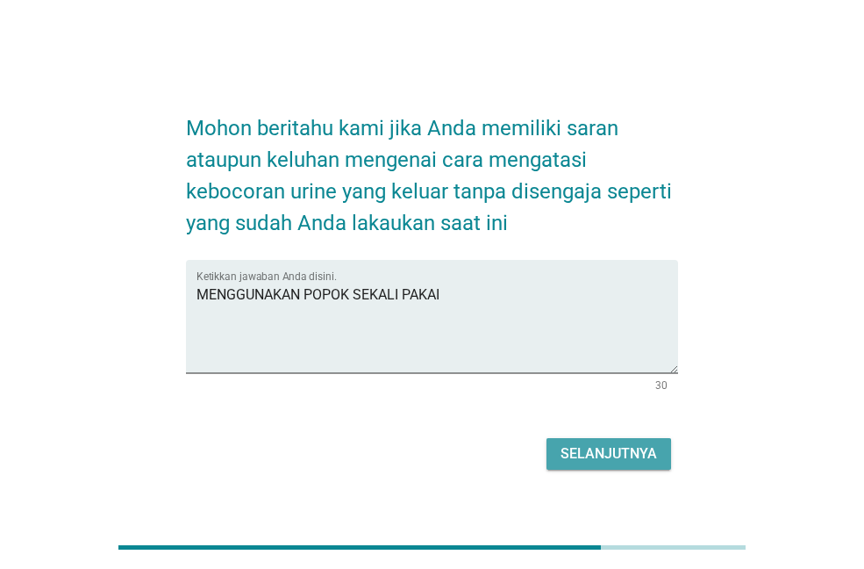
click at [640, 454] on div "Selanjutnya" at bounding box center [609, 453] width 97 height 21
